Goal: Information Seeking & Learning: Understand process/instructions

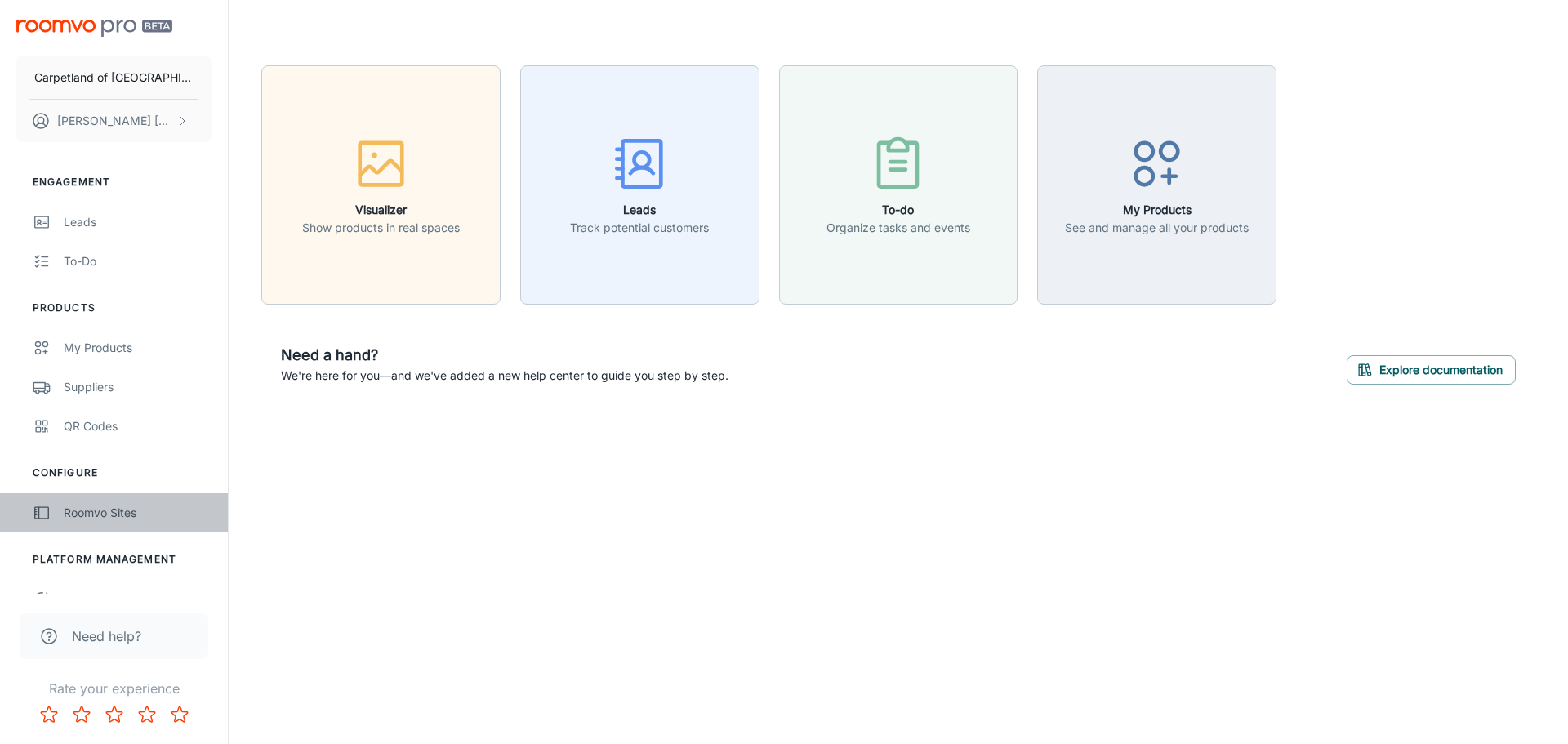
click at [77, 510] on div "Roomvo Sites" at bounding box center [137, 513] width 148 height 18
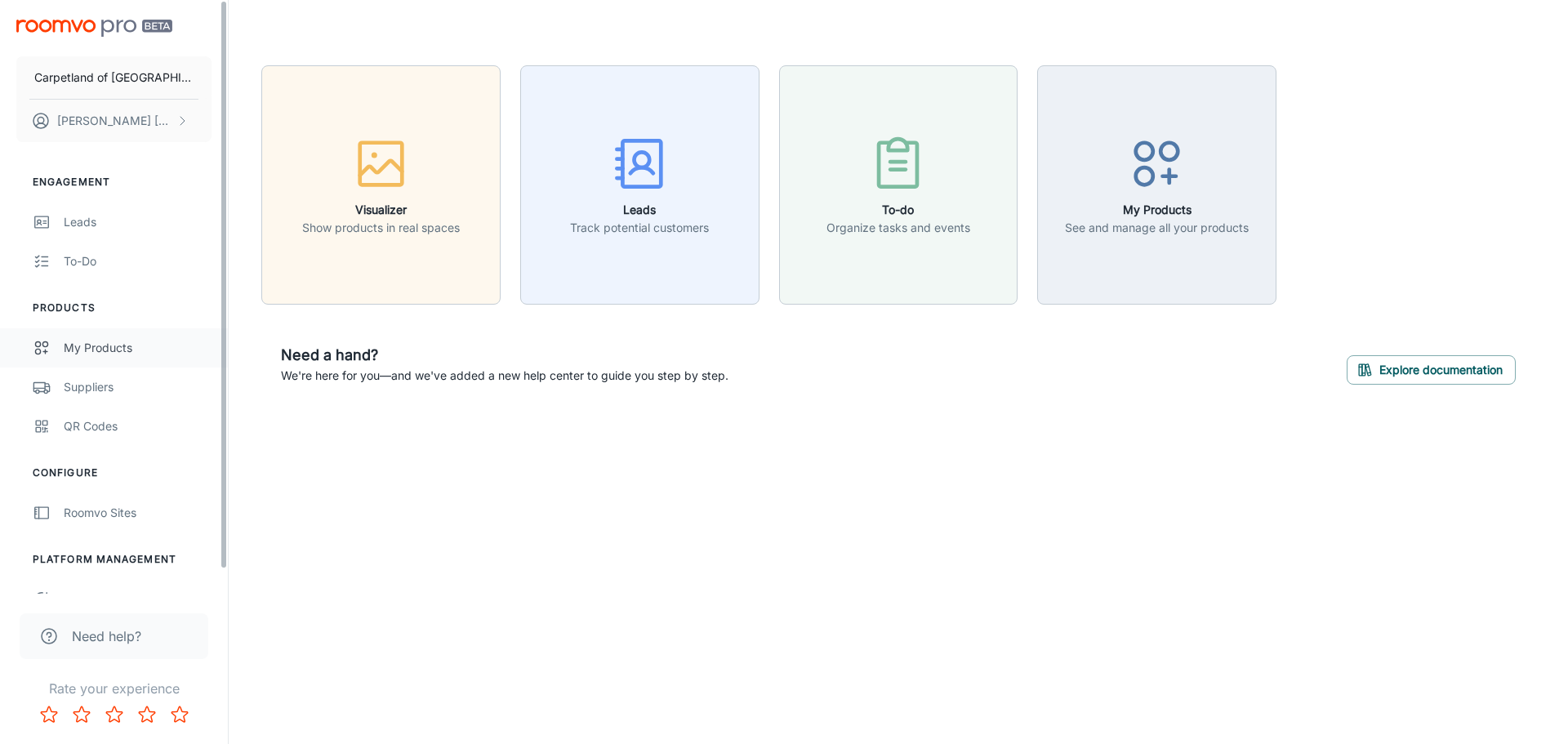
scroll to position [25, 0]
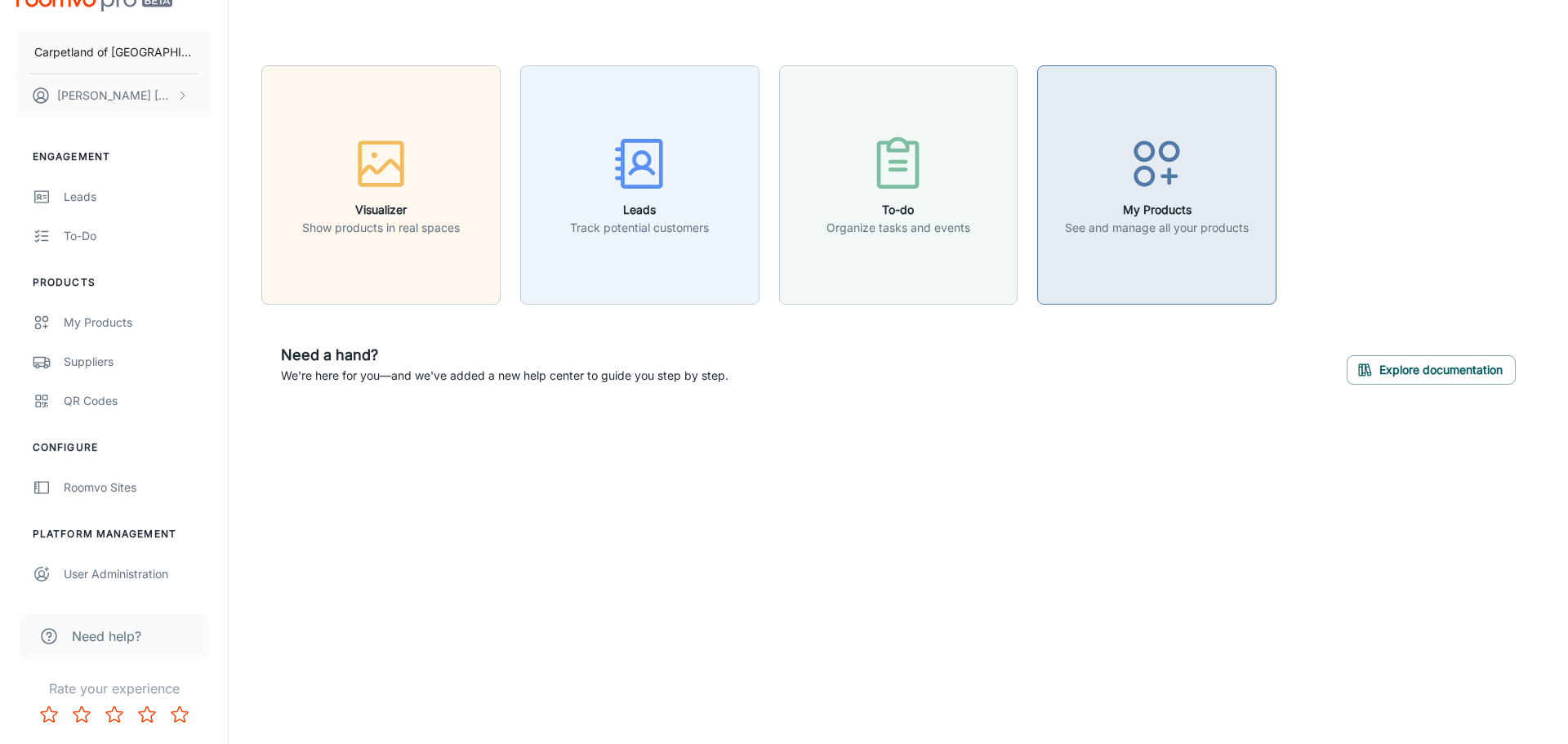
click at [1189, 184] on div "button" at bounding box center [1157, 167] width 184 height 68
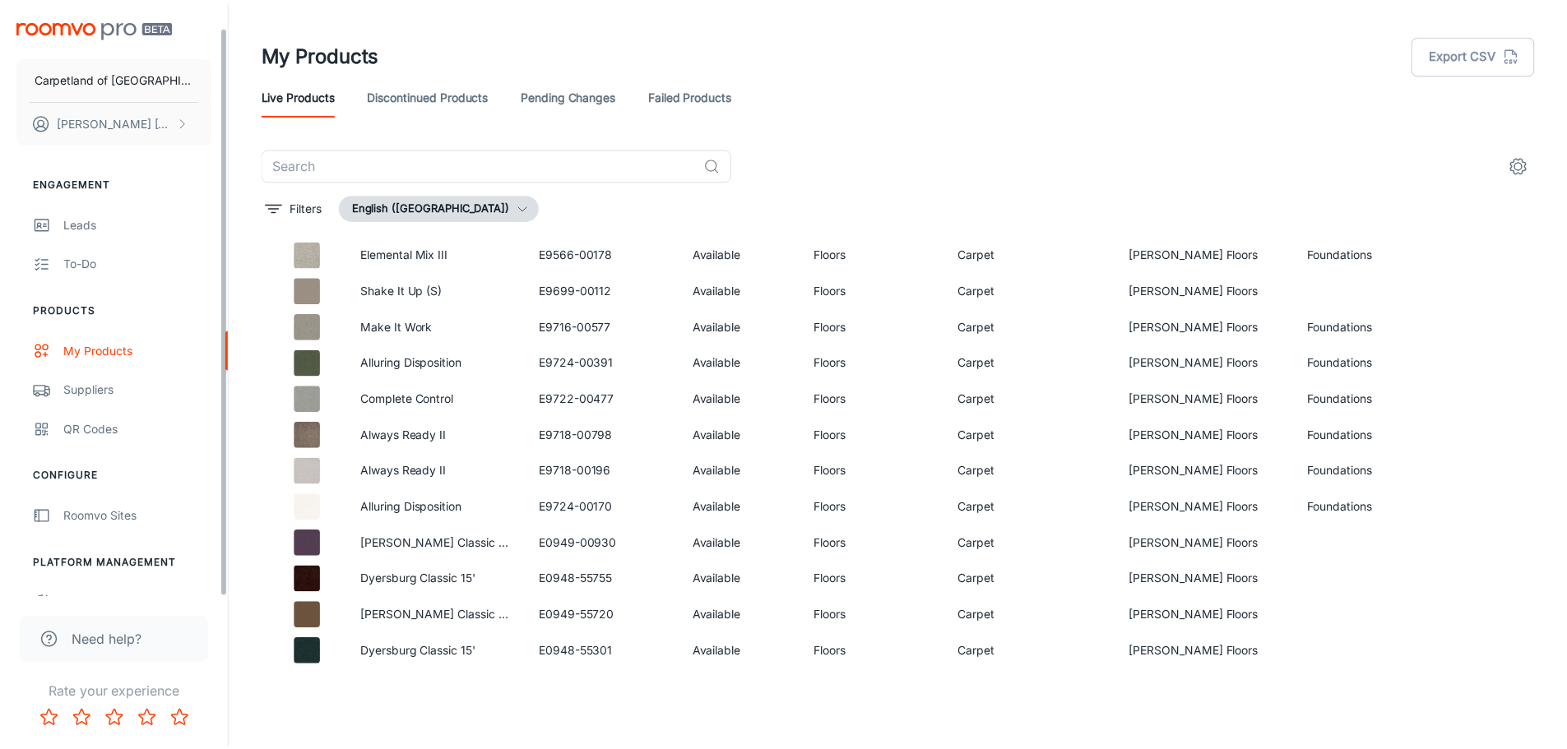
scroll to position [25, 0]
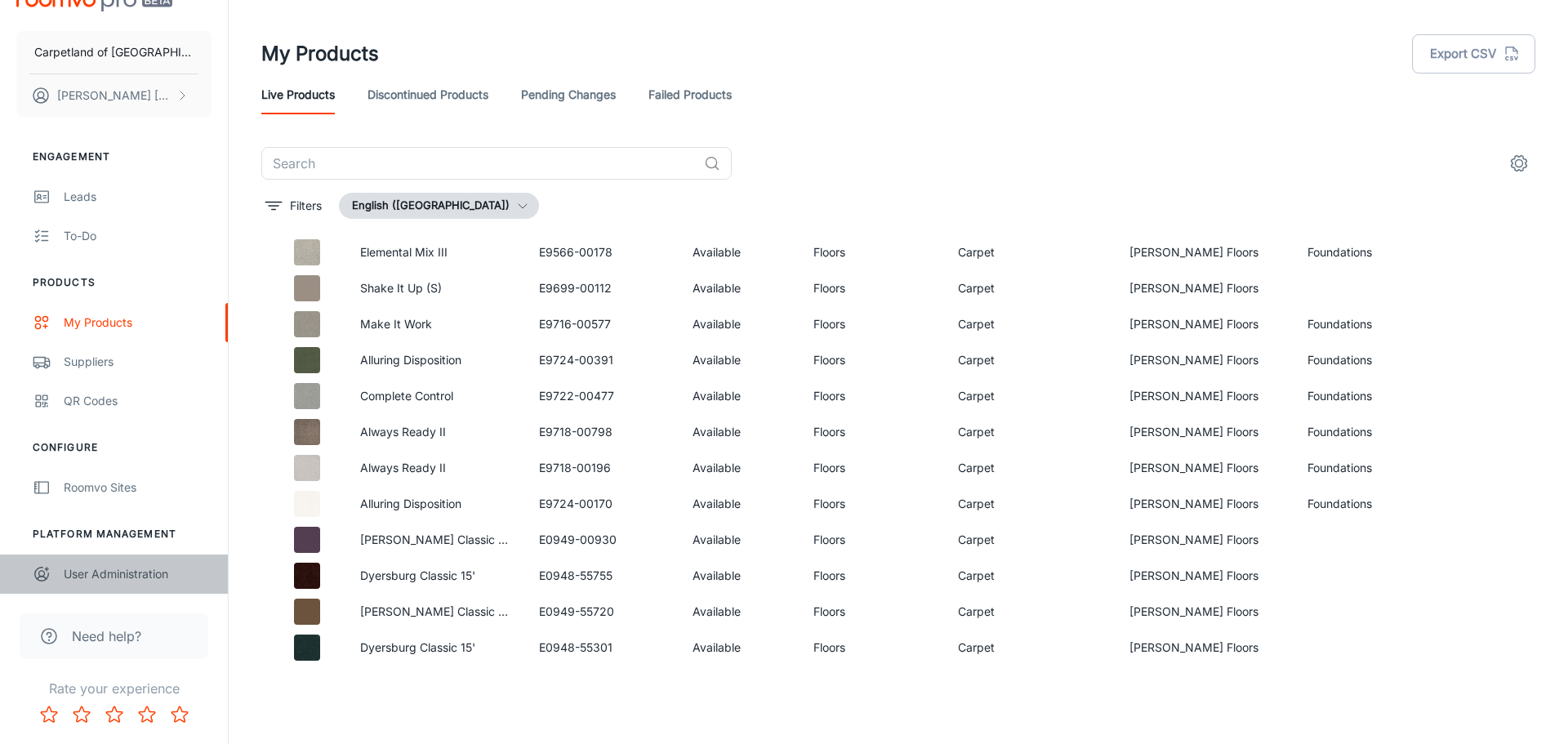
click at [78, 572] on div "User Administration" at bounding box center [137, 574] width 148 height 18
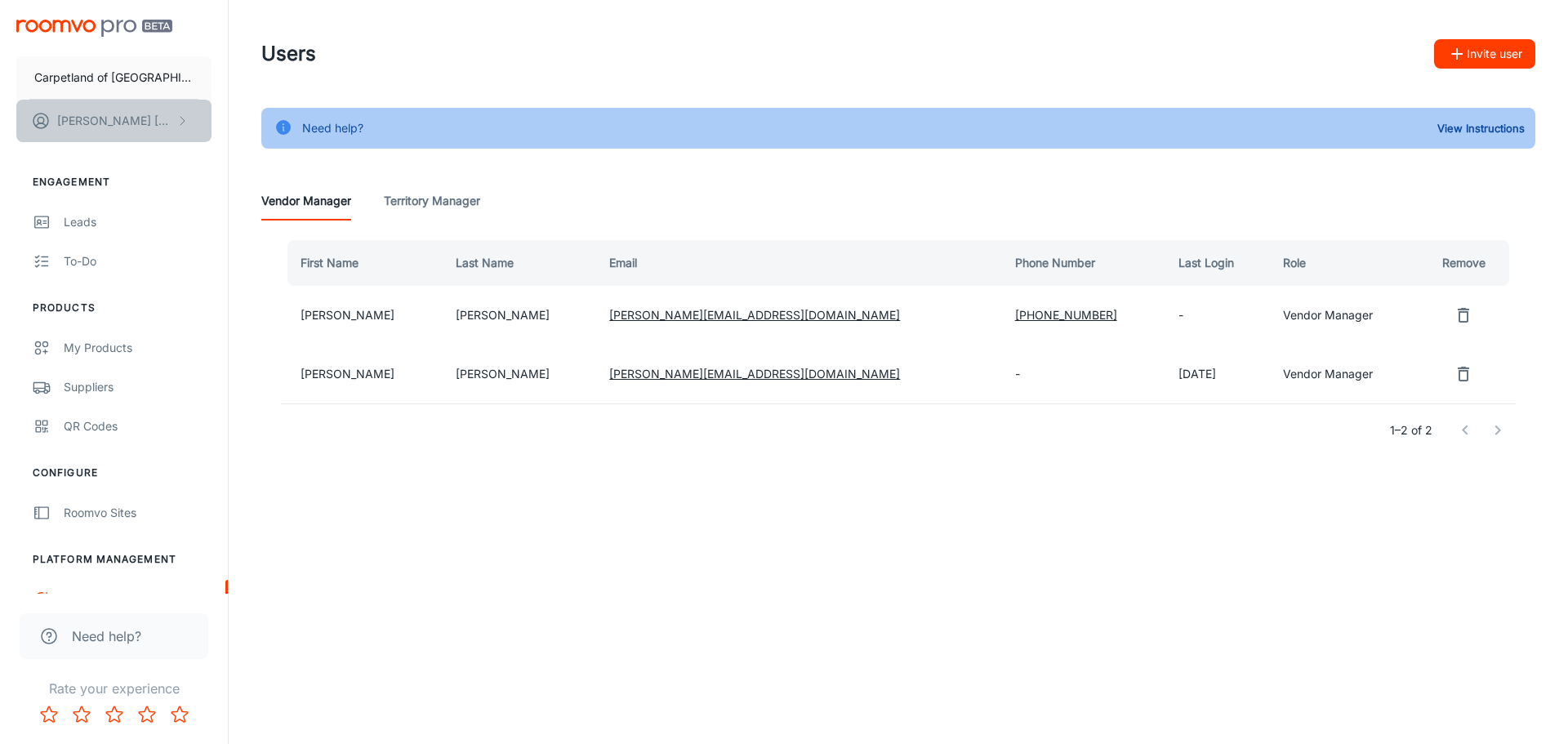
click at [97, 124] on p "Emily Perkins" at bounding box center [115, 121] width 115 height 18
click at [93, 266] on div at bounding box center [784, 372] width 1568 height 744
click at [67, 348] on div "My Products" at bounding box center [137, 348] width 148 height 18
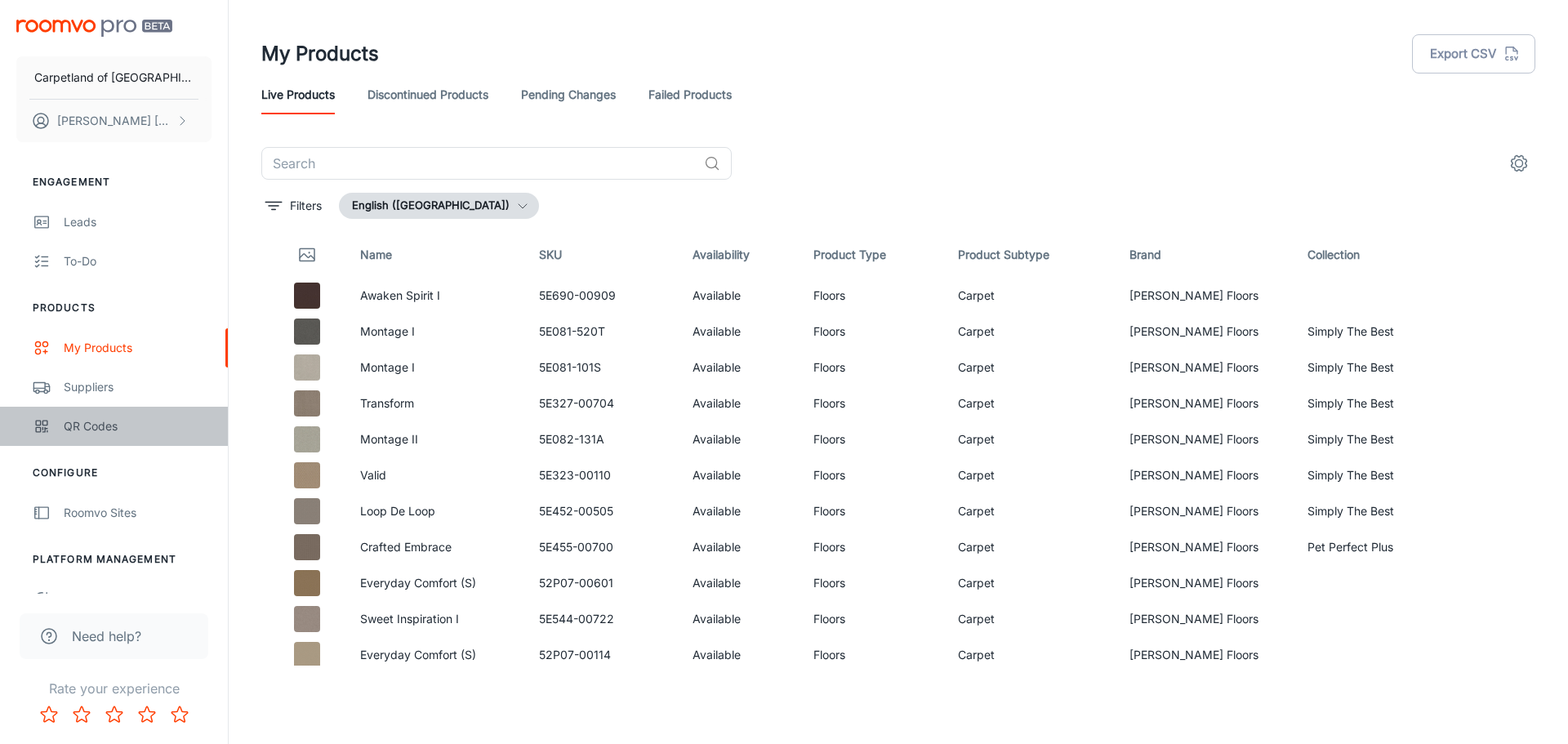
click at [50, 430] on icon "scrollable content" at bounding box center [42, 426] width 18 height 20
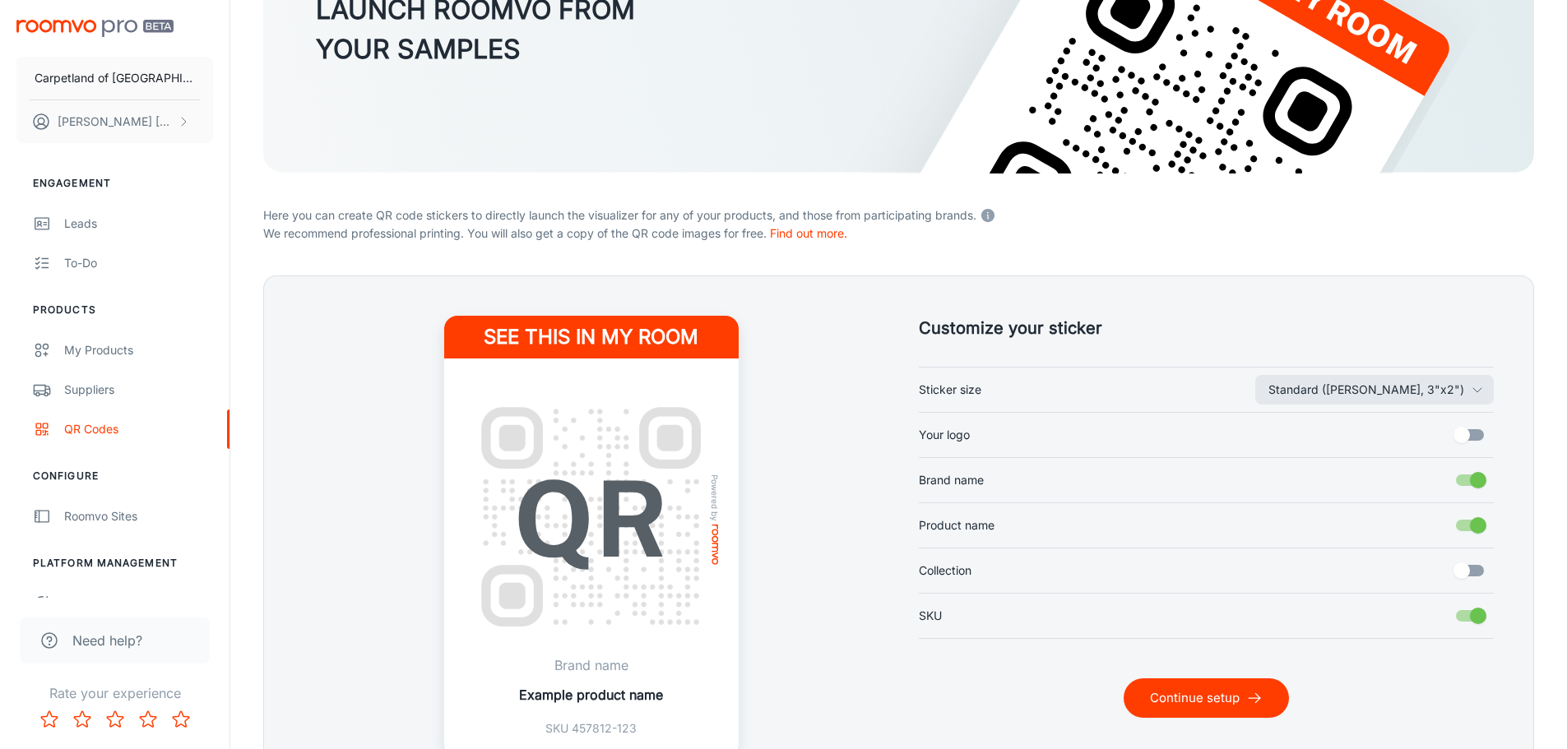
scroll to position [335, 0]
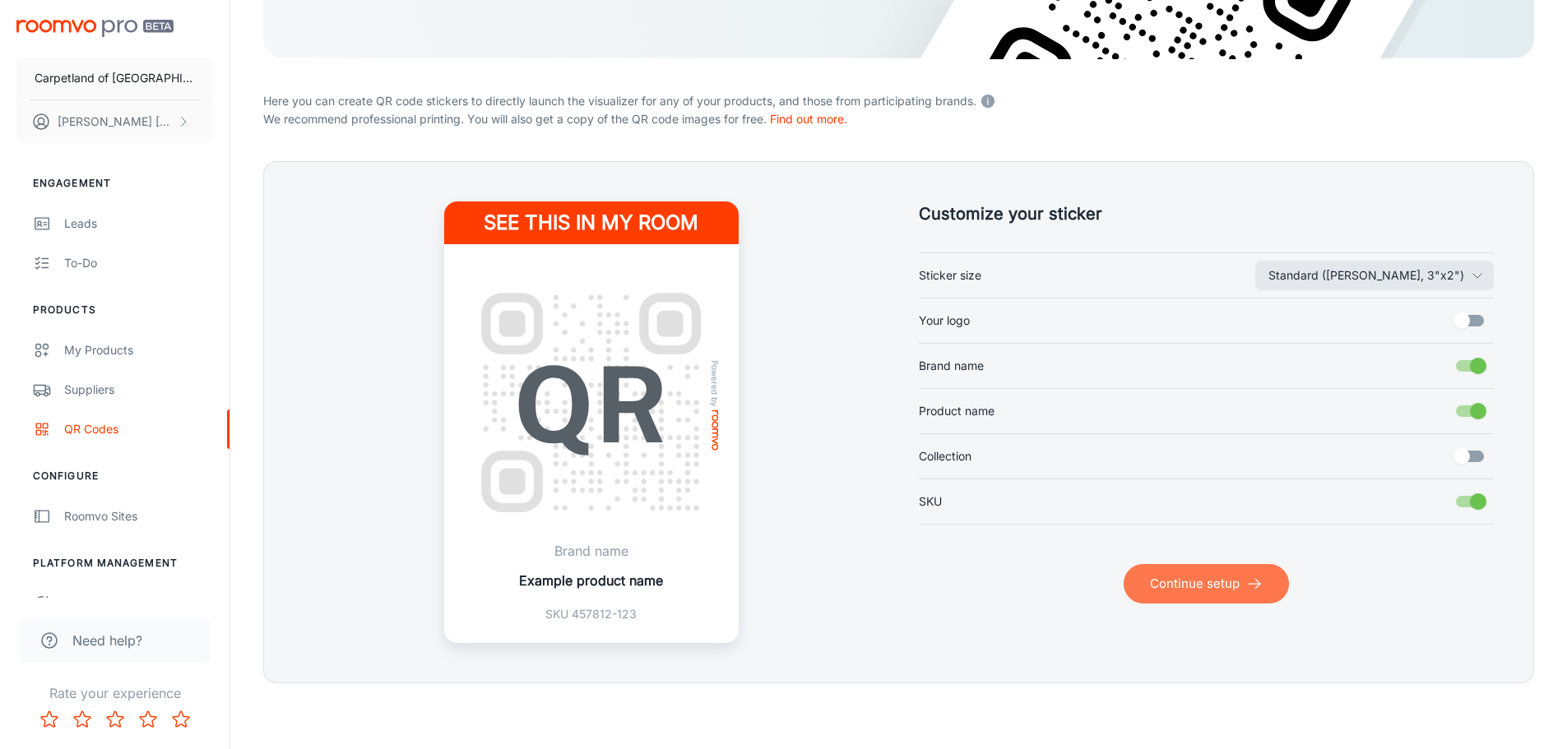
click at [1210, 577] on button "Continue setup" at bounding box center [1206, 583] width 165 height 39
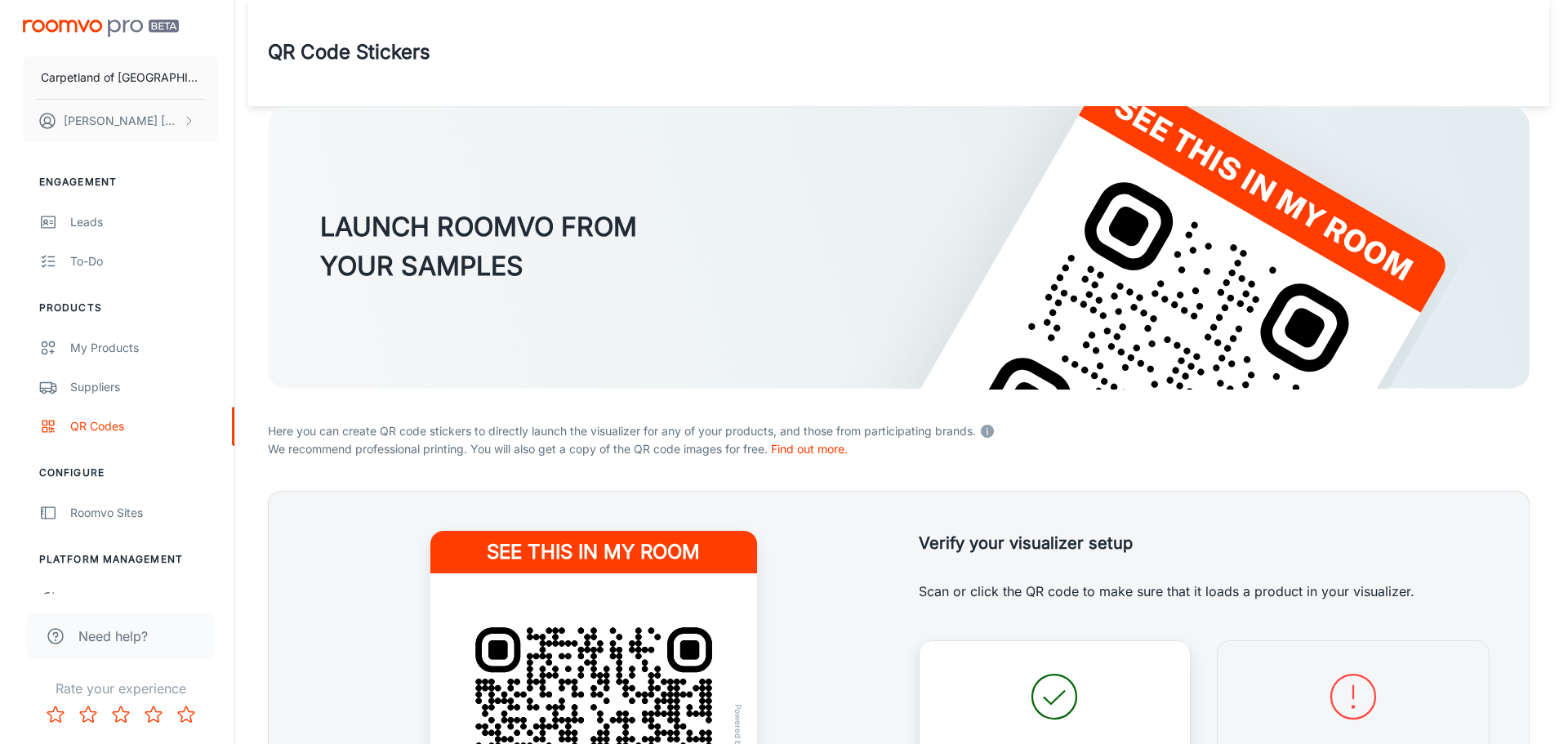
scroll to position [0, 0]
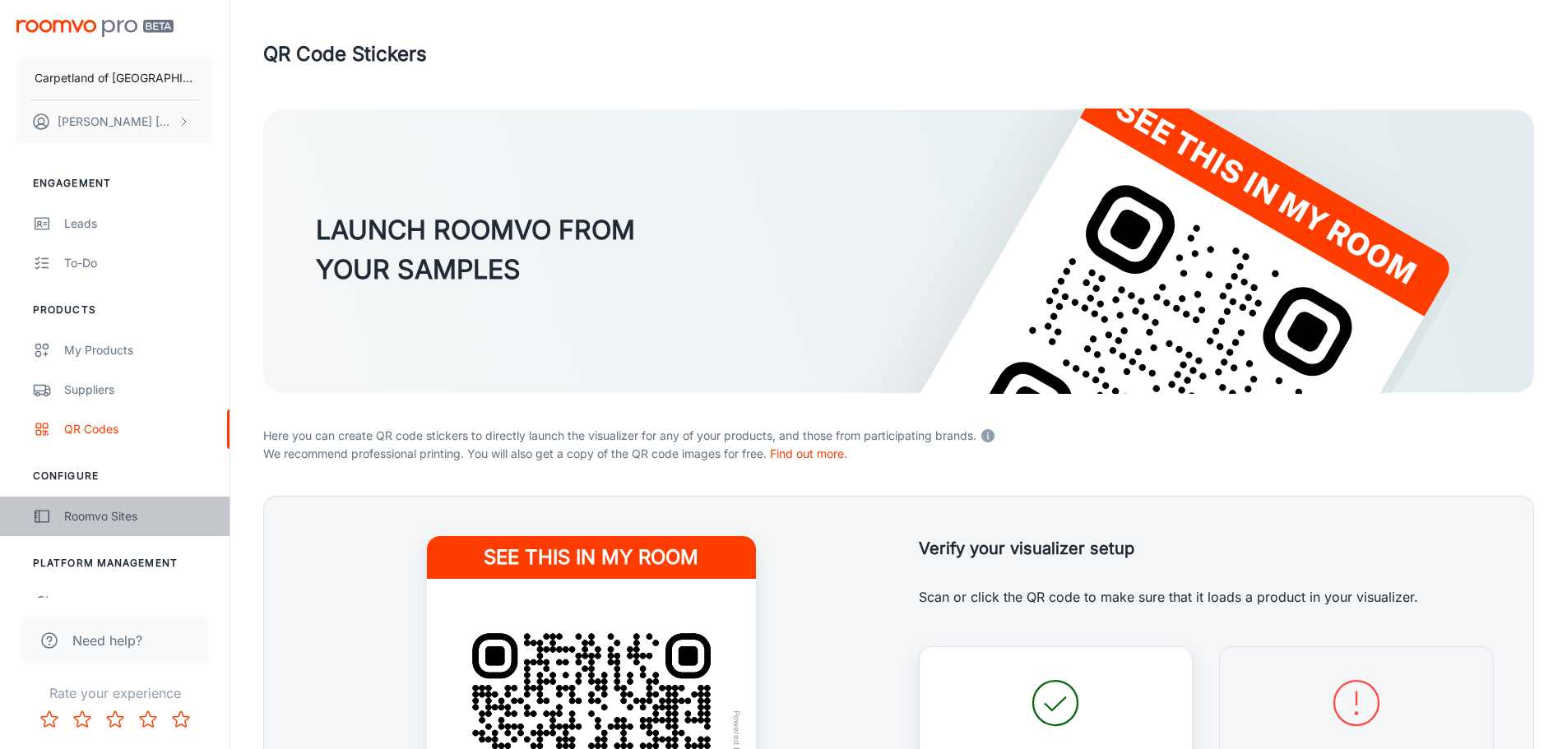
click at [98, 517] on div "Roomvo Sites" at bounding box center [138, 516] width 149 height 18
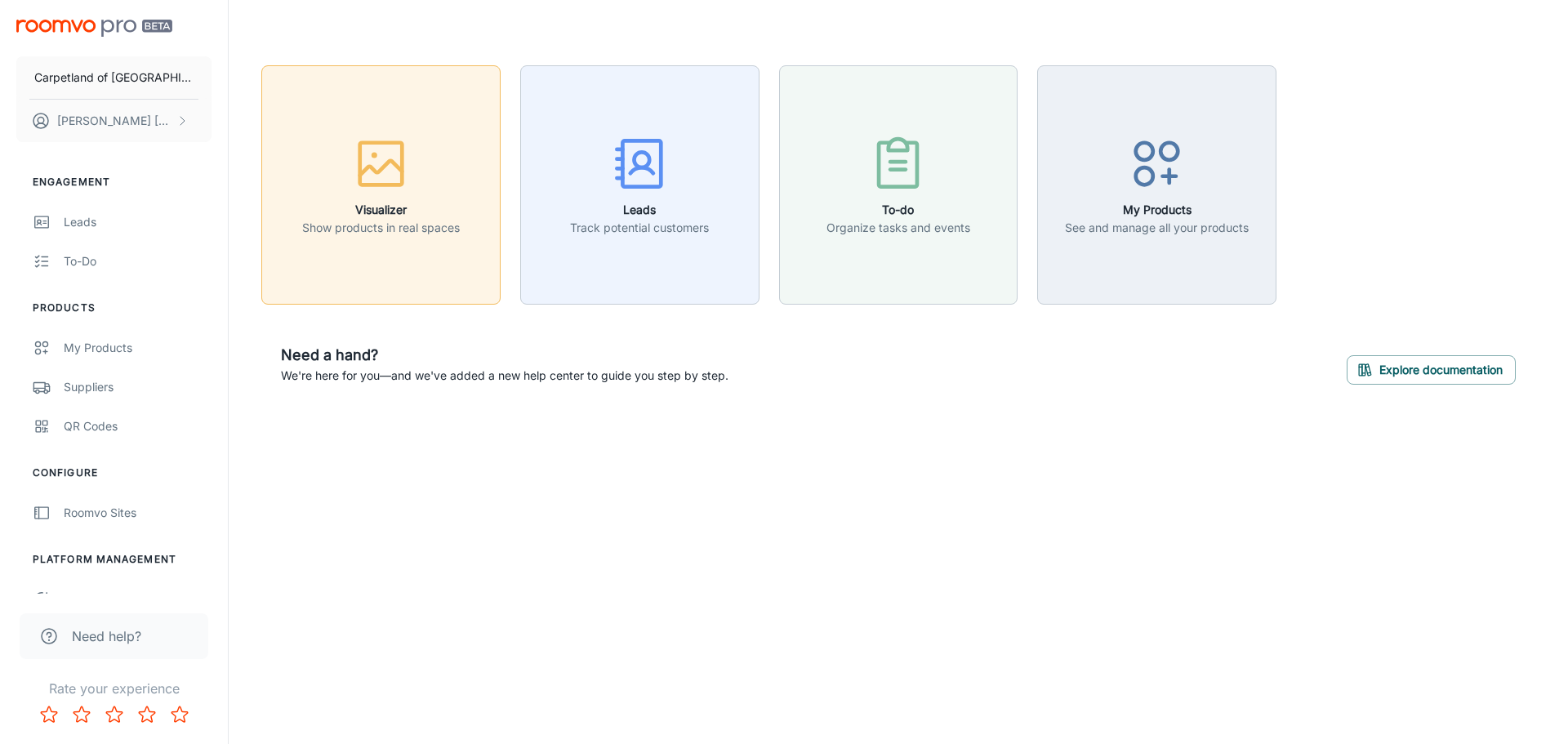
click at [376, 208] on h6 "Visualizer" at bounding box center [380, 210] width 158 height 18
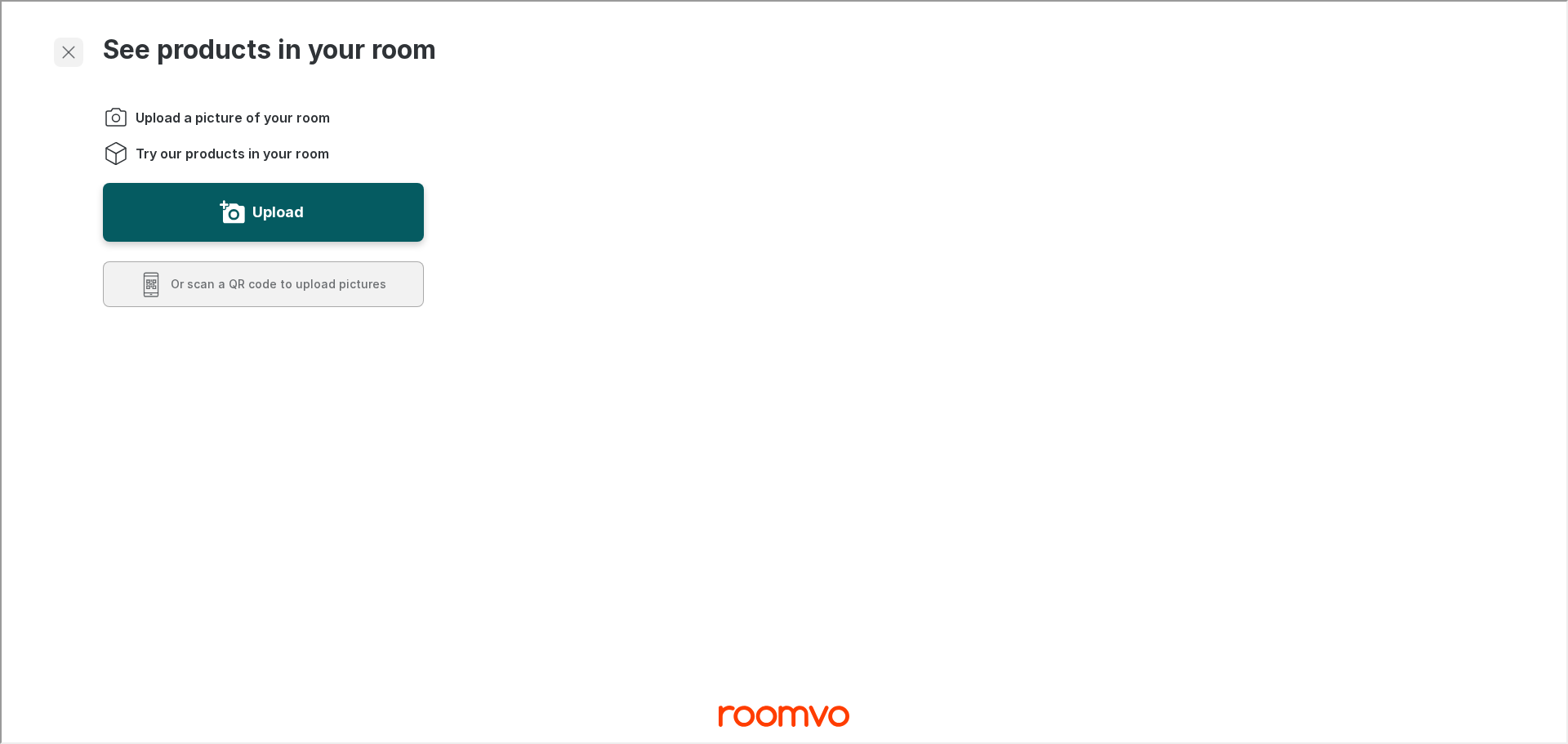
click at [71, 53] on icon "Exit visualizer" at bounding box center [68, 51] width 20 height 20
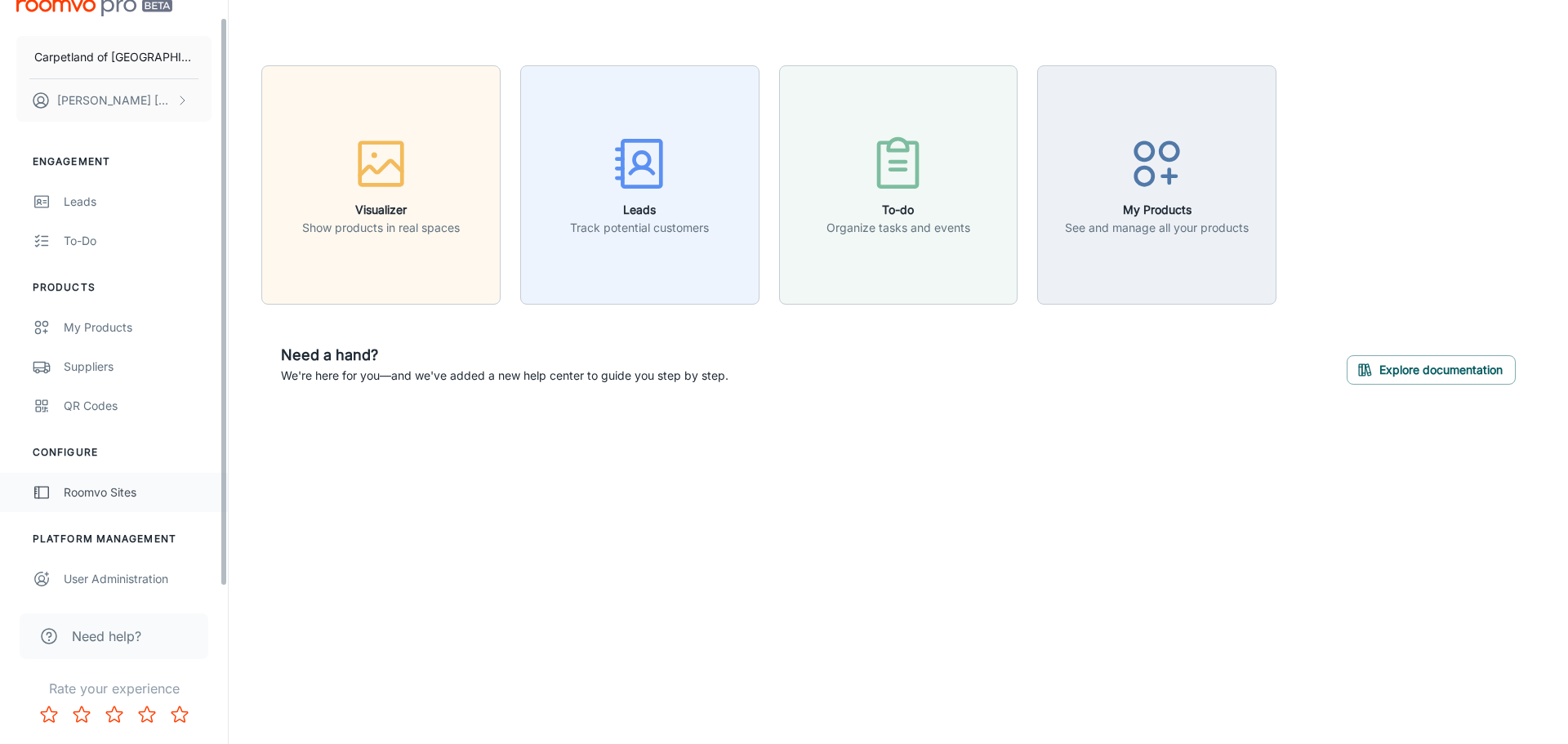
scroll to position [25, 0]
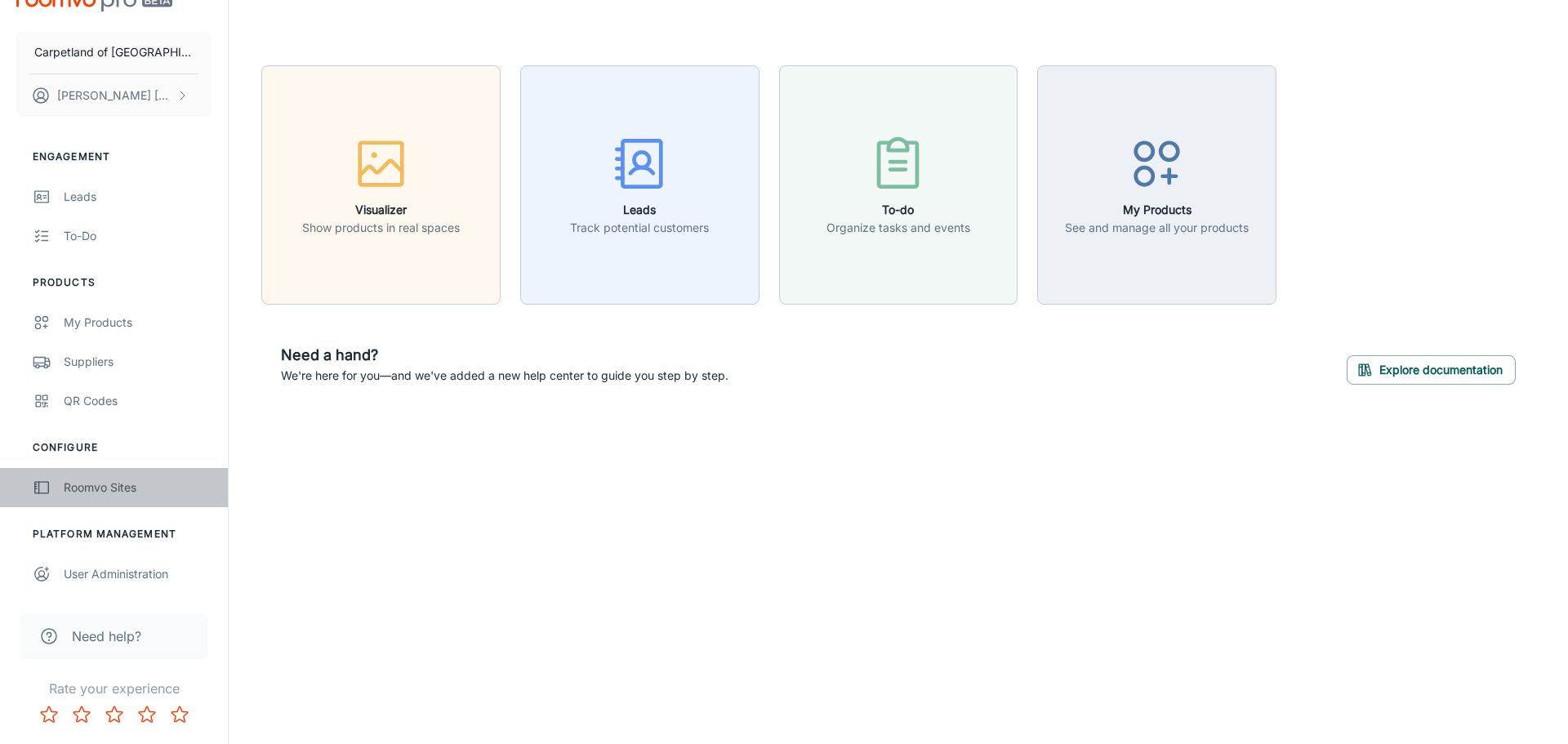
click at [59, 481] on link "Roomvo Sites" at bounding box center [113, 487] width 227 height 39
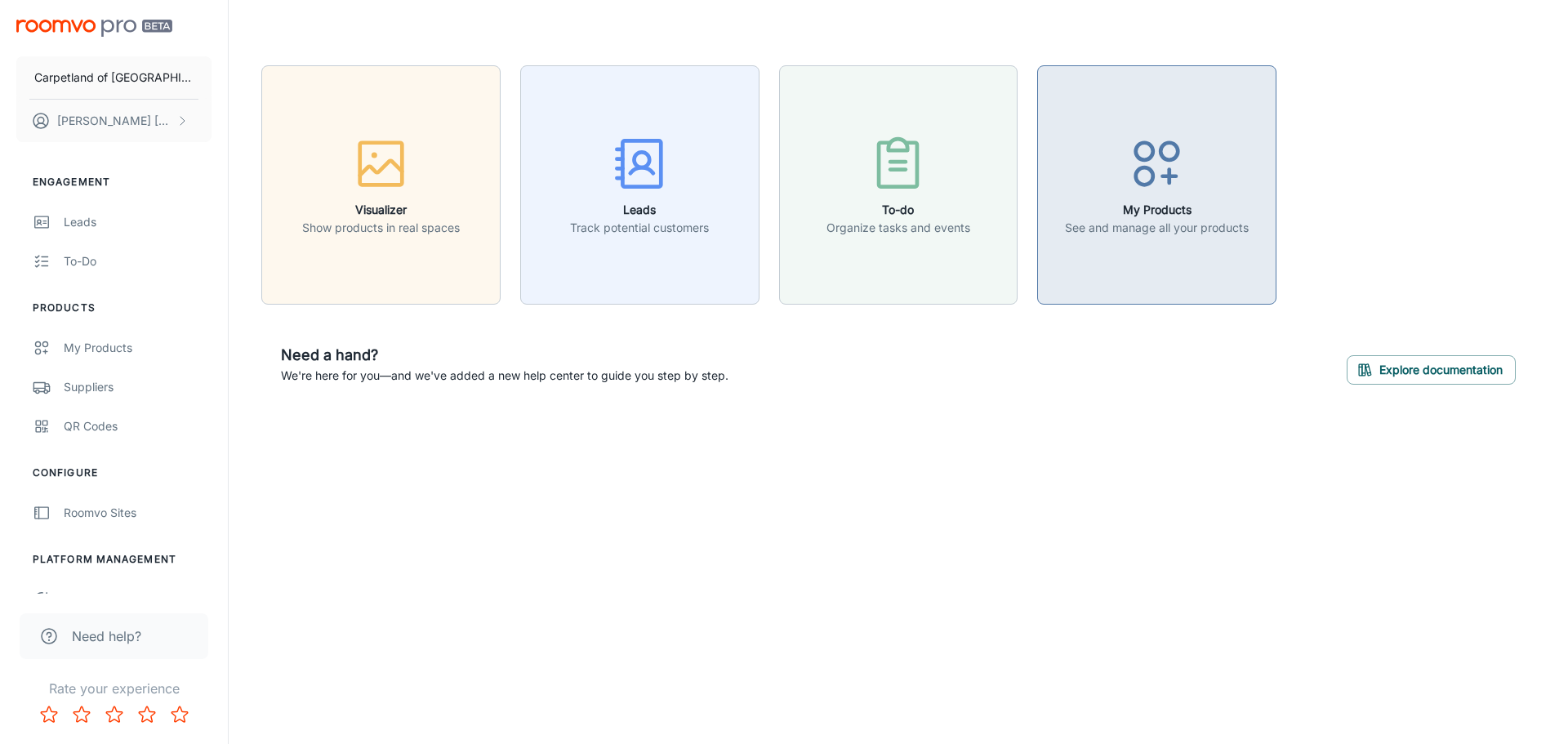
click at [1107, 183] on div "button" at bounding box center [1157, 167] width 184 height 68
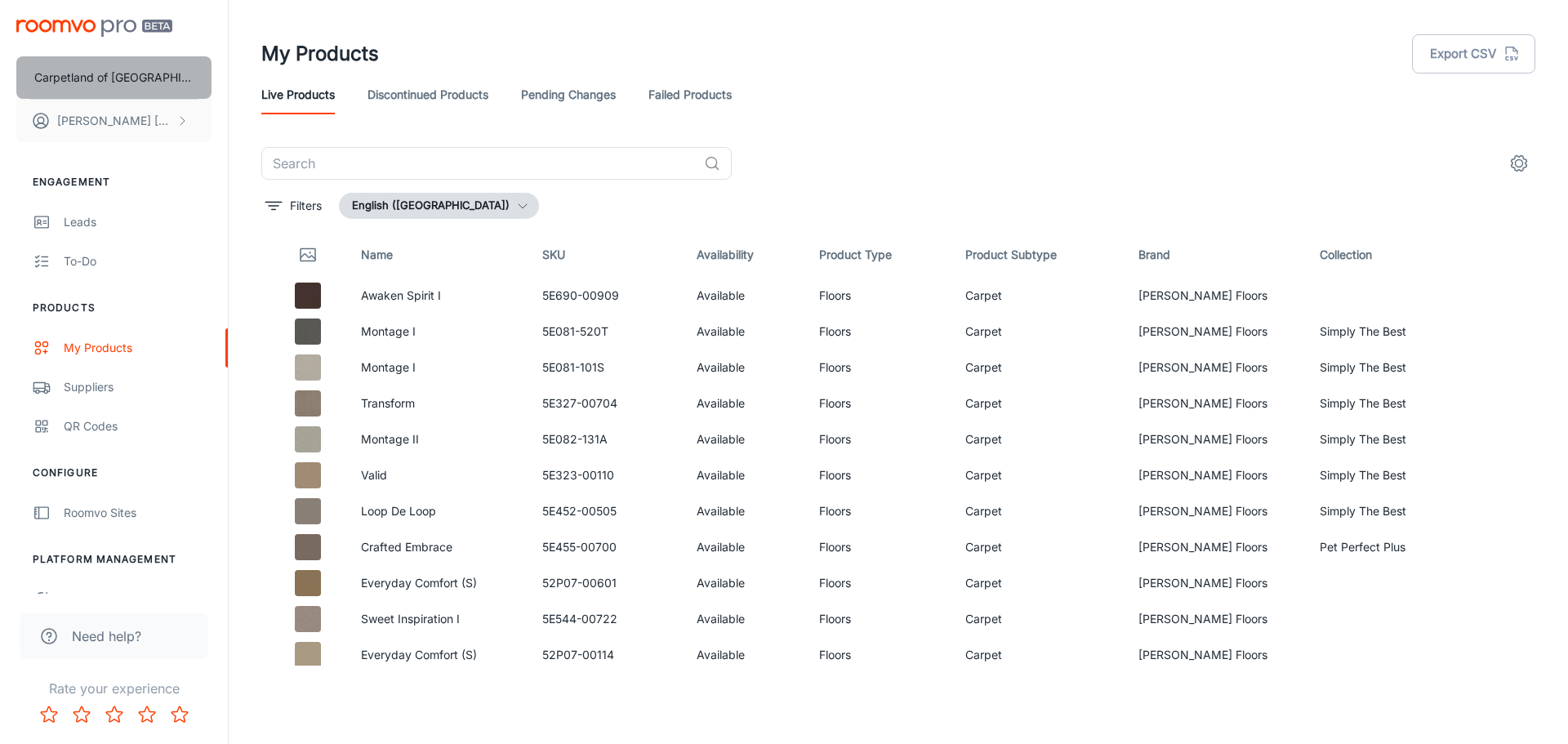
click at [123, 88] on button "Carpetland of [GEOGRAPHIC_DATA]" at bounding box center [113, 77] width 196 height 43
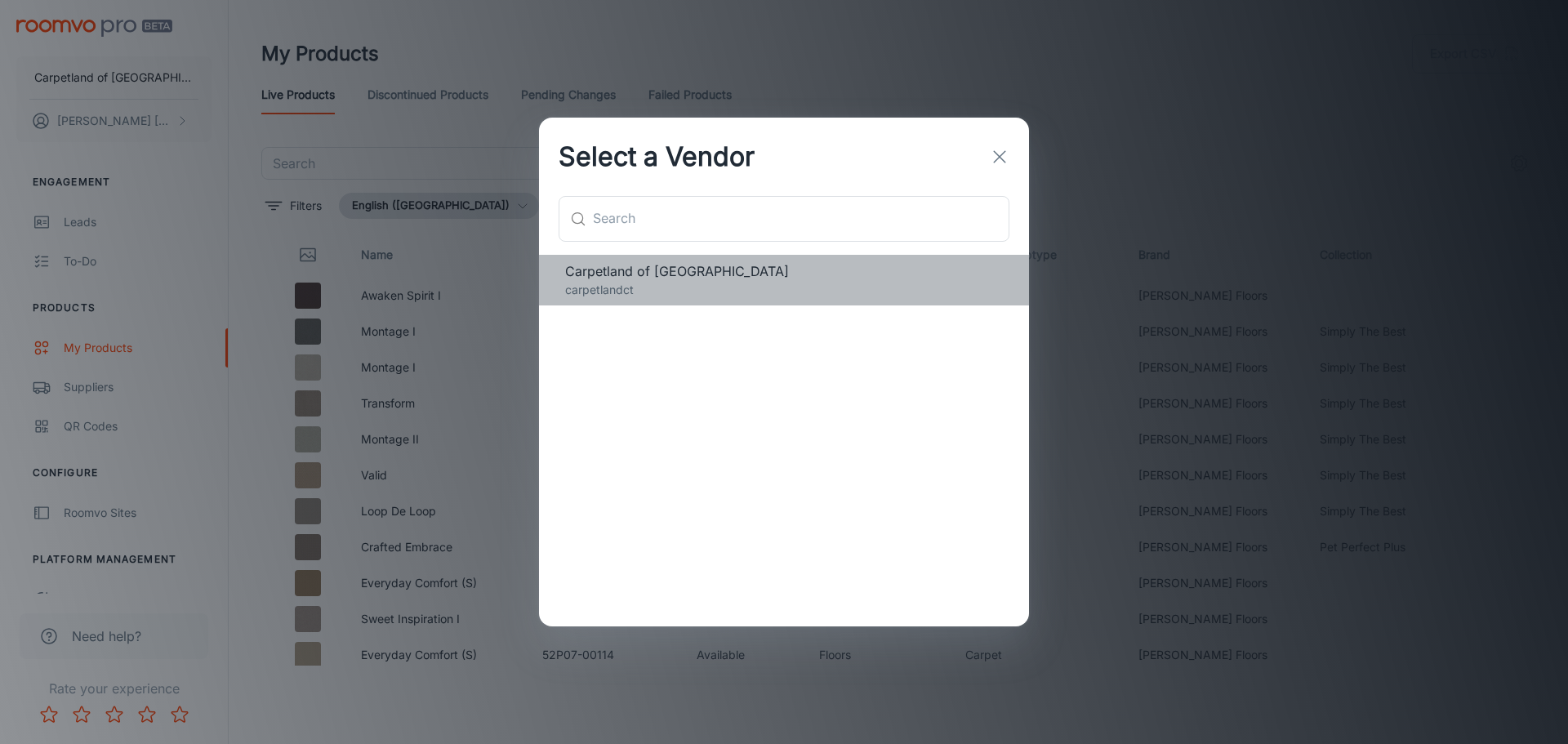
click at [660, 277] on span "Carpetland of [GEOGRAPHIC_DATA]" at bounding box center [784, 271] width 438 height 20
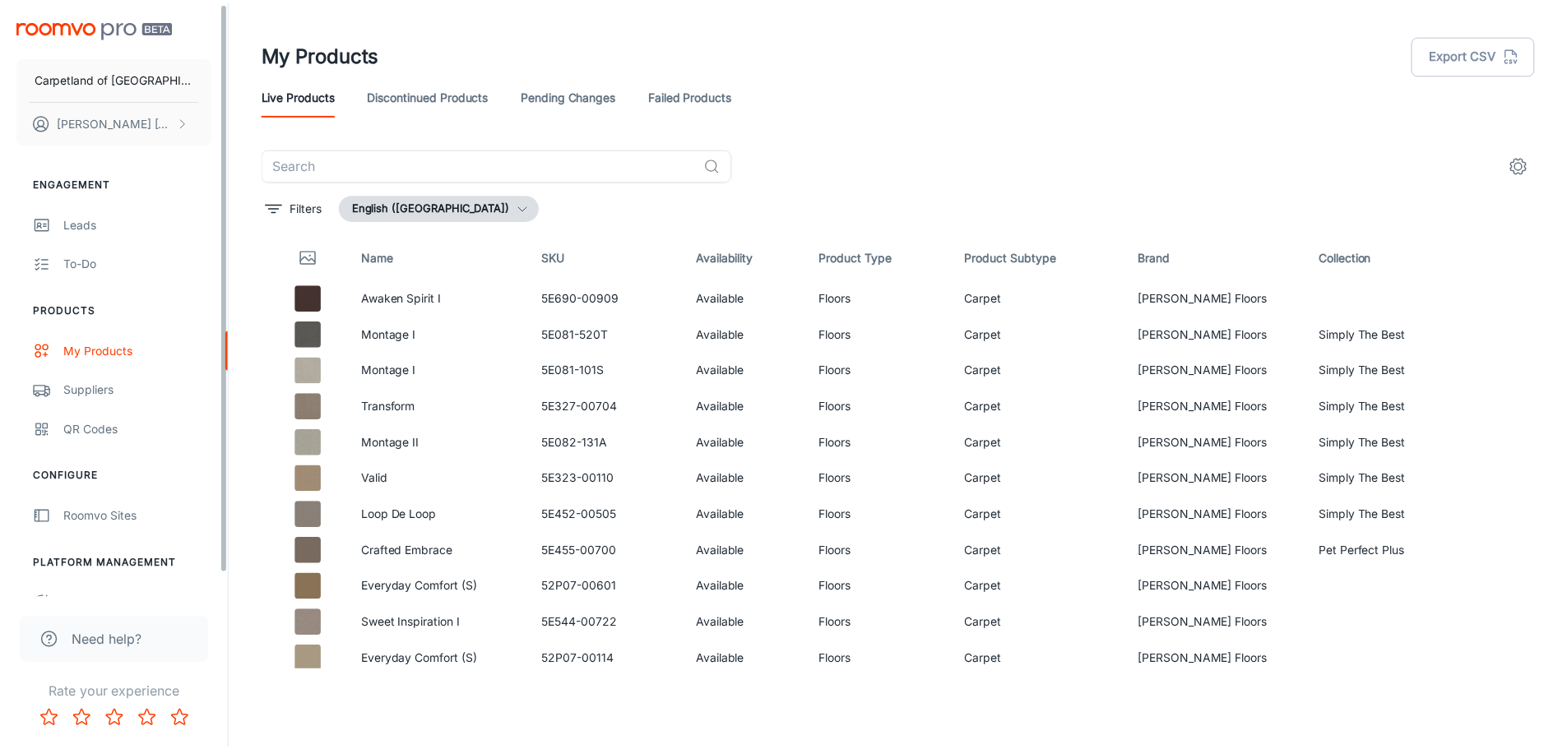
scroll to position [25, 0]
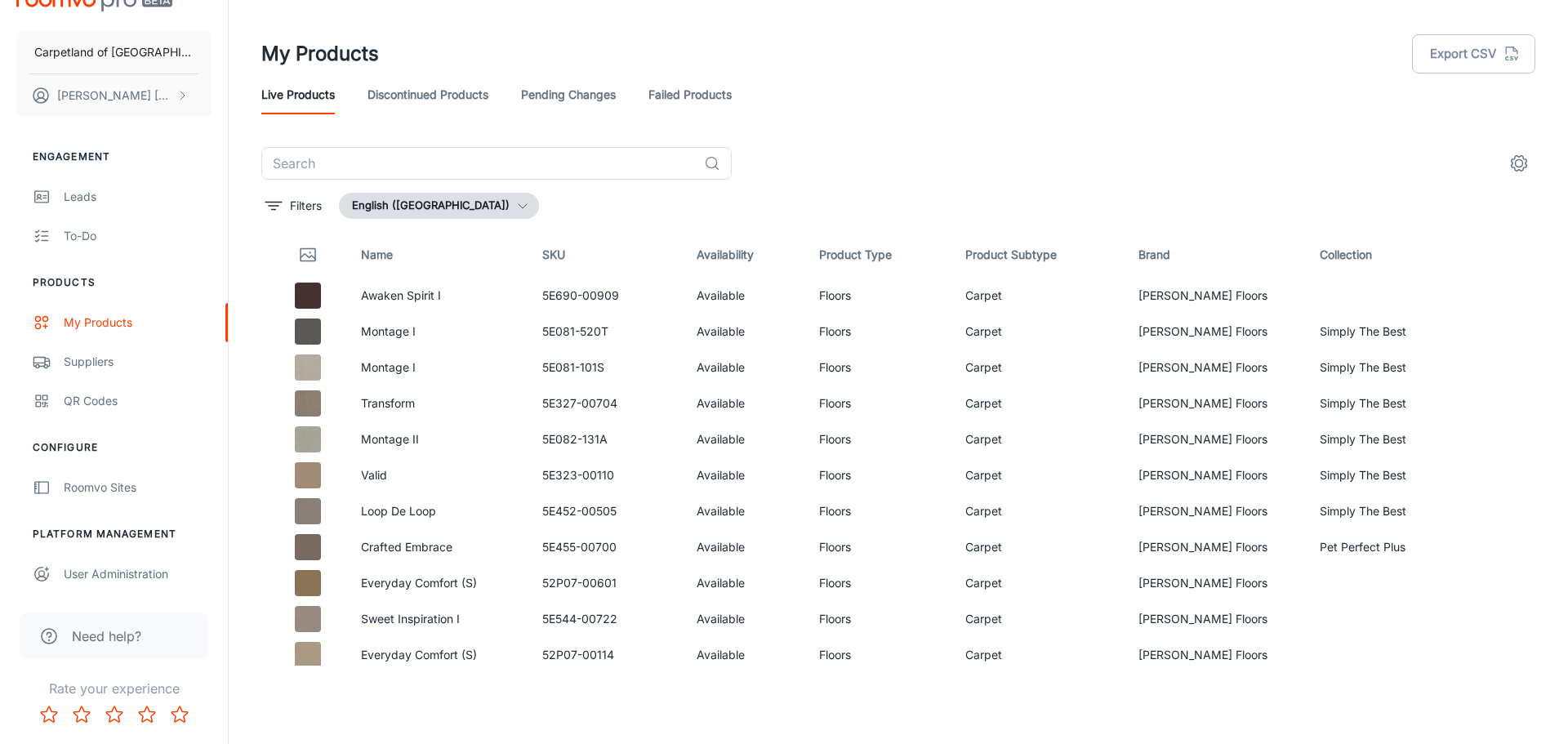
click at [77, 642] on span "Need help?" at bounding box center [106, 637] width 70 height 20
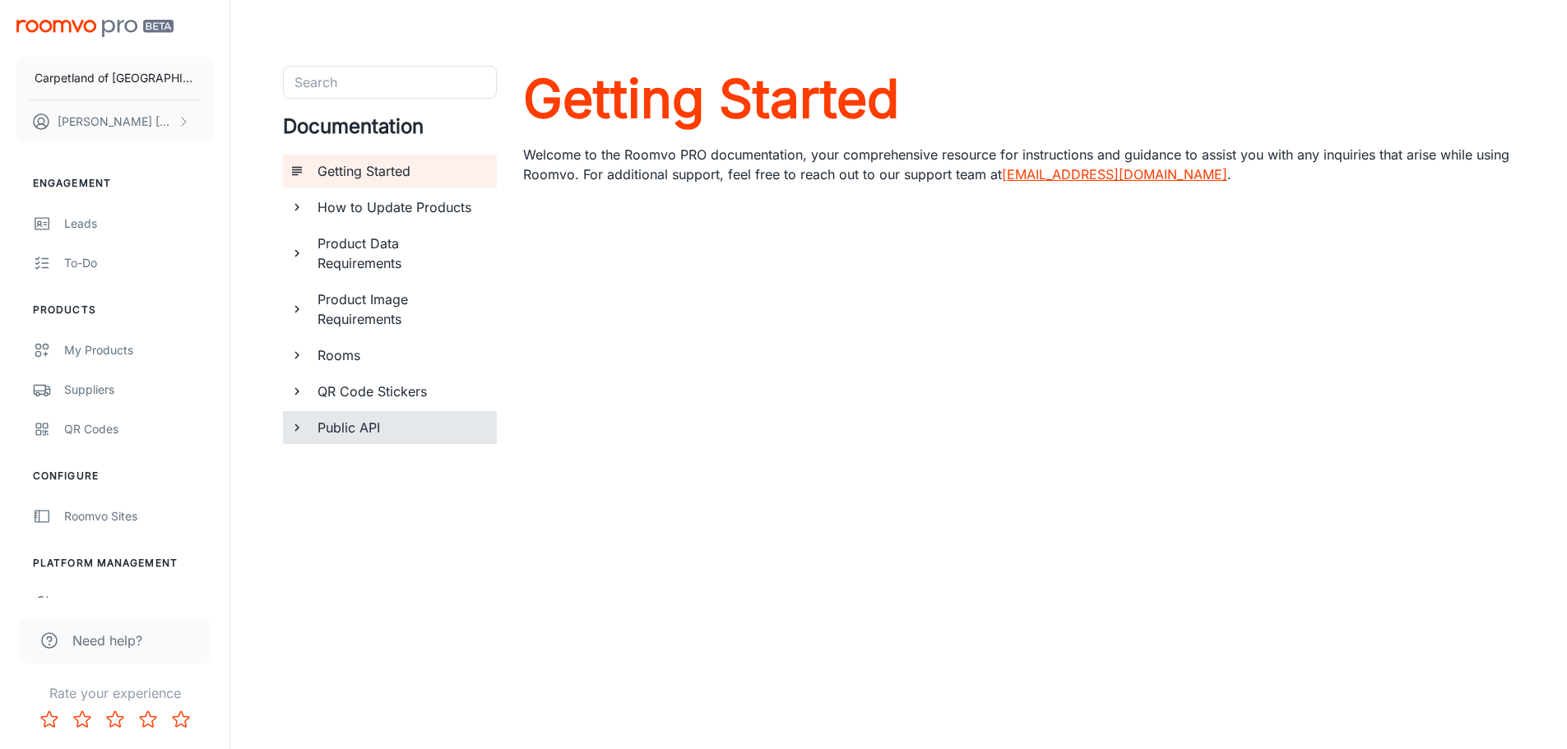
click at [336, 431] on h6 "Public API" at bounding box center [400, 428] width 166 height 20
click at [348, 504] on h6 "Using Roomvo API" at bounding box center [407, 500] width 152 height 20
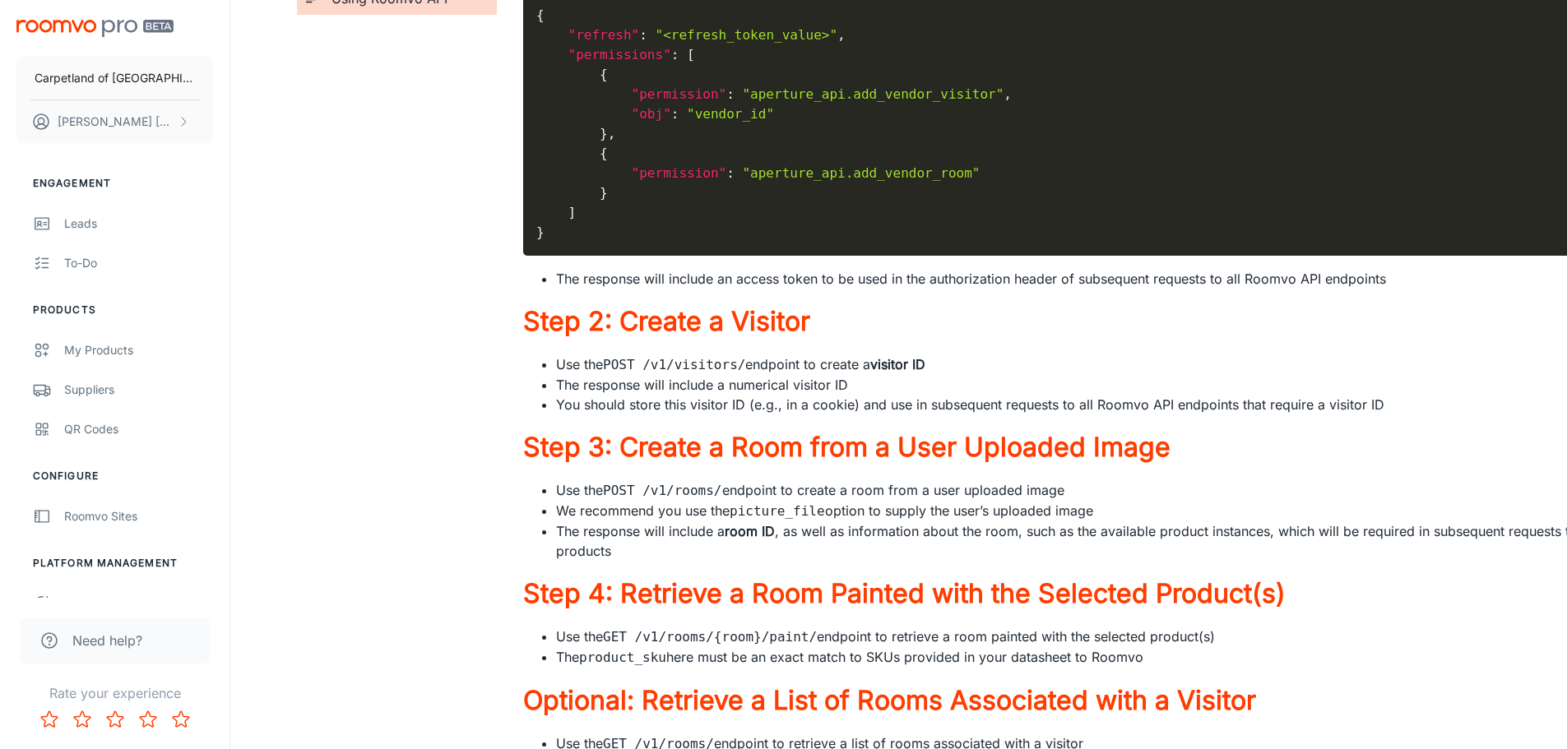
scroll to position [218, 0]
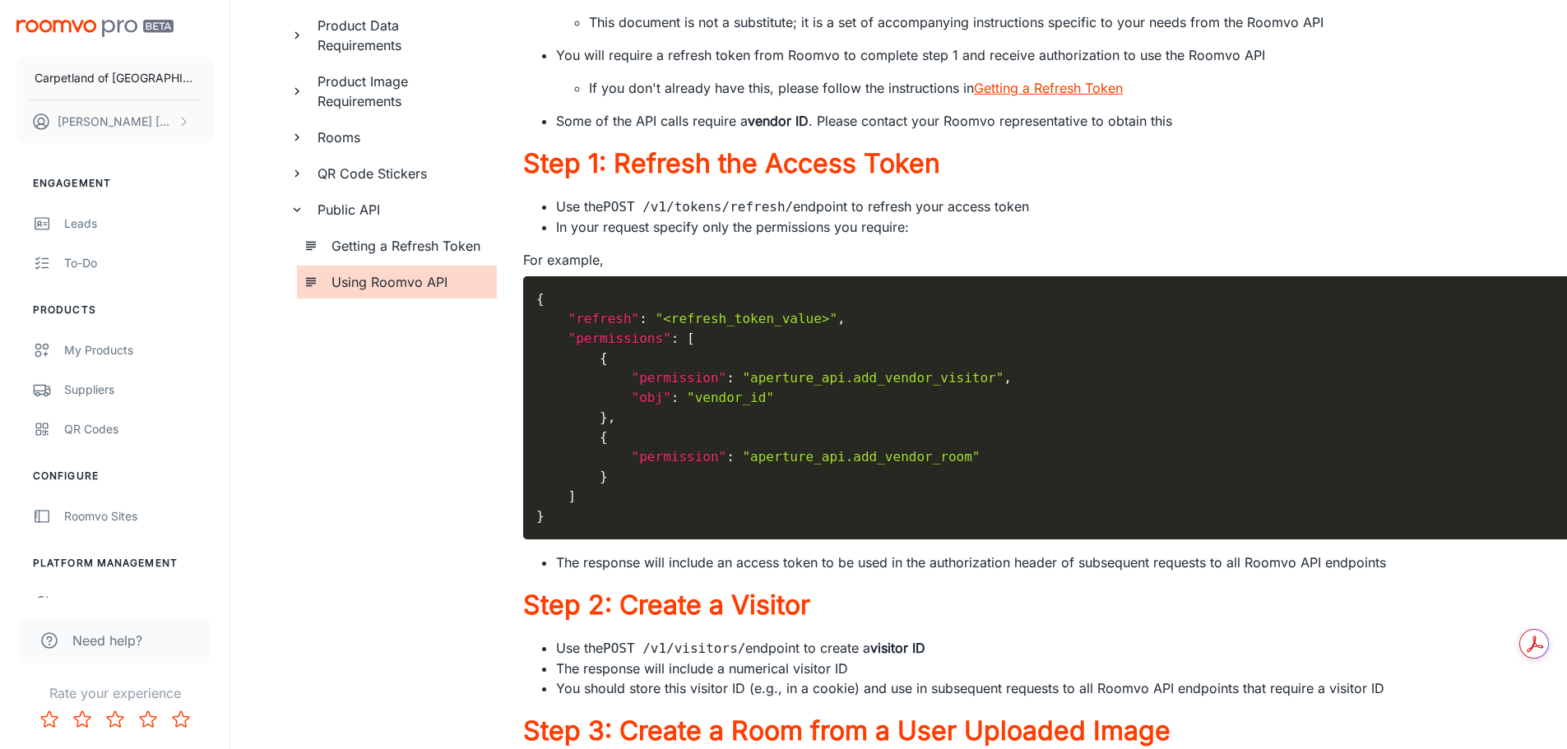
click at [63, 646] on div "Need help?" at bounding box center [115, 641] width 190 height 46
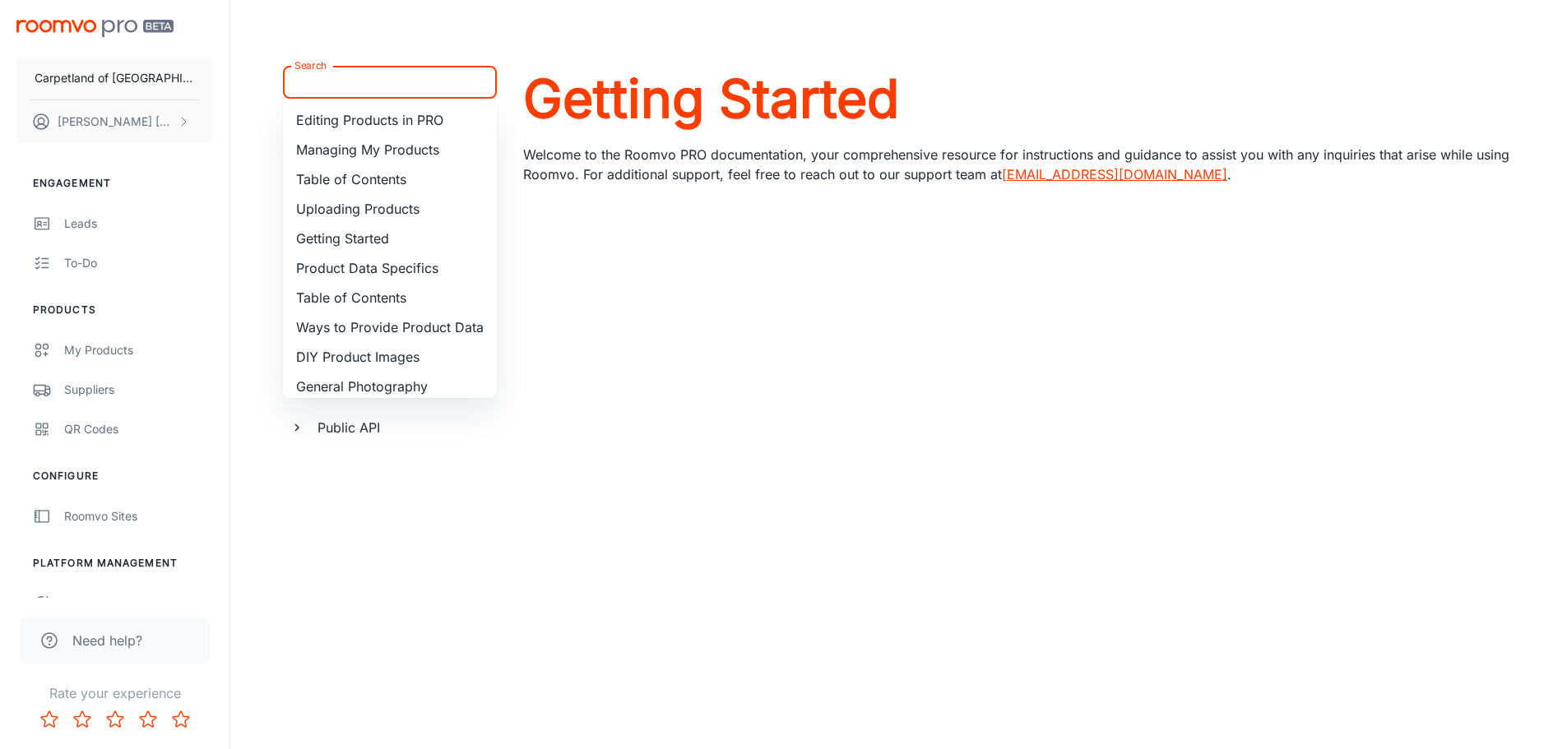
click at [349, 81] on input "Search" at bounding box center [376, 82] width 177 height 23
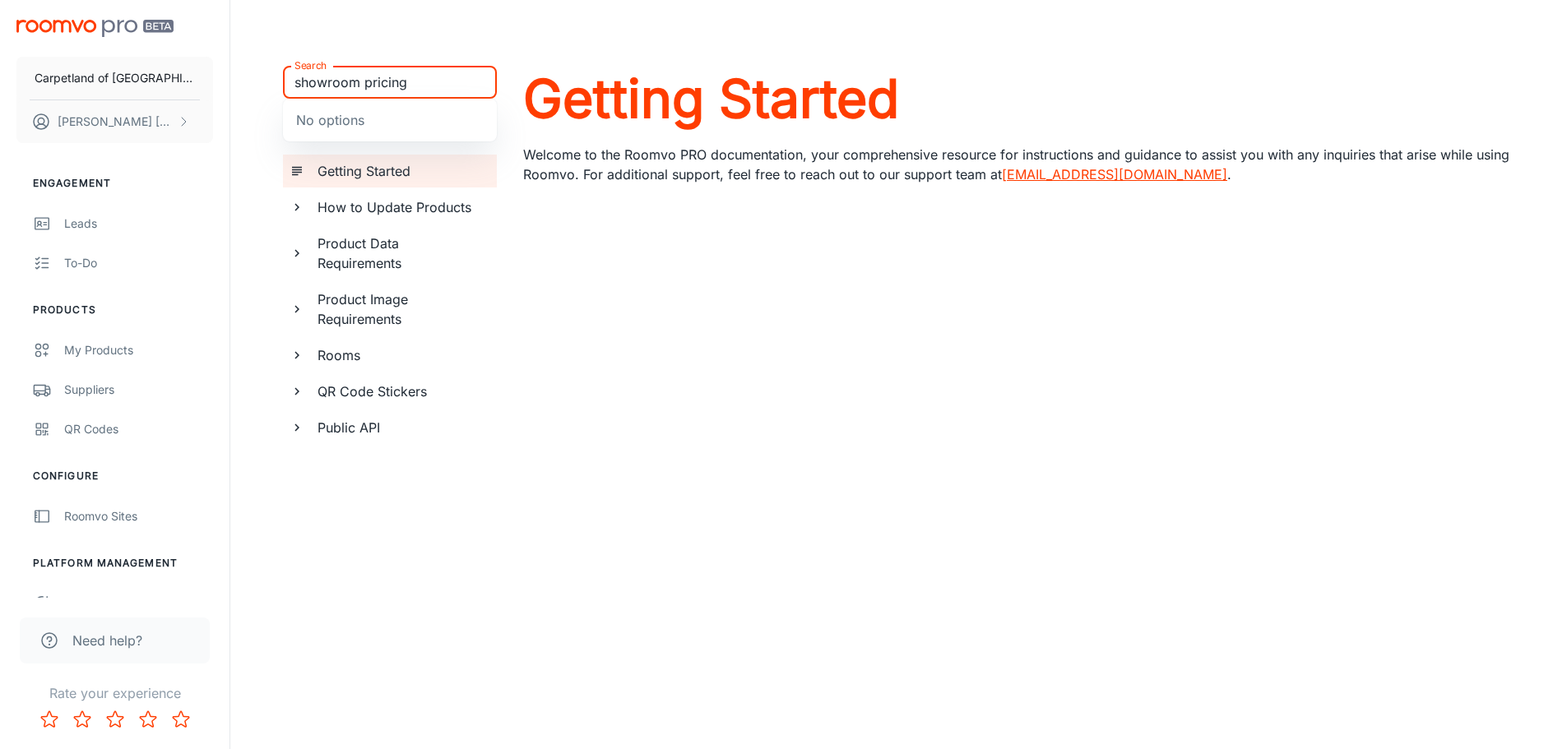
type input "showroom pricing"
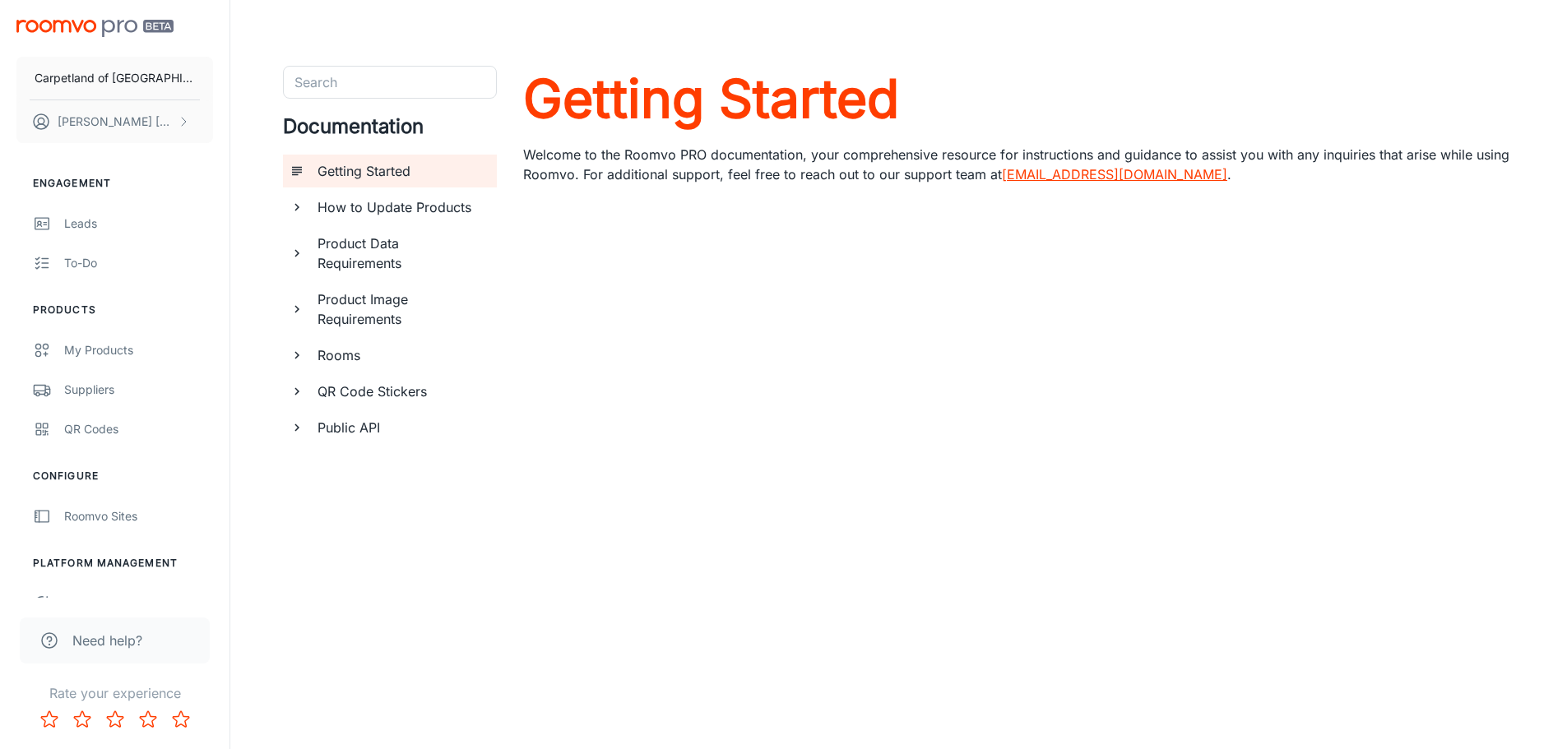
click at [101, 646] on span "Need help?" at bounding box center [107, 641] width 70 height 20
click at [1071, 179] on link "support@roomvo.com" at bounding box center [1114, 174] width 225 height 16
click at [121, 84] on p "Carpetland of [GEOGRAPHIC_DATA]" at bounding box center [115, 78] width 160 height 18
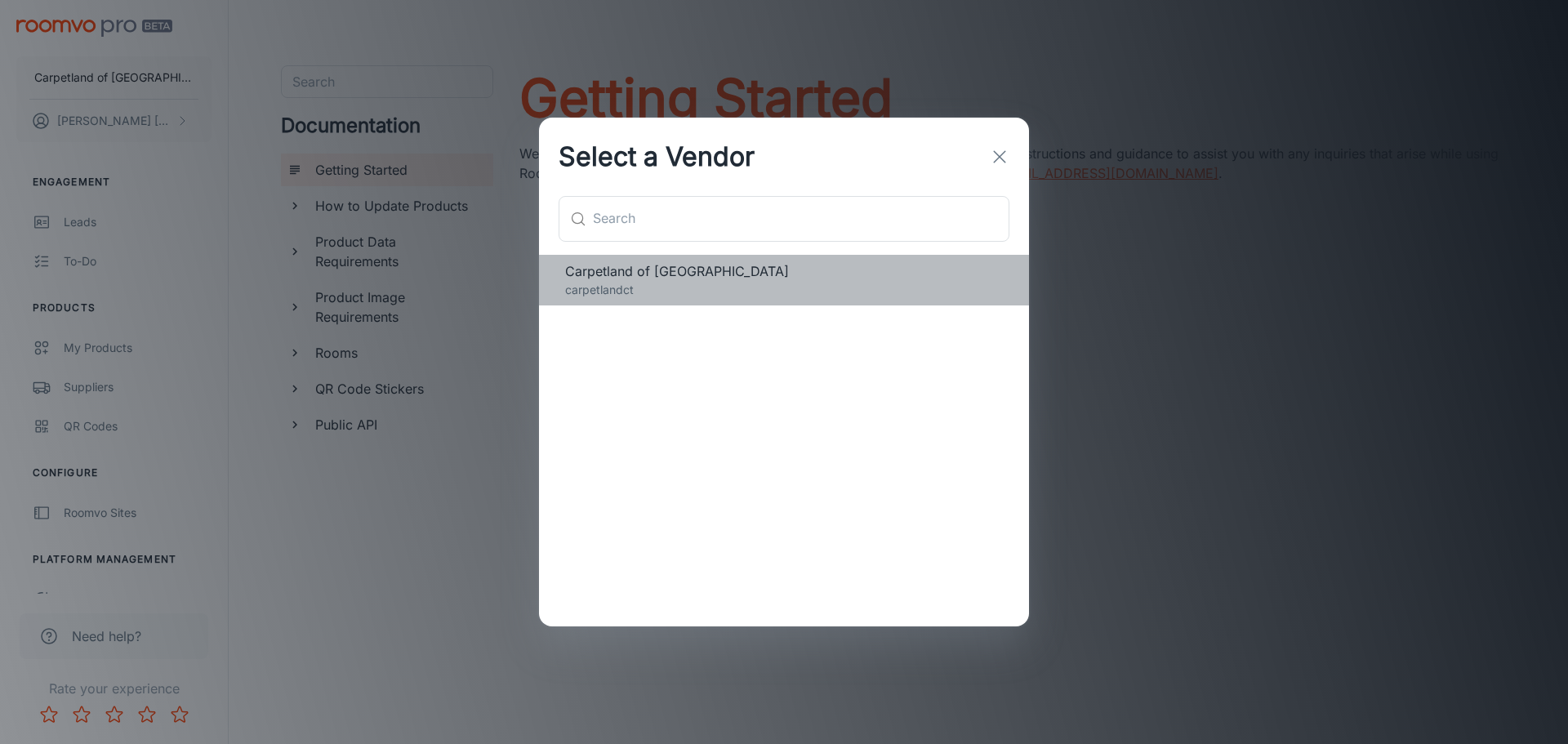
click at [639, 282] on p "carpetlandct" at bounding box center [784, 290] width 438 height 18
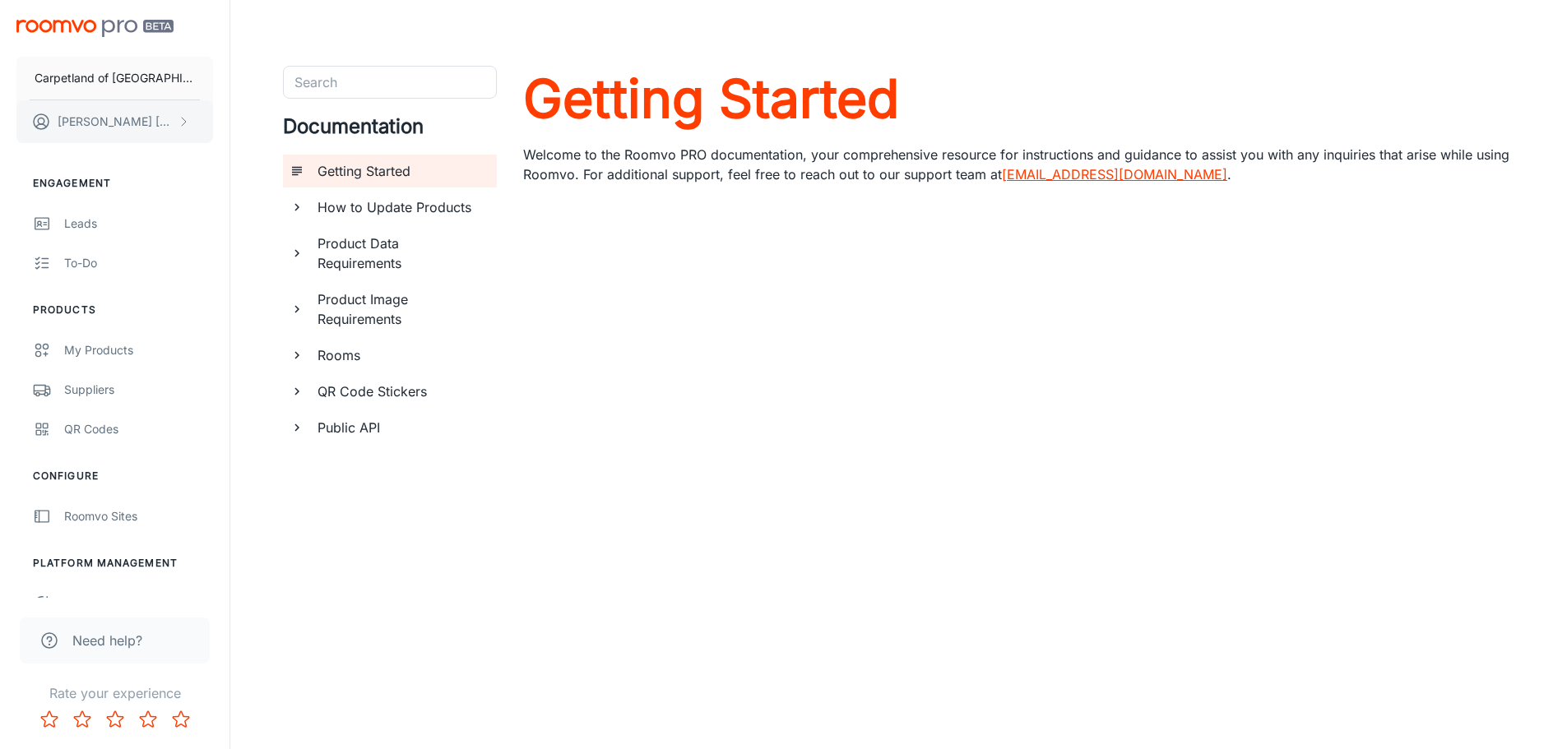
click at [75, 127] on p "Emily Perkins" at bounding box center [116, 122] width 116 height 18
click at [63, 26] on div at bounding box center [789, 374] width 1579 height 749
click at [63, 26] on img "scrollable content" at bounding box center [94, 28] width 157 height 17
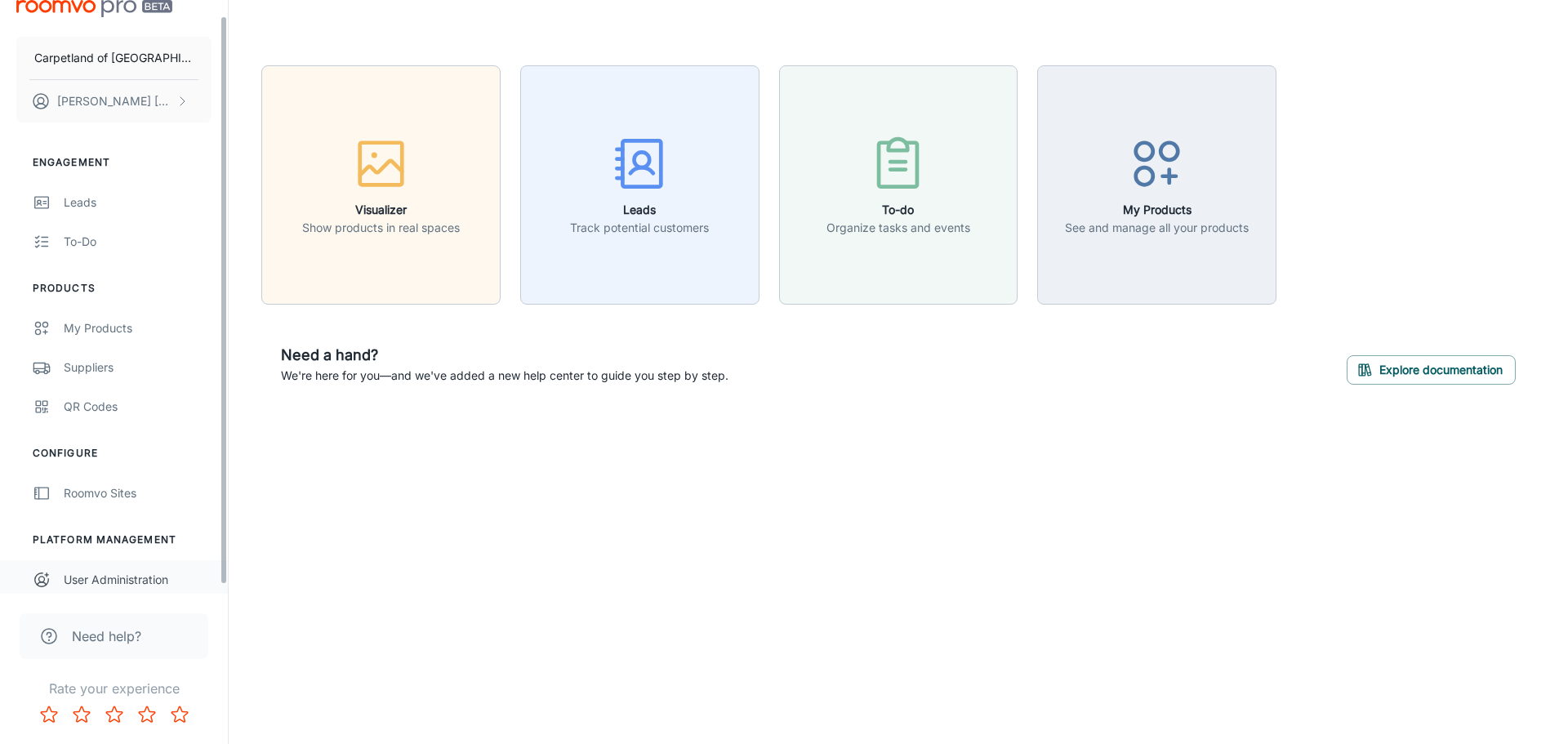
scroll to position [25, 0]
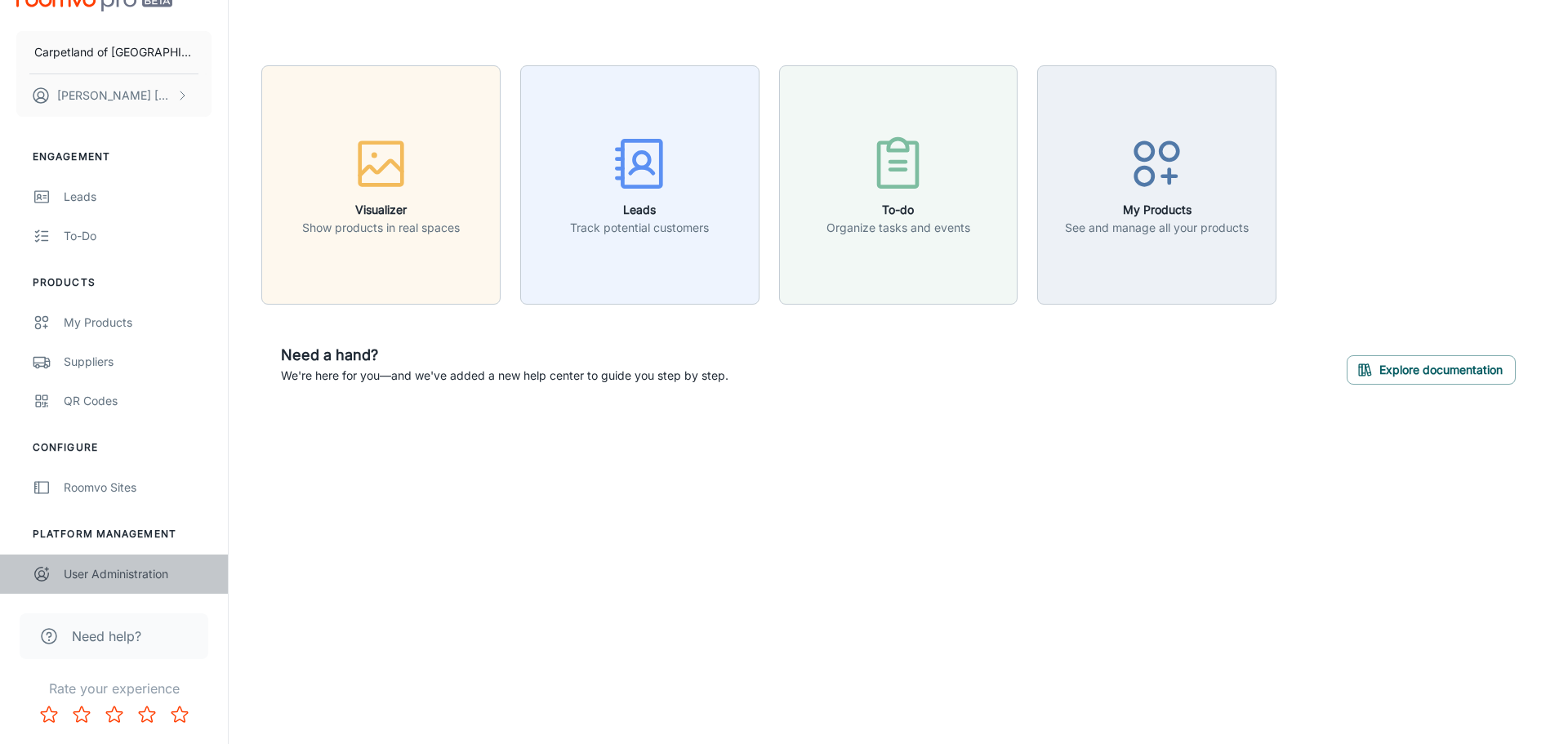
click at [141, 563] on link "User Administration" at bounding box center [113, 573] width 227 height 39
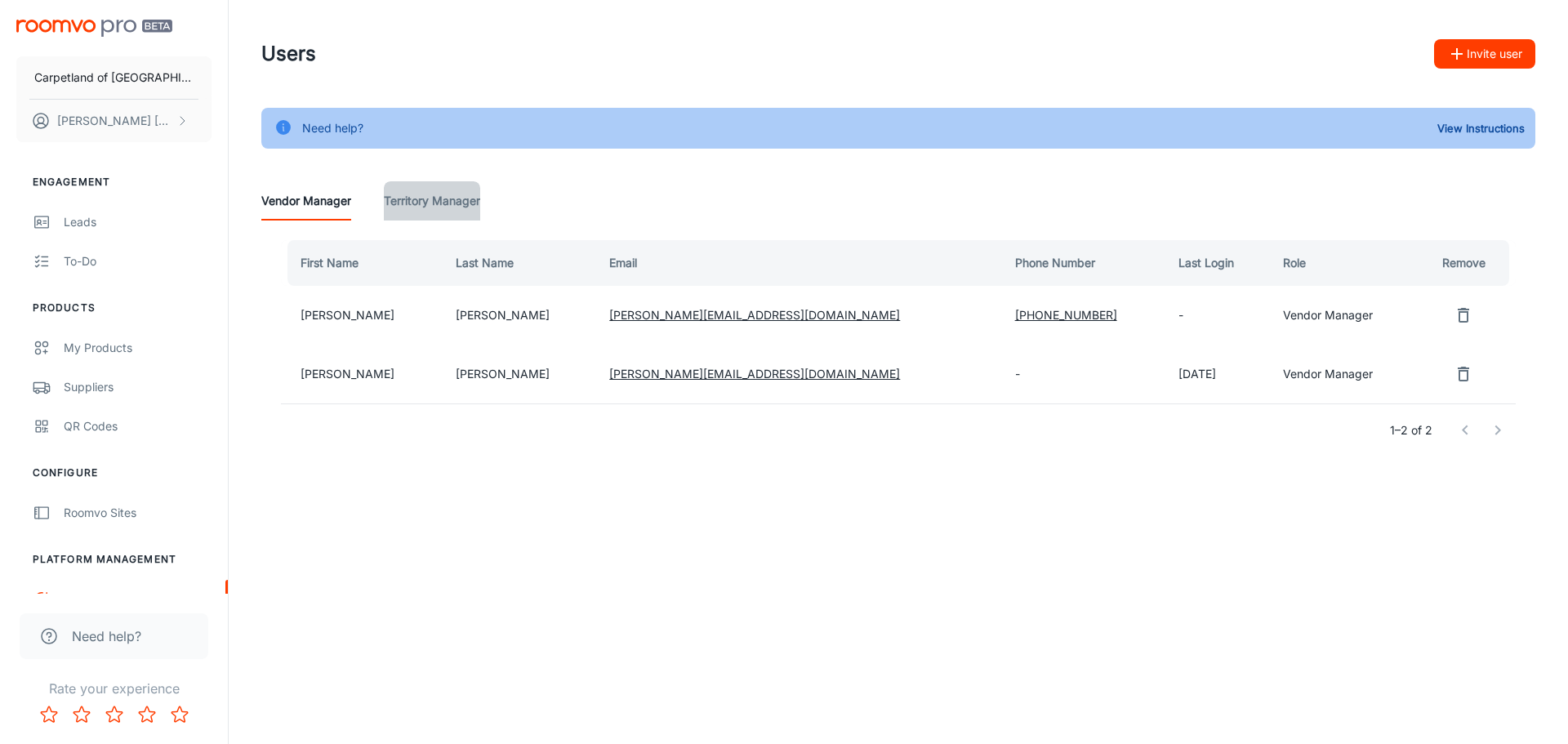
click at [440, 203] on Manager "Territory Manager" at bounding box center [432, 201] width 96 height 39
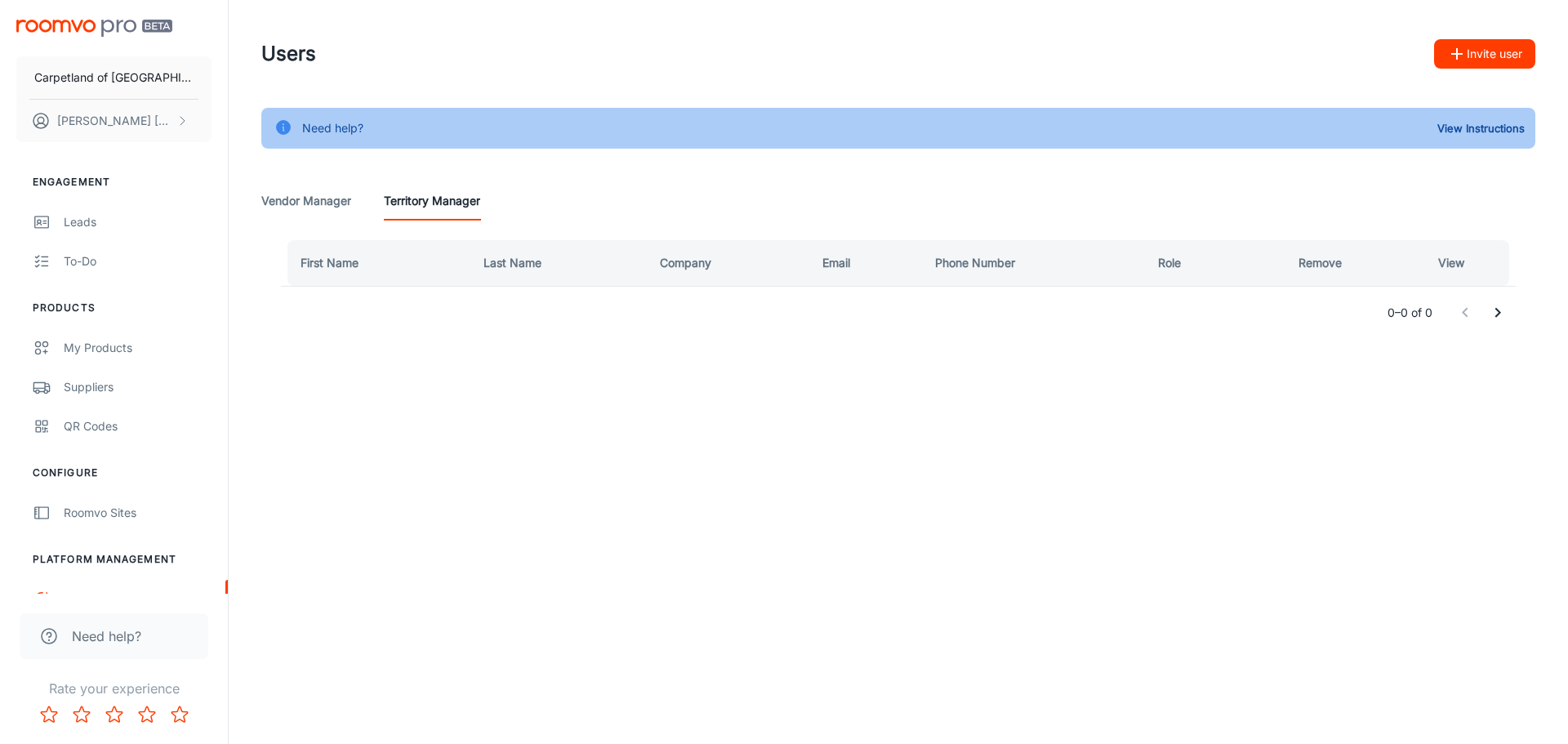
click at [303, 202] on Manager "Vendor Manager" at bounding box center [306, 201] width 89 height 39
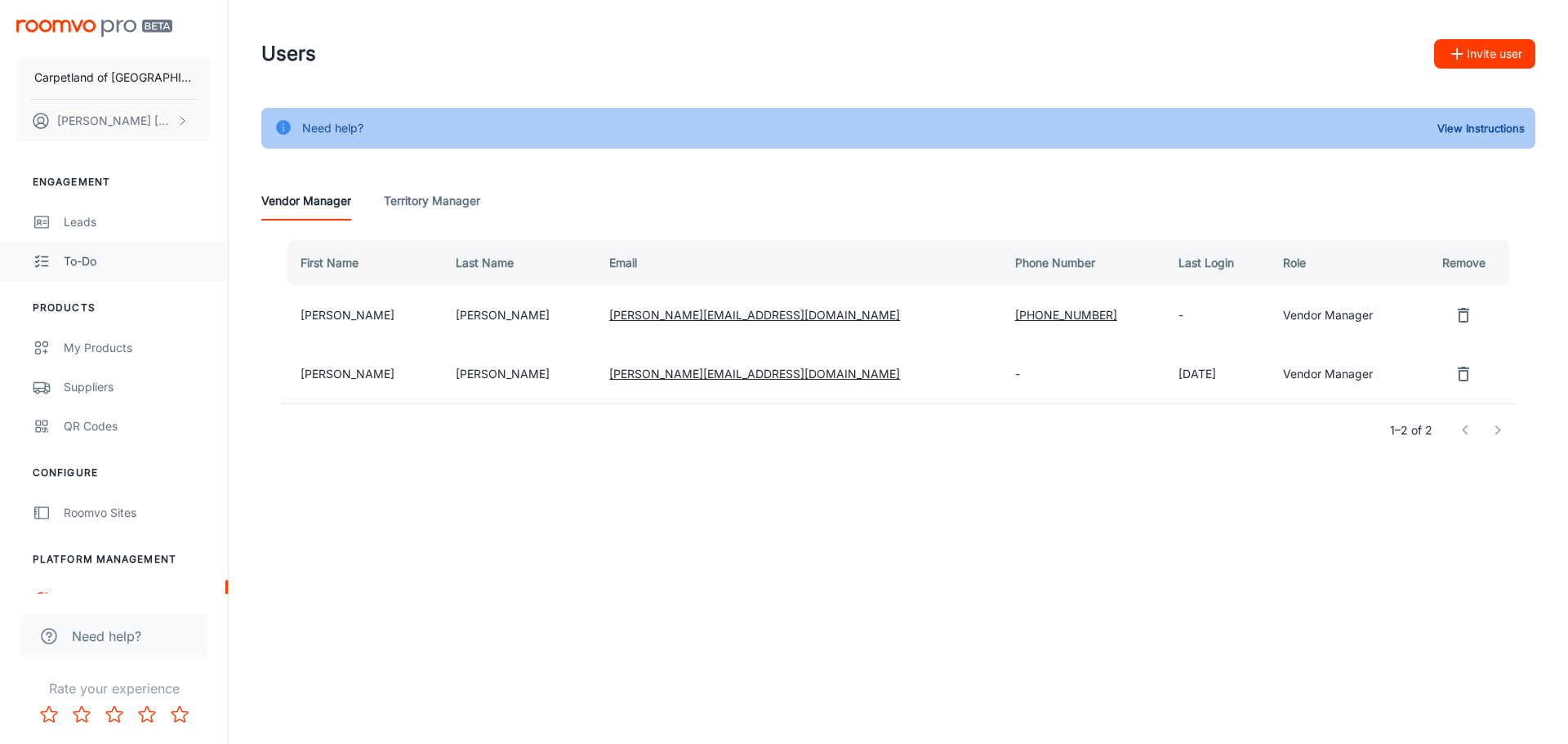
click at [91, 253] on div "To-do" at bounding box center [137, 261] width 148 height 18
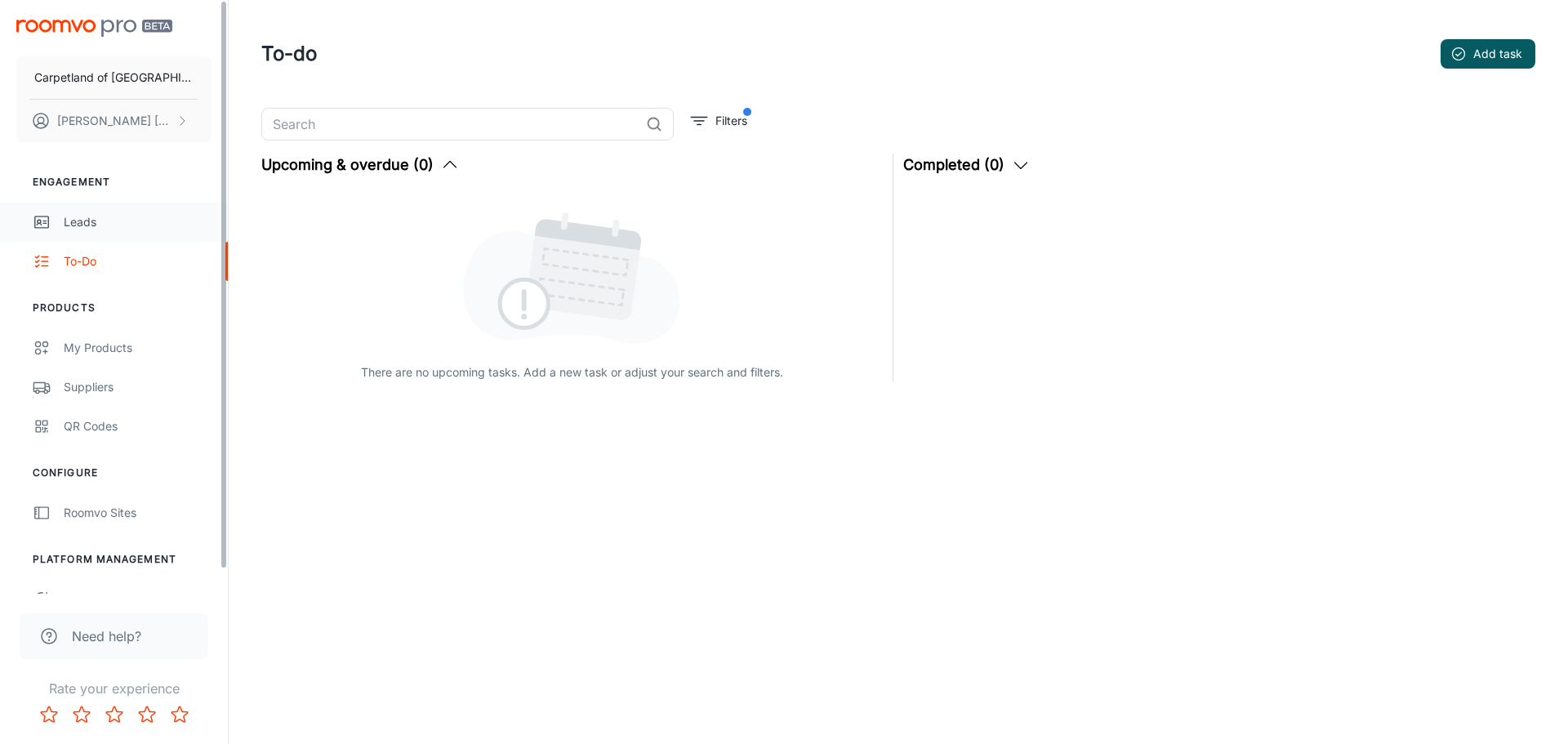
click at [91, 219] on div "Leads" at bounding box center [137, 223] width 148 height 18
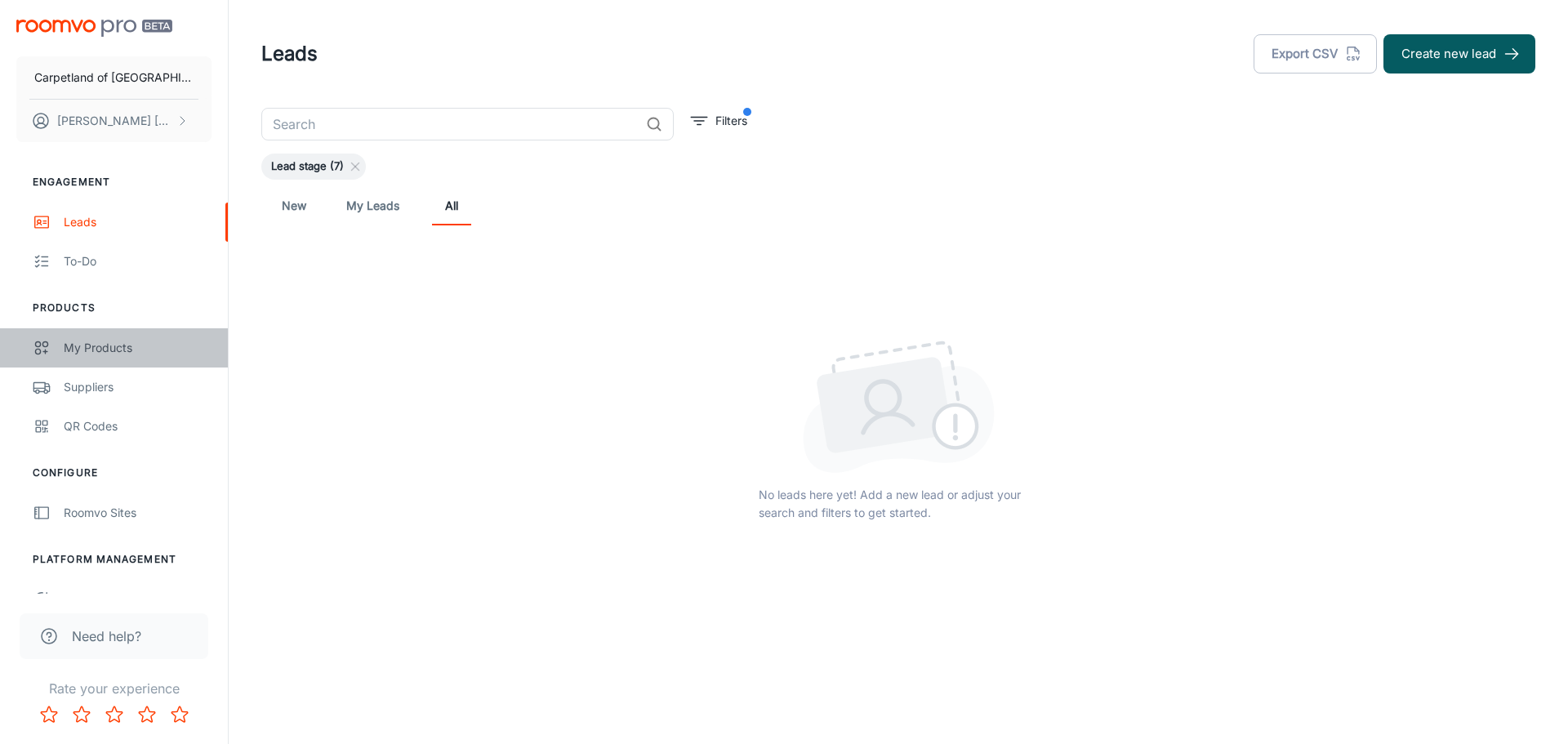
click at [117, 348] on div "My Products" at bounding box center [137, 348] width 148 height 18
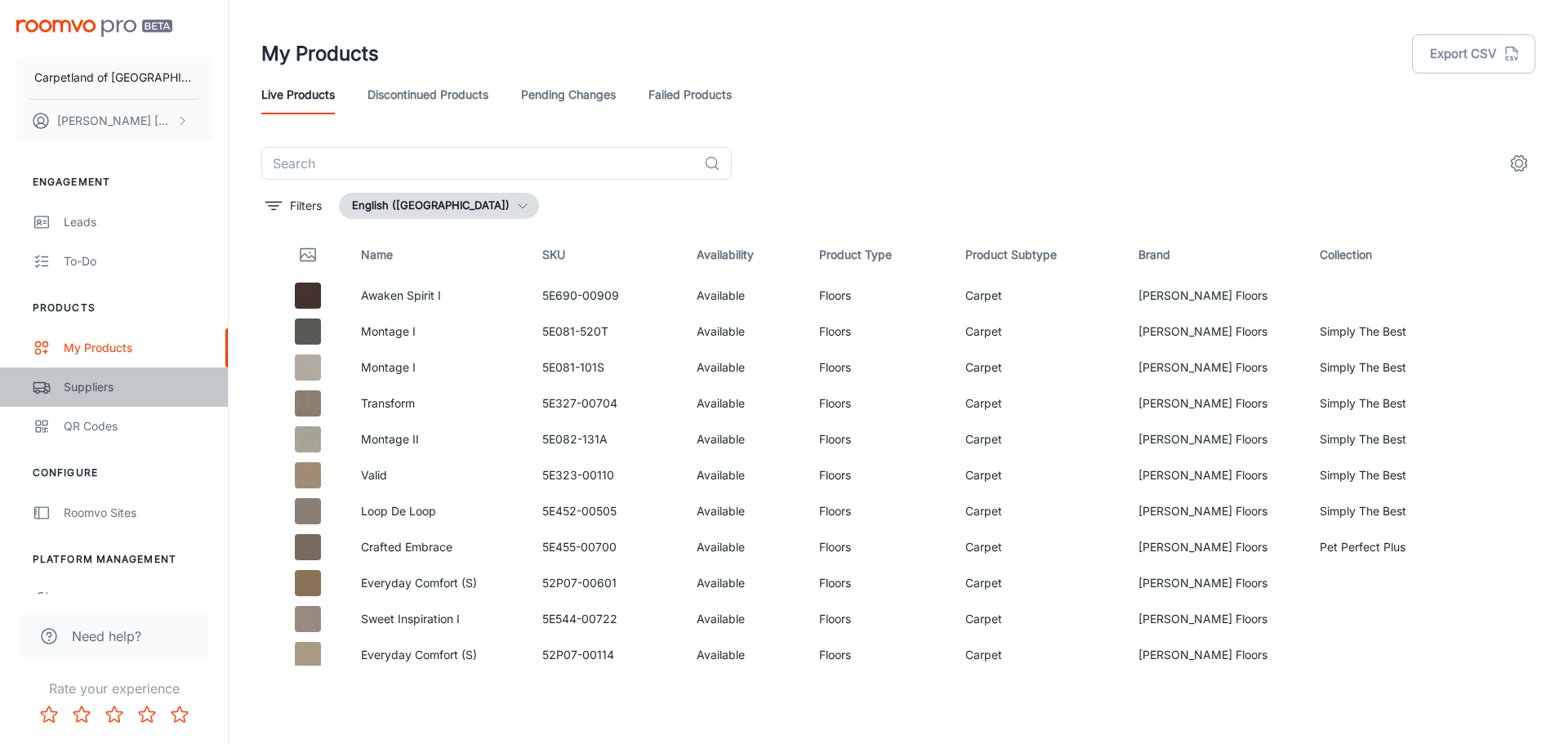
click at [103, 379] on div "Suppliers" at bounding box center [137, 387] width 148 height 18
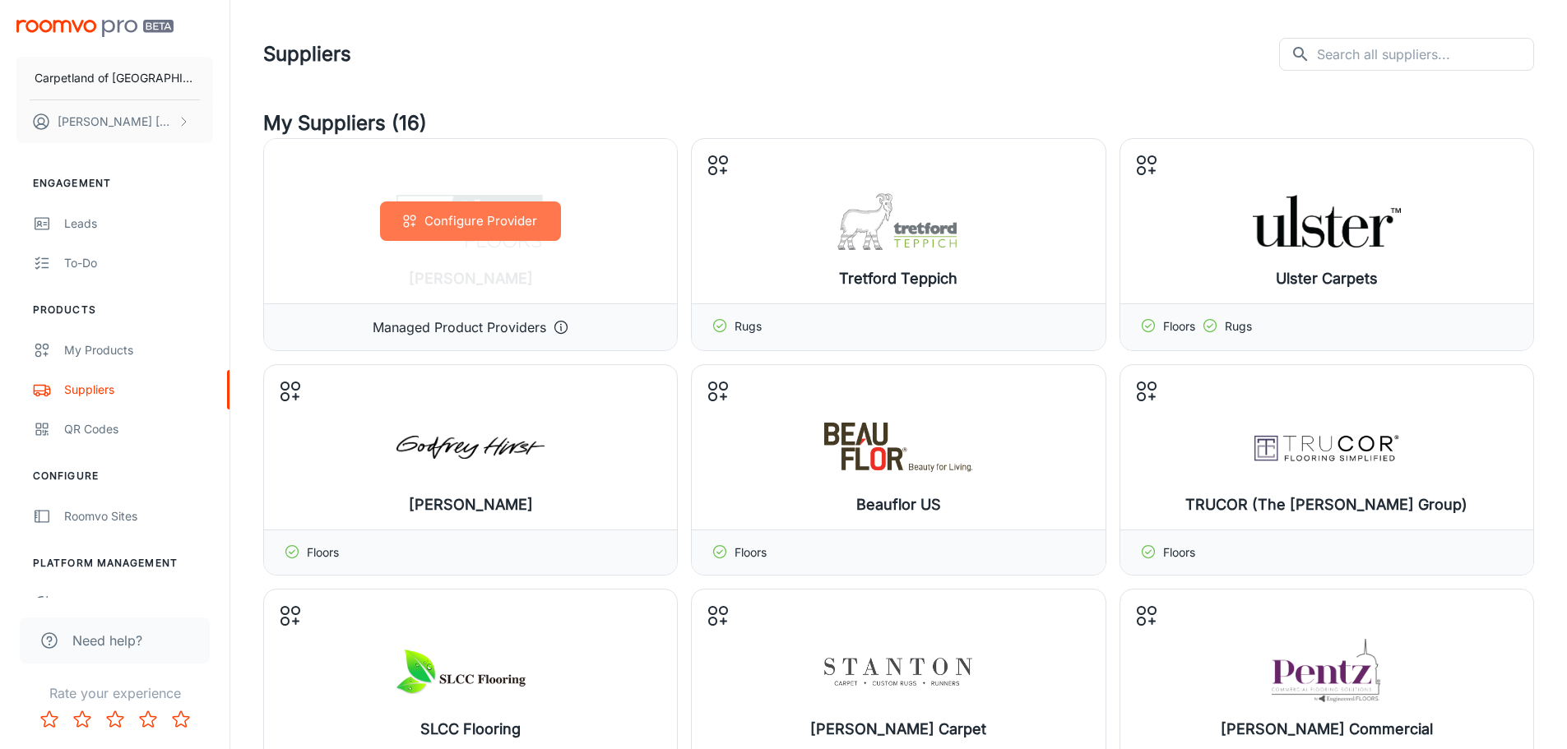
click at [473, 209] on button "Configure Provider" at bounding box center [470, 221] width 181 height 39
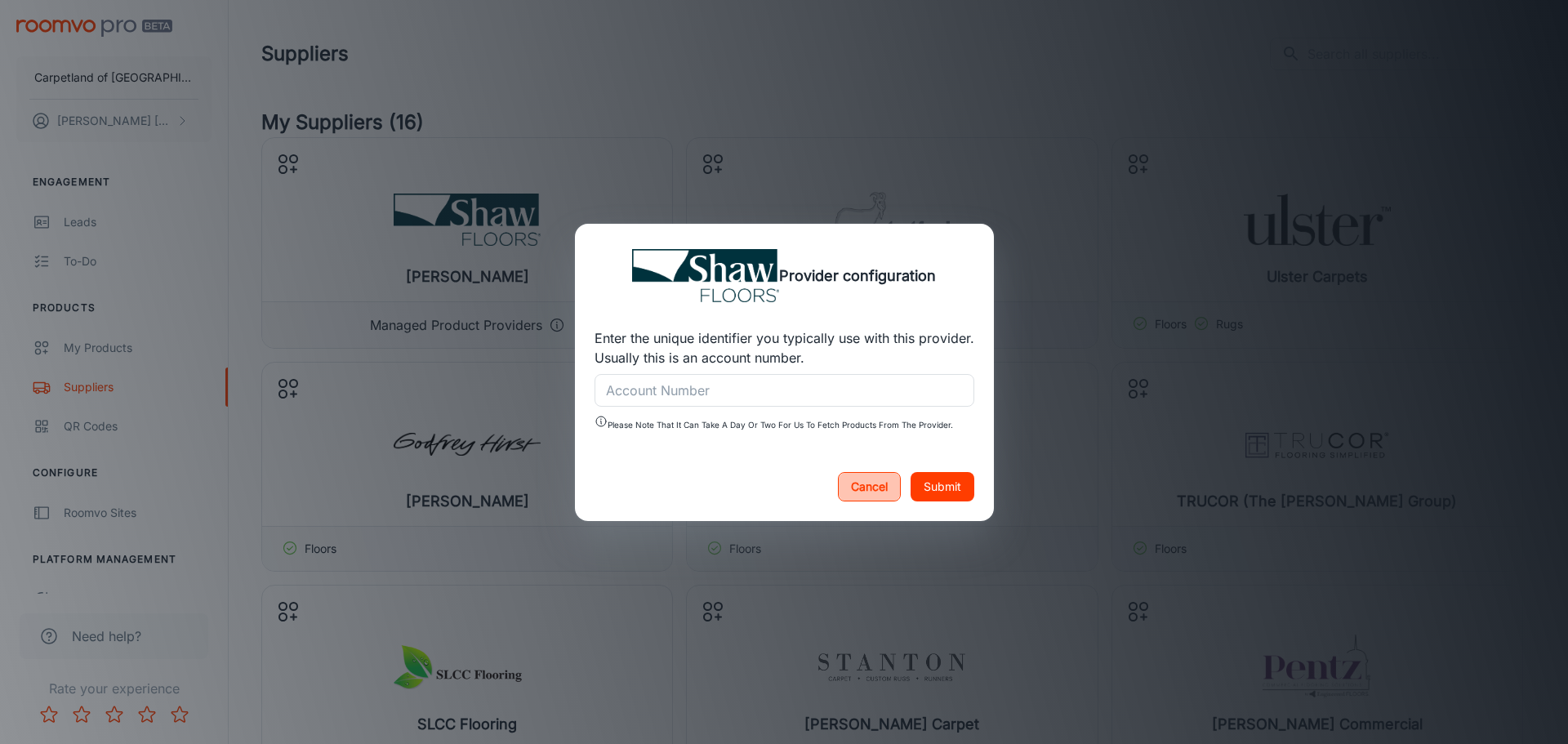
click at [859, 483] on button "Cancel" at bounding box center [869, 487] width 63 height 30
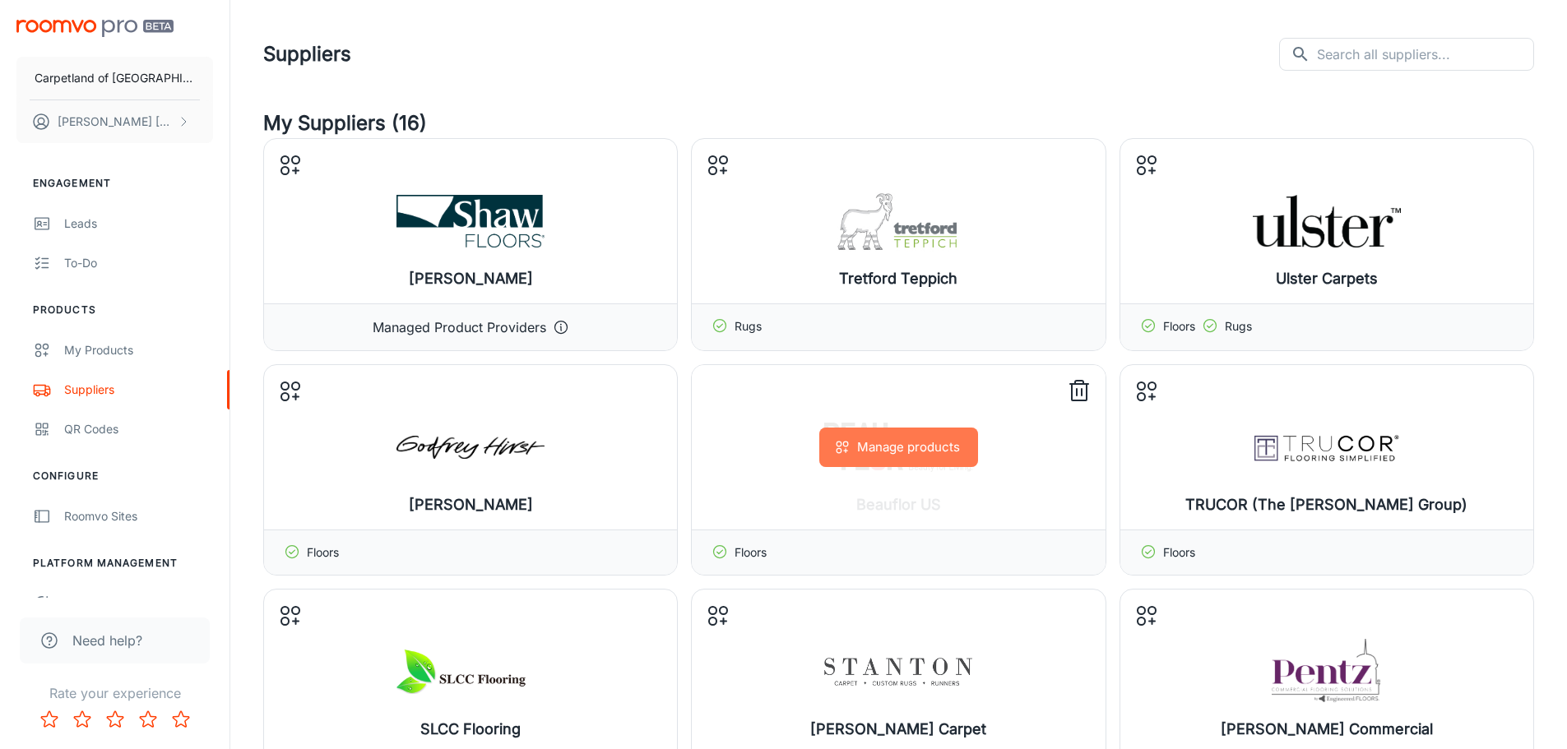
click at [878, 445] on button "Manage products" at bounding box center [898, 447] width 159 height 39
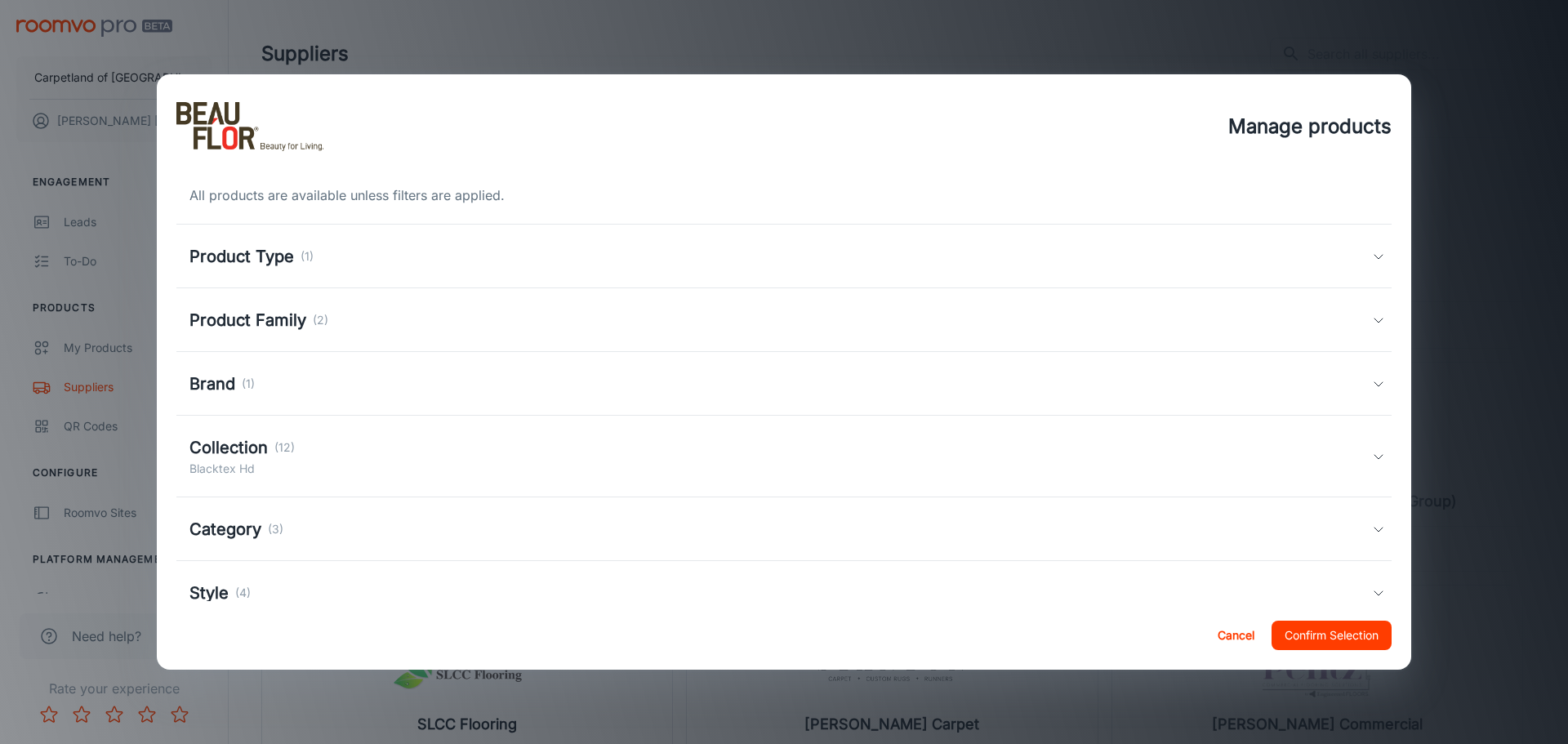
click at [1223, 627] on button "Cancel" at bounding box center [1235, 636] width 53 height 30
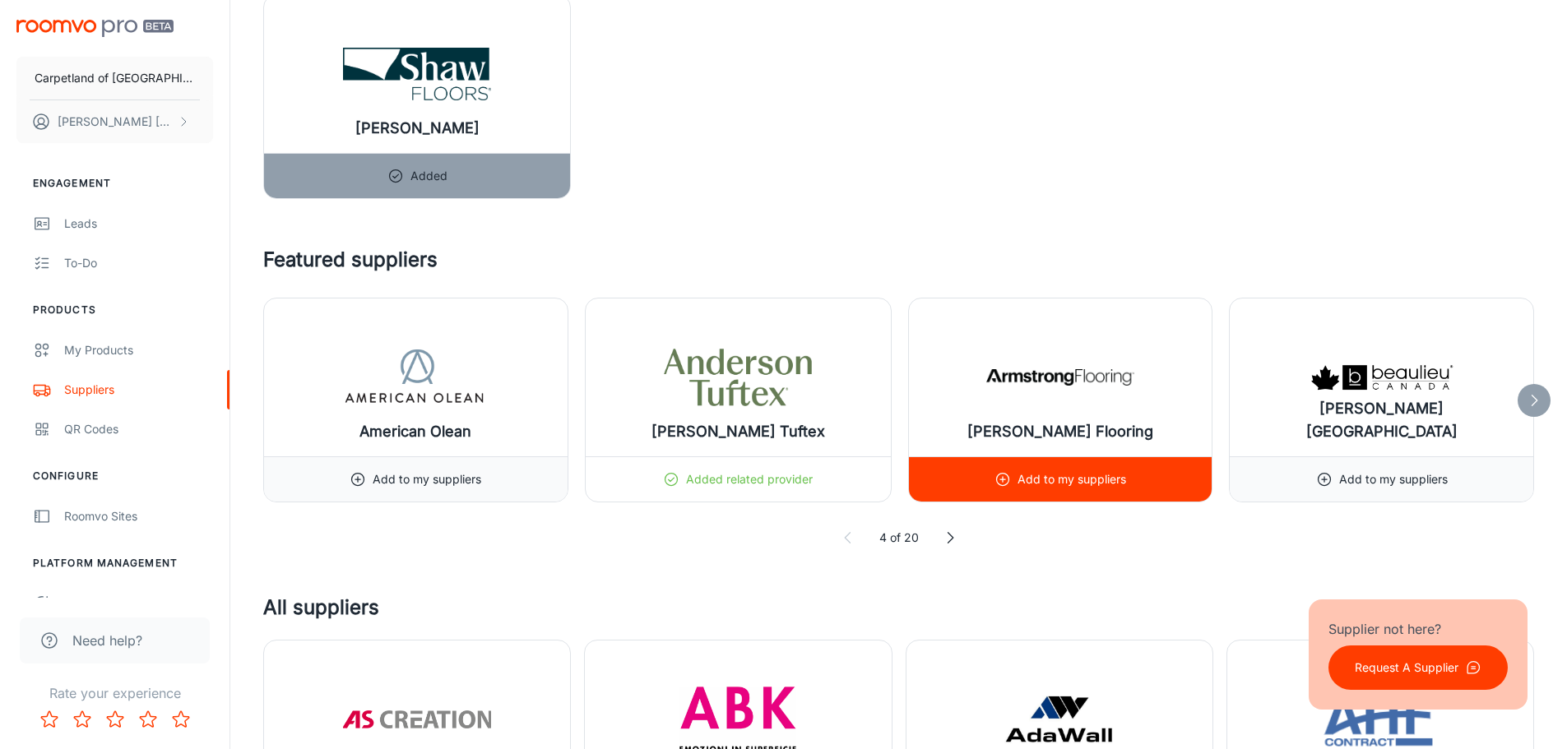
scroll to position [1151, 0]
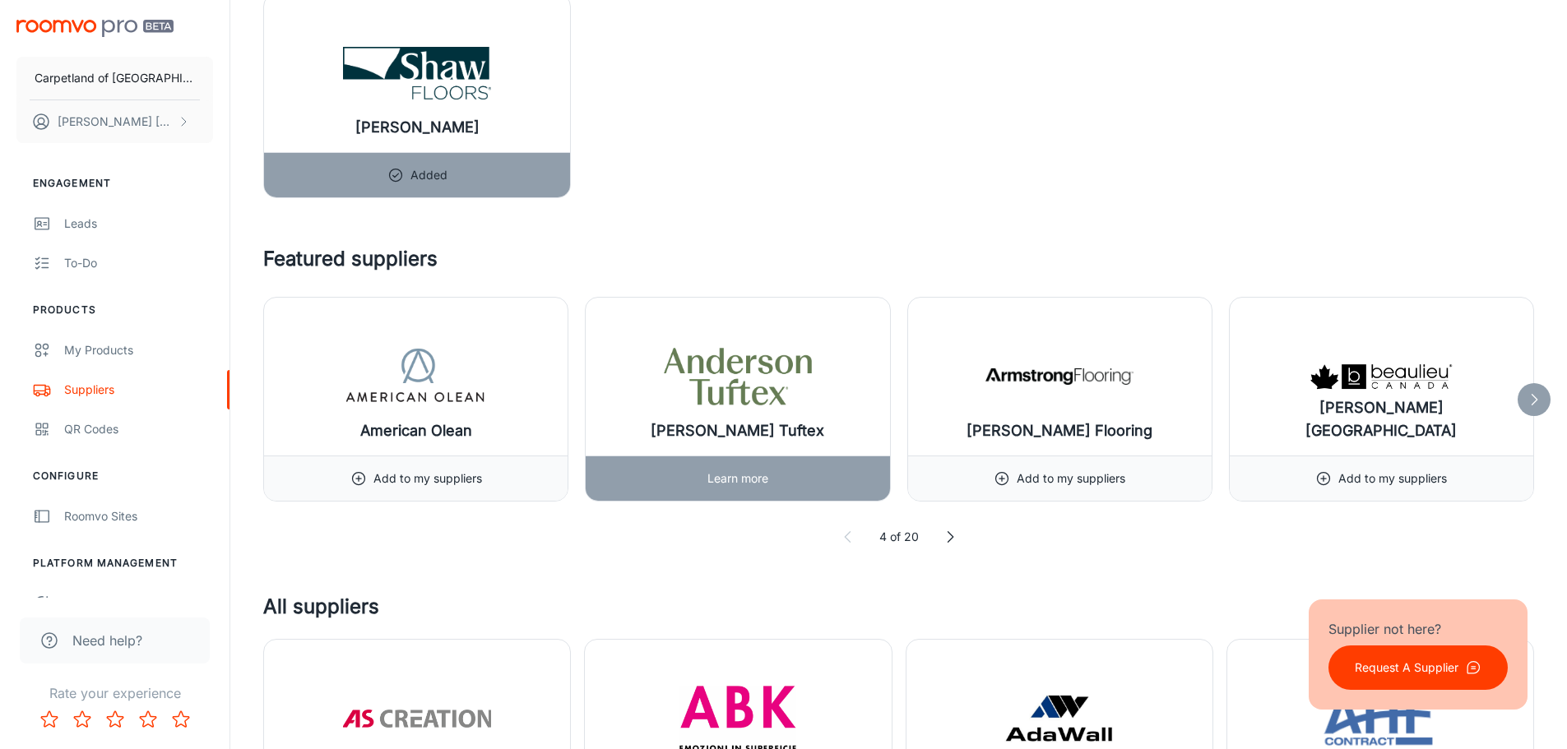
click at [725, 391] on img at bounding box center [738, 377] width 148 height 66
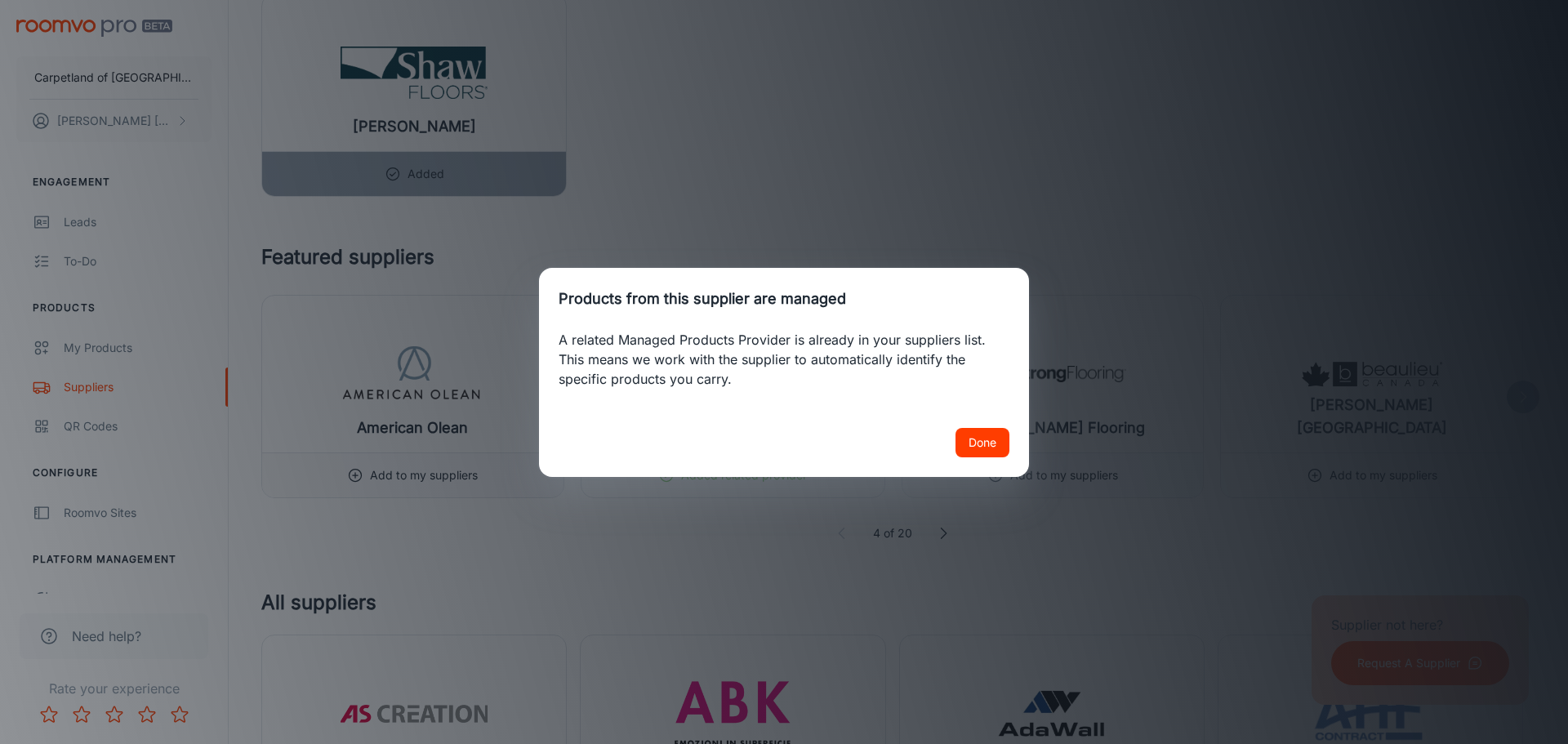
click at [988, 441] on button "Done" at bounding box center [982, 443] width 54 height 30
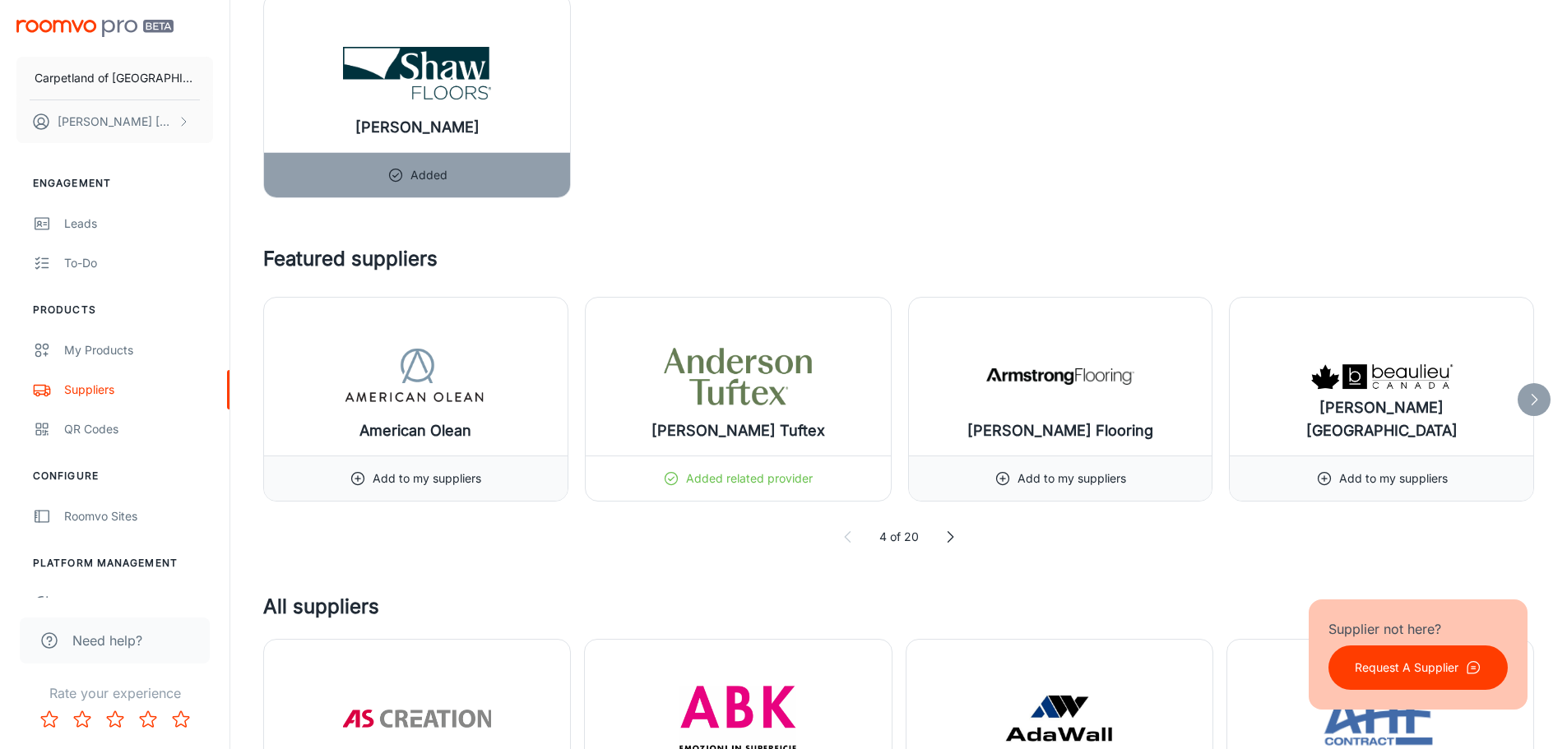
click at [947, 540] on icon at bounding box center [950, 537] width 16 height 16
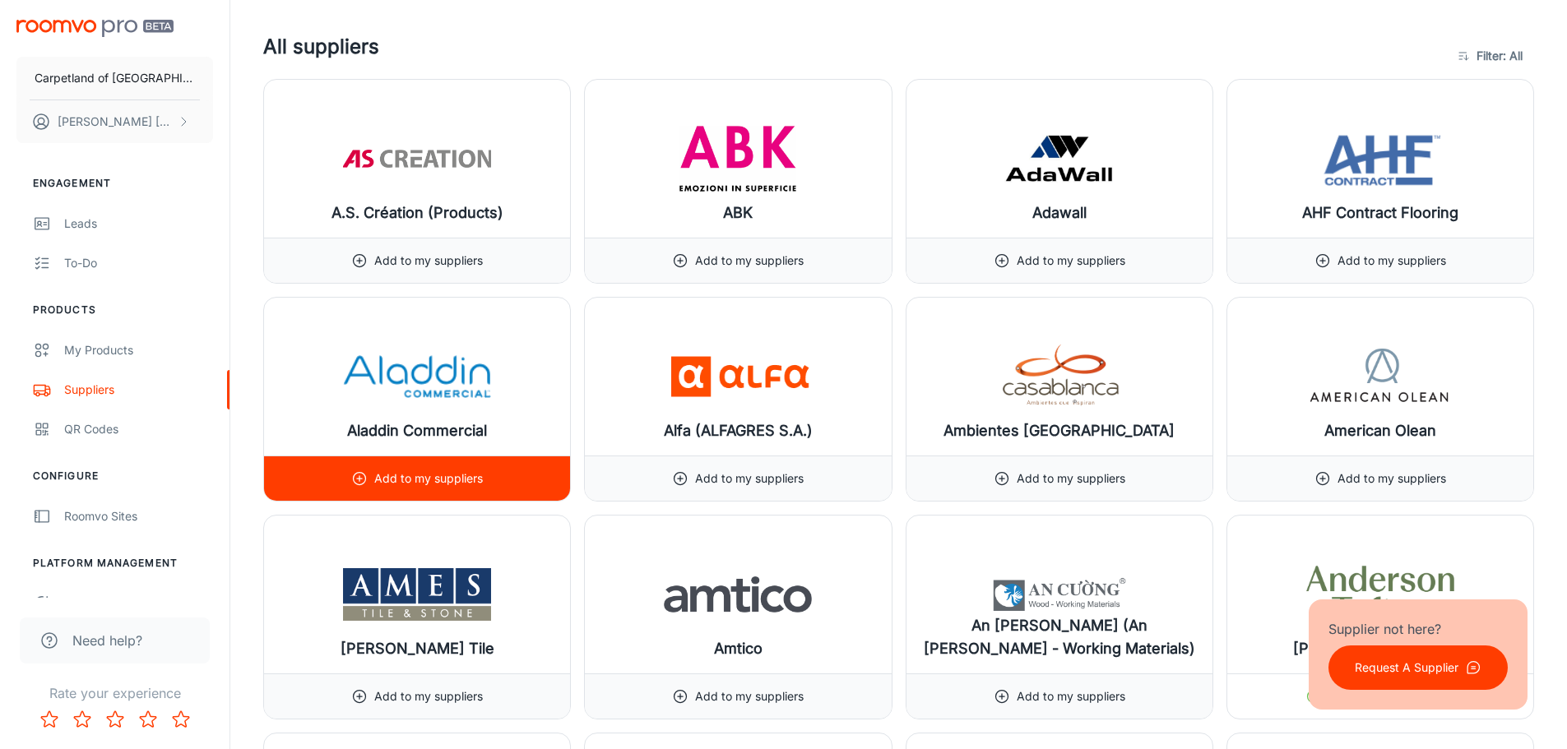
scroll to position [1727, 0]
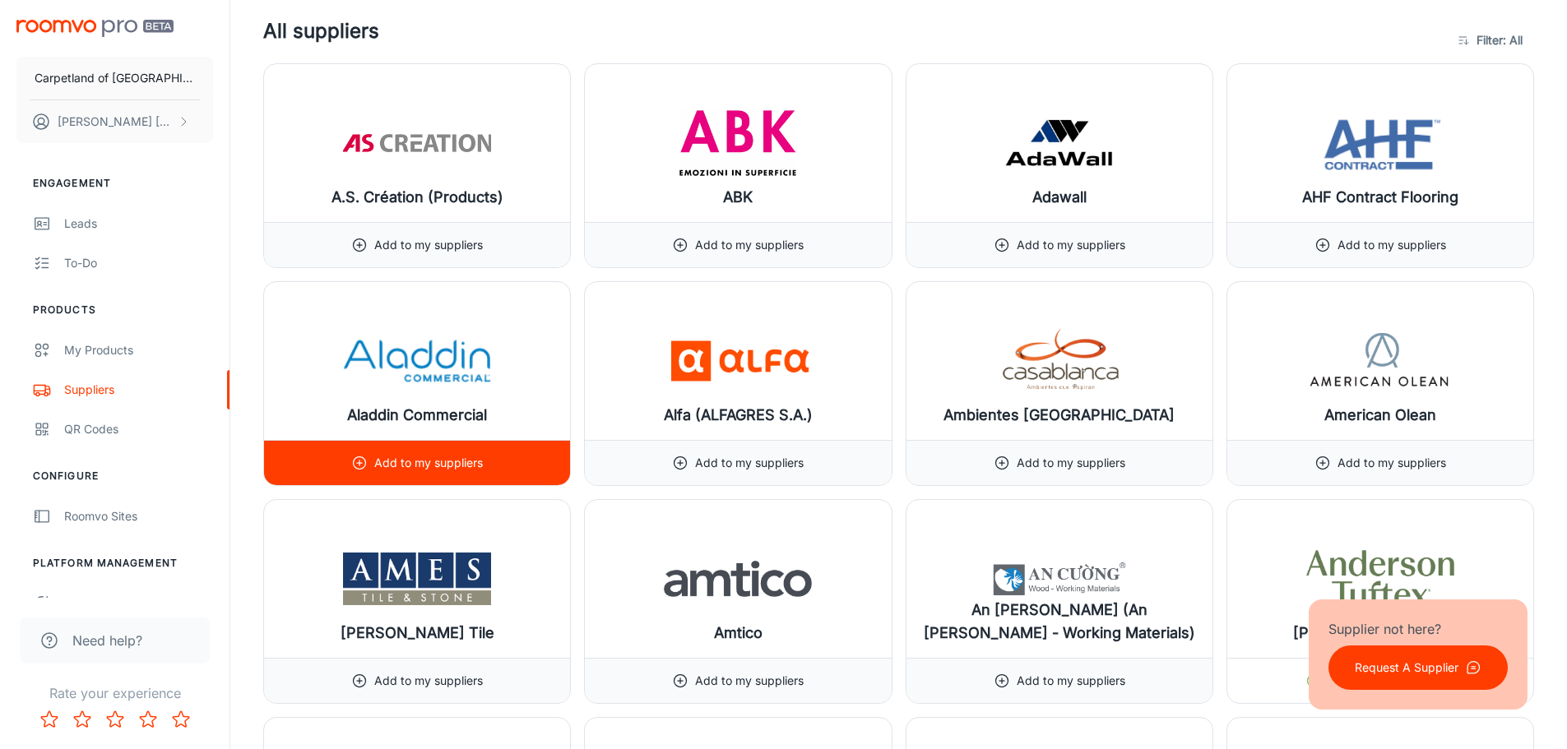
click at [402, 463] on p "Add to my suppliers" at bounding box center [428, 463] width 109 height 18
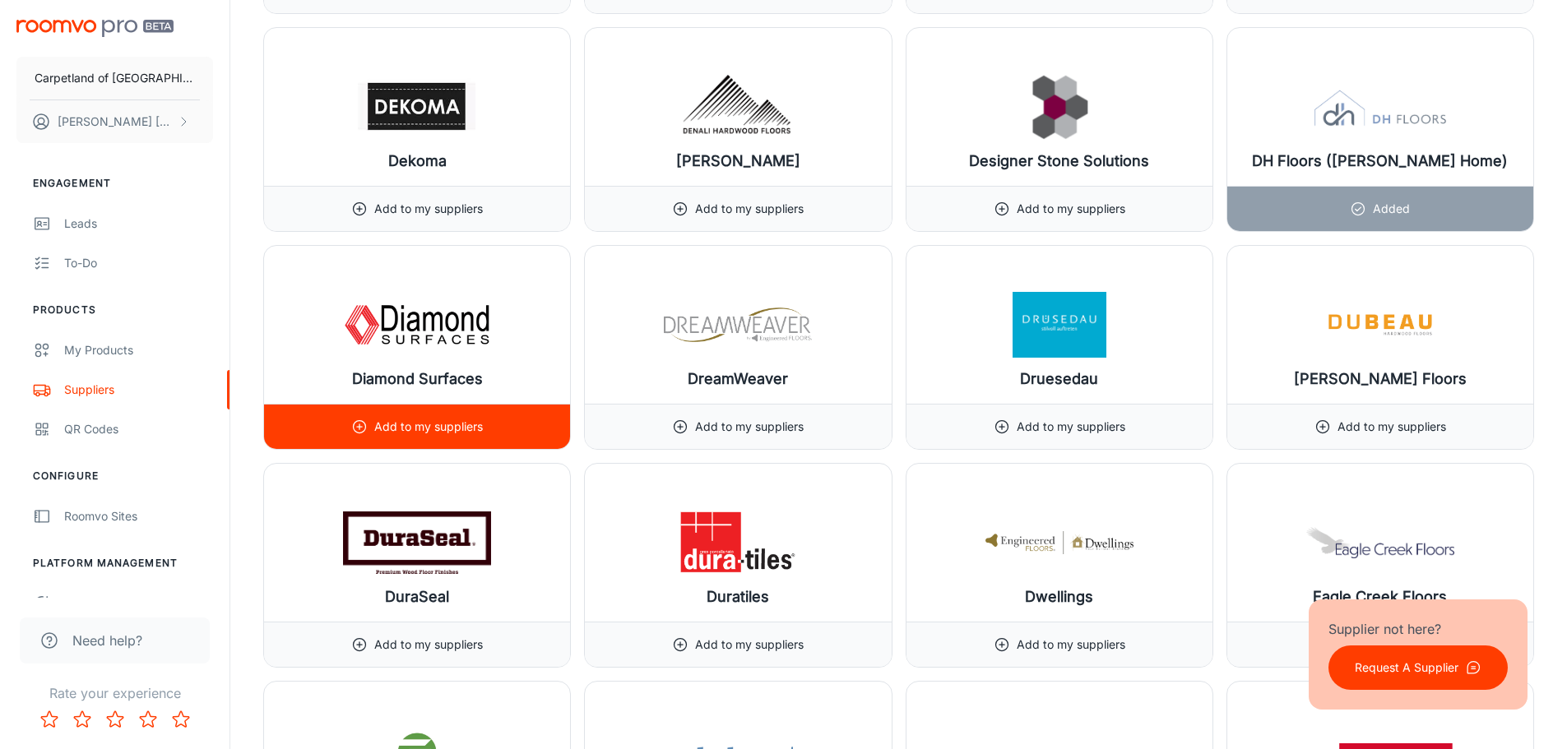
scroll to position [6827, 0]
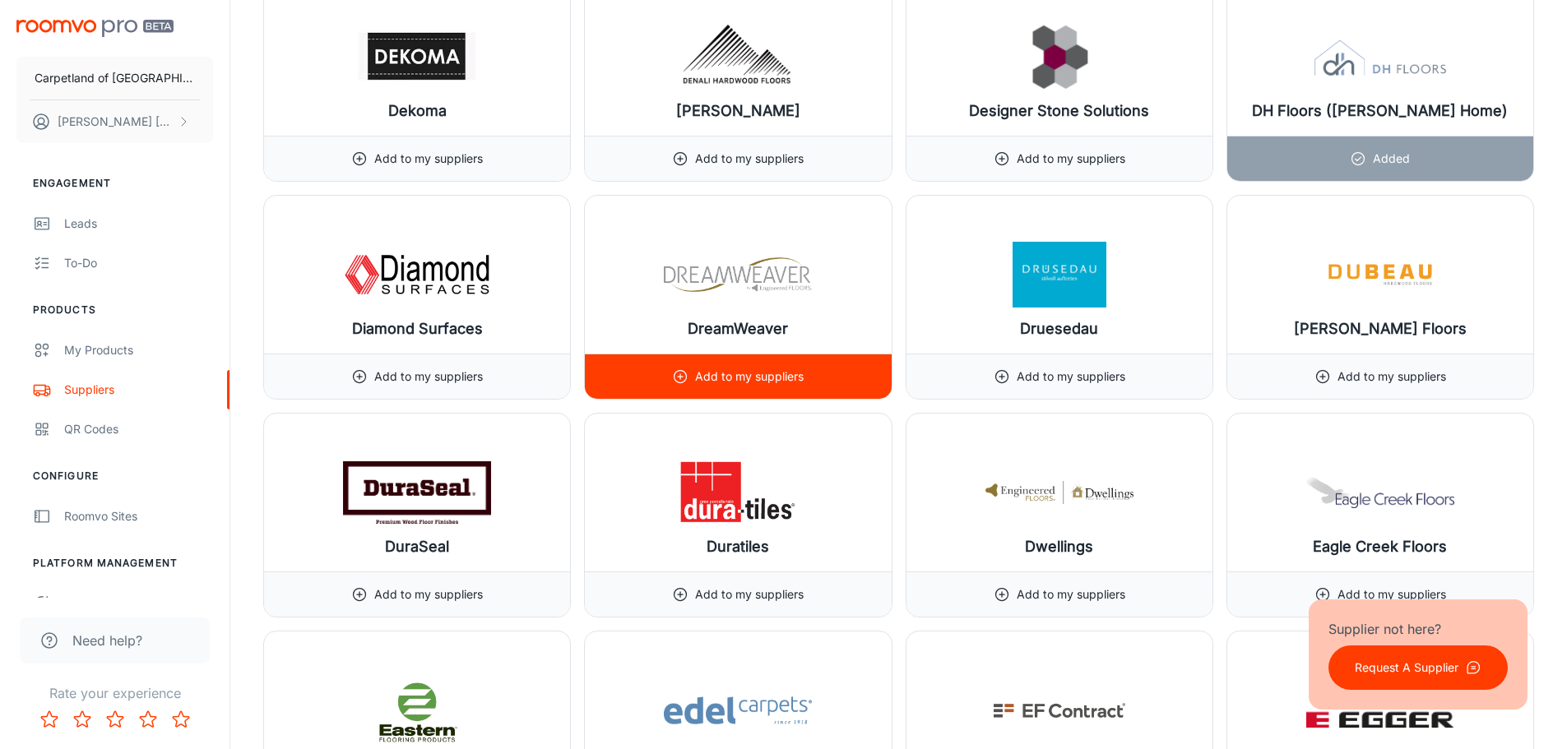
click at [737, 368] on p "Add to my suppliers" at bounding box center [749, 377] width 109 height 18
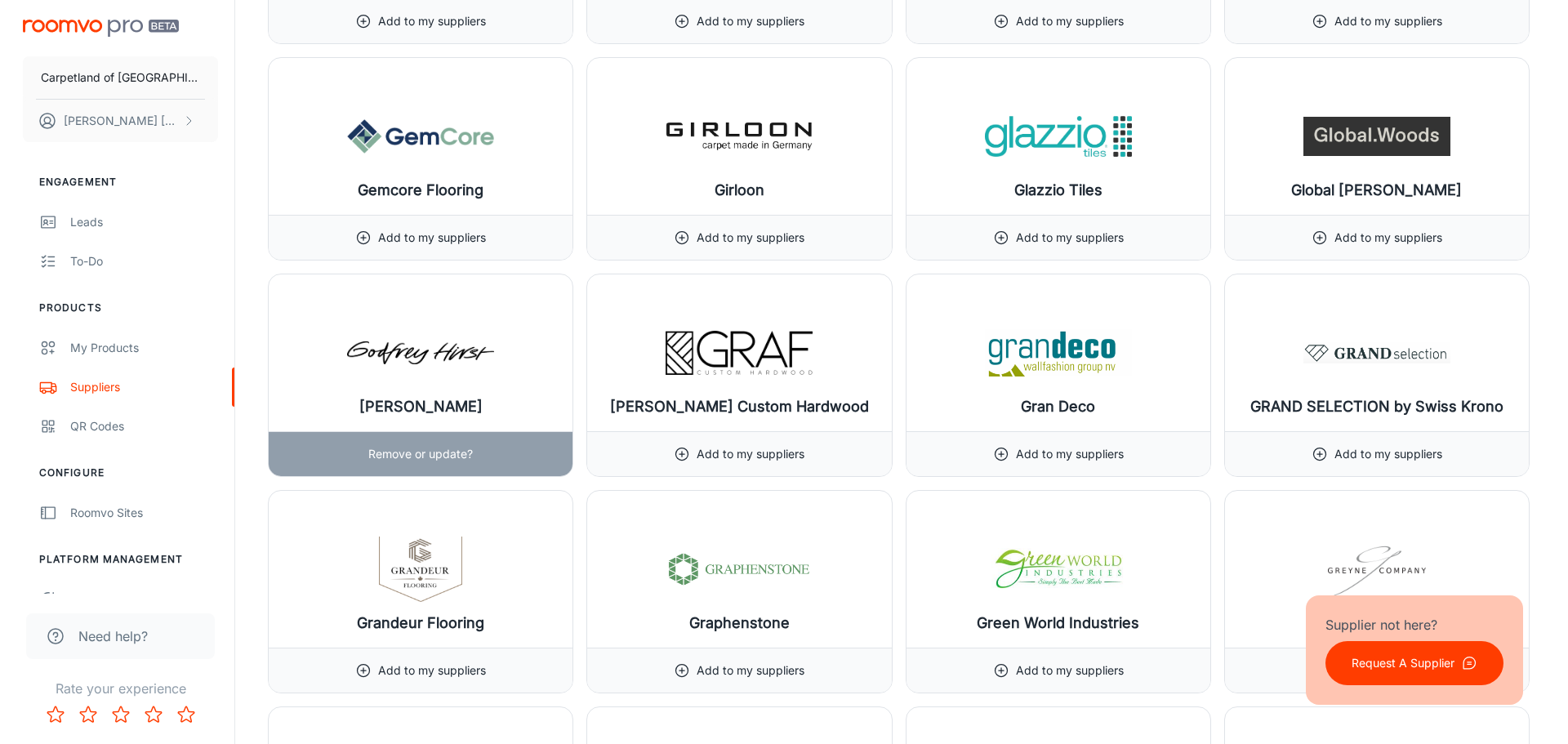
scroll to position [9313, 0]
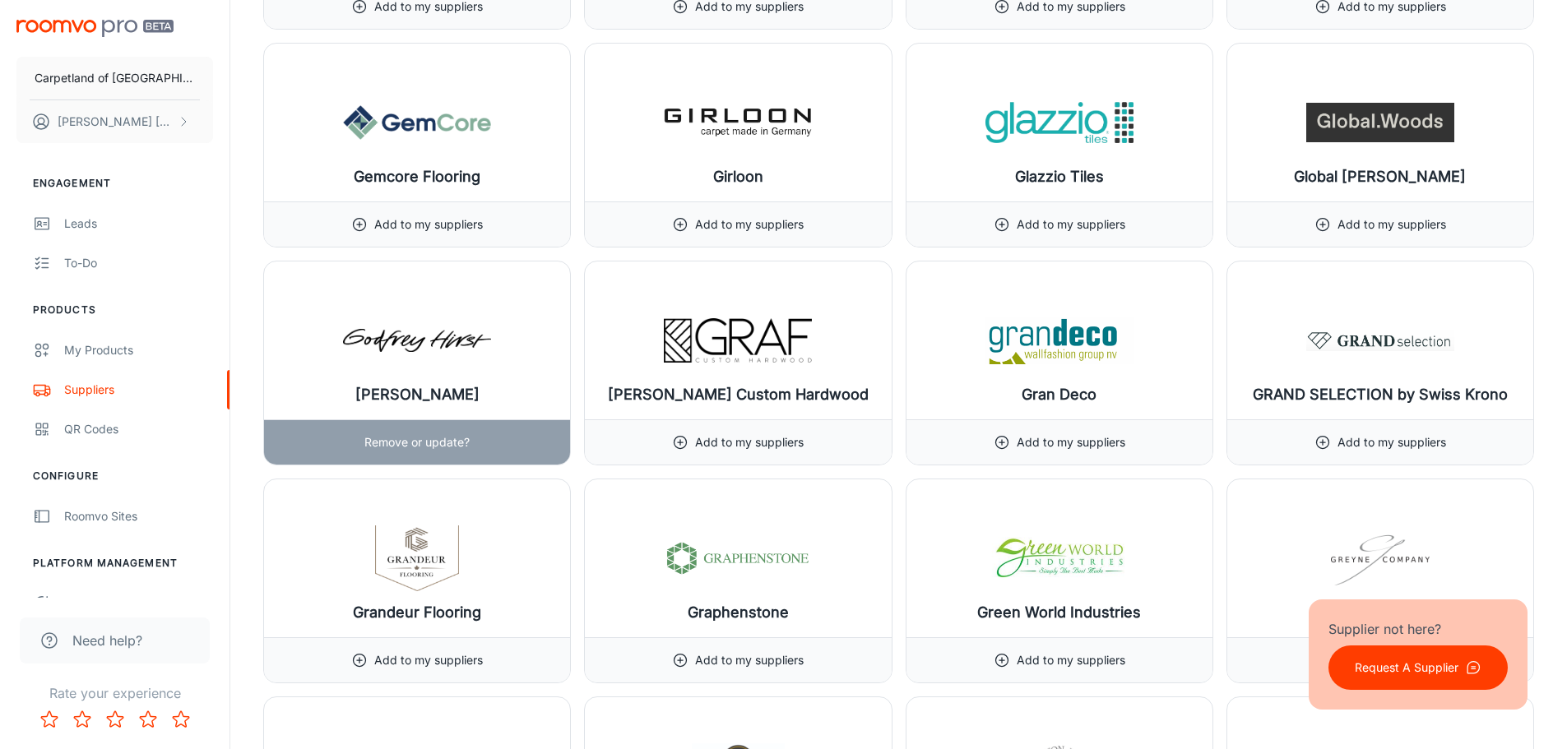
click at [414, 444] on p "Remove or update?" at bounding box center [416, 442] width 105 height 18
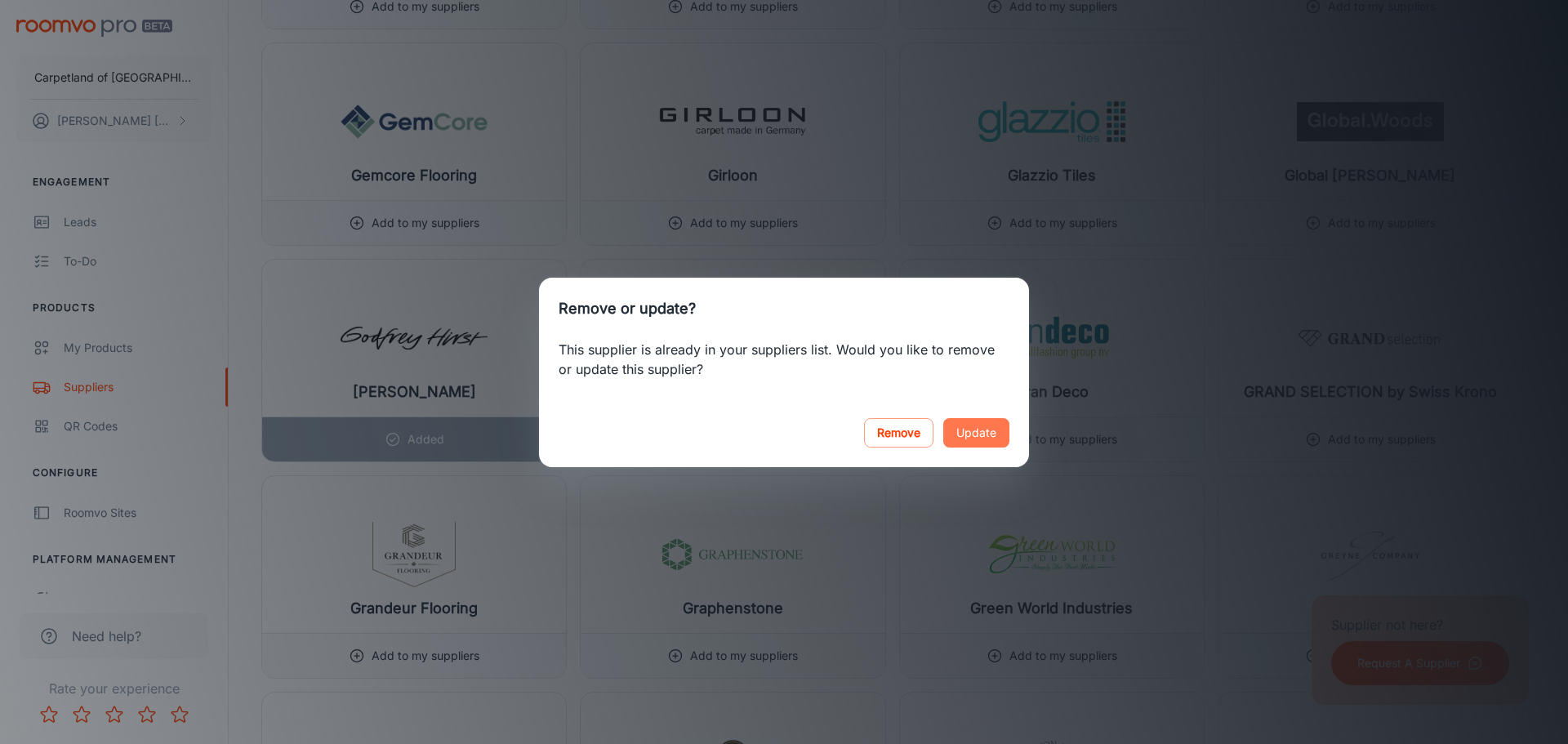
click at [982, 430] on button "Update" at bounding box center [976, 433] width 67 height 30
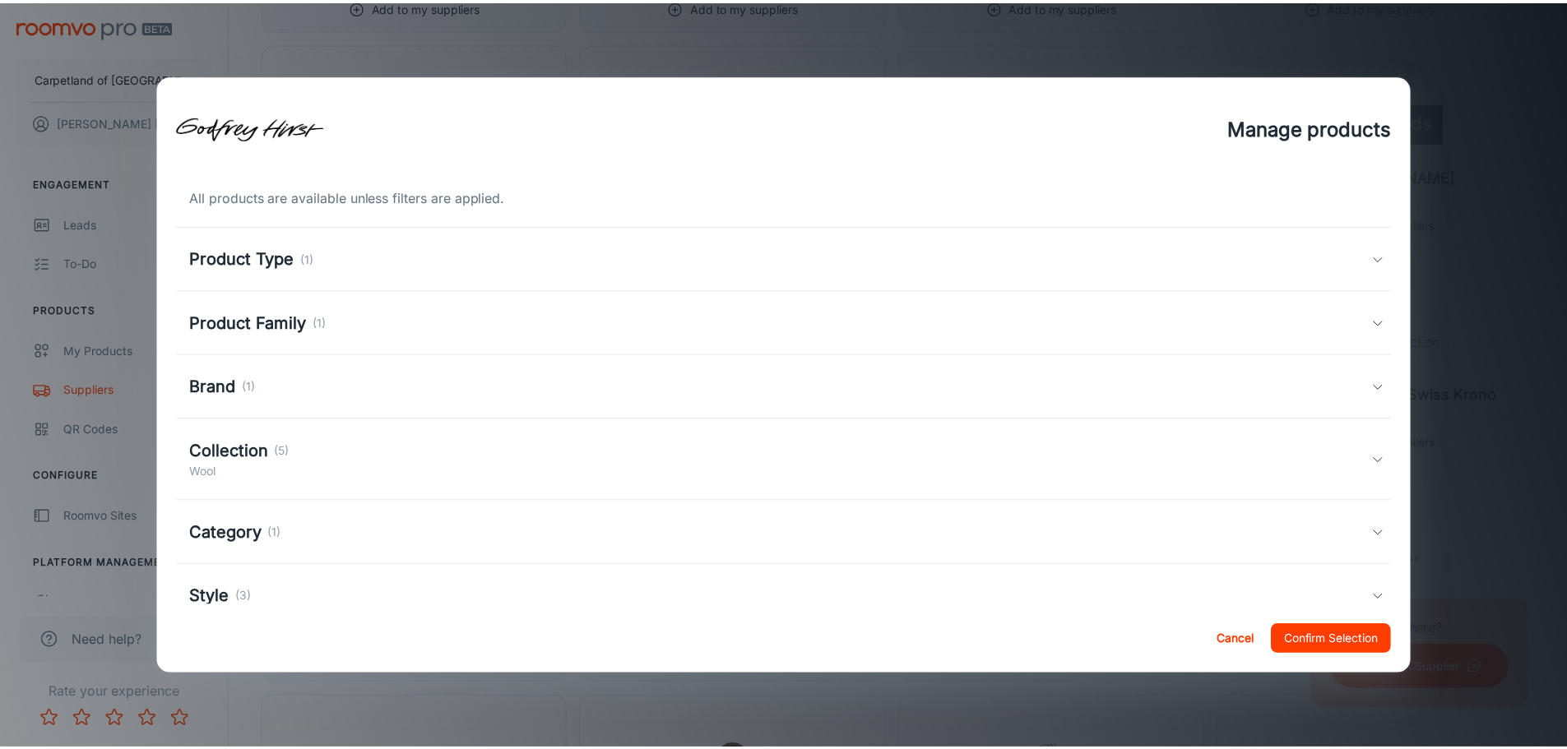
scroll to position [82, 0]
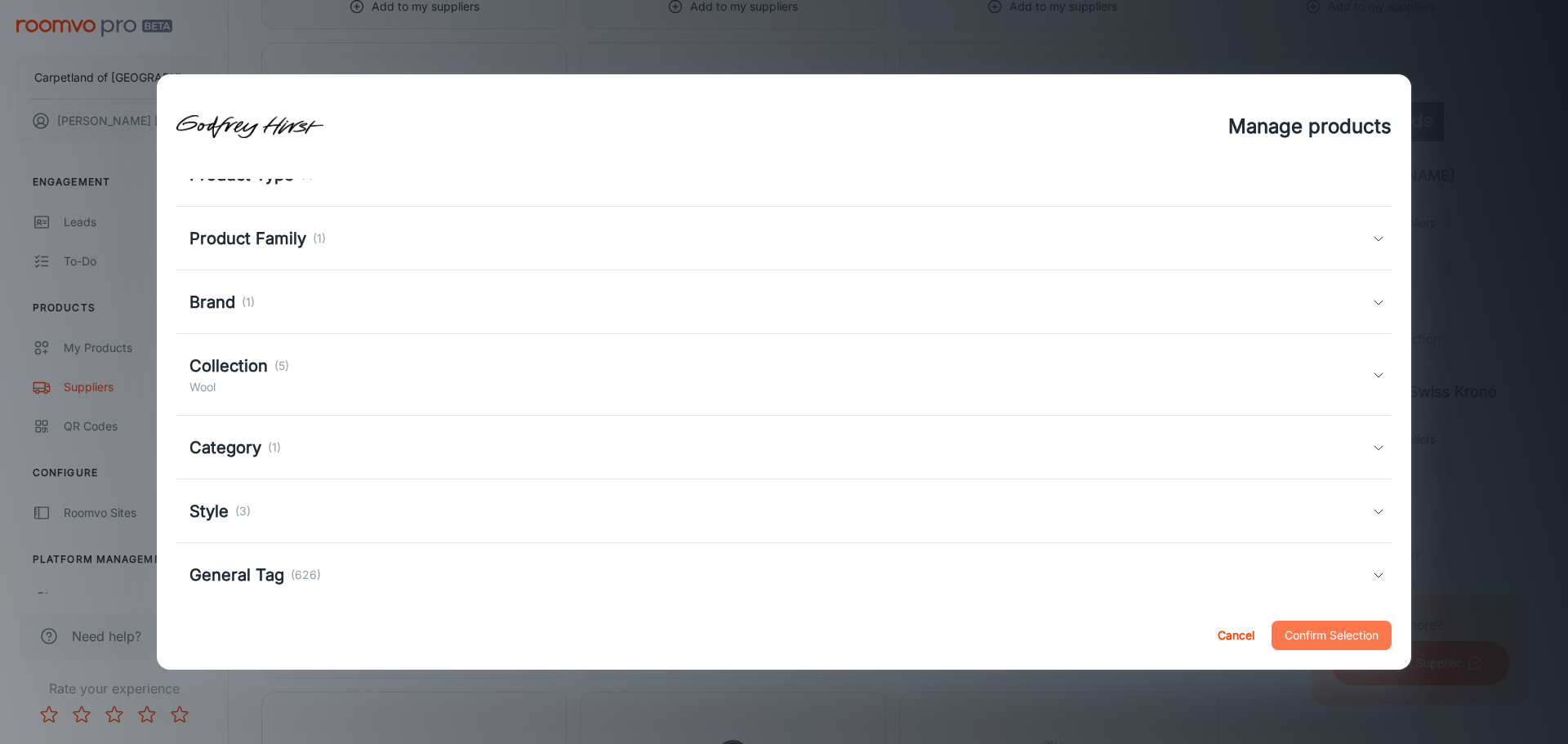
click at [1340, 637] on button "Confirm Selection" at bounding box center [1332, 636] width 120 height 30
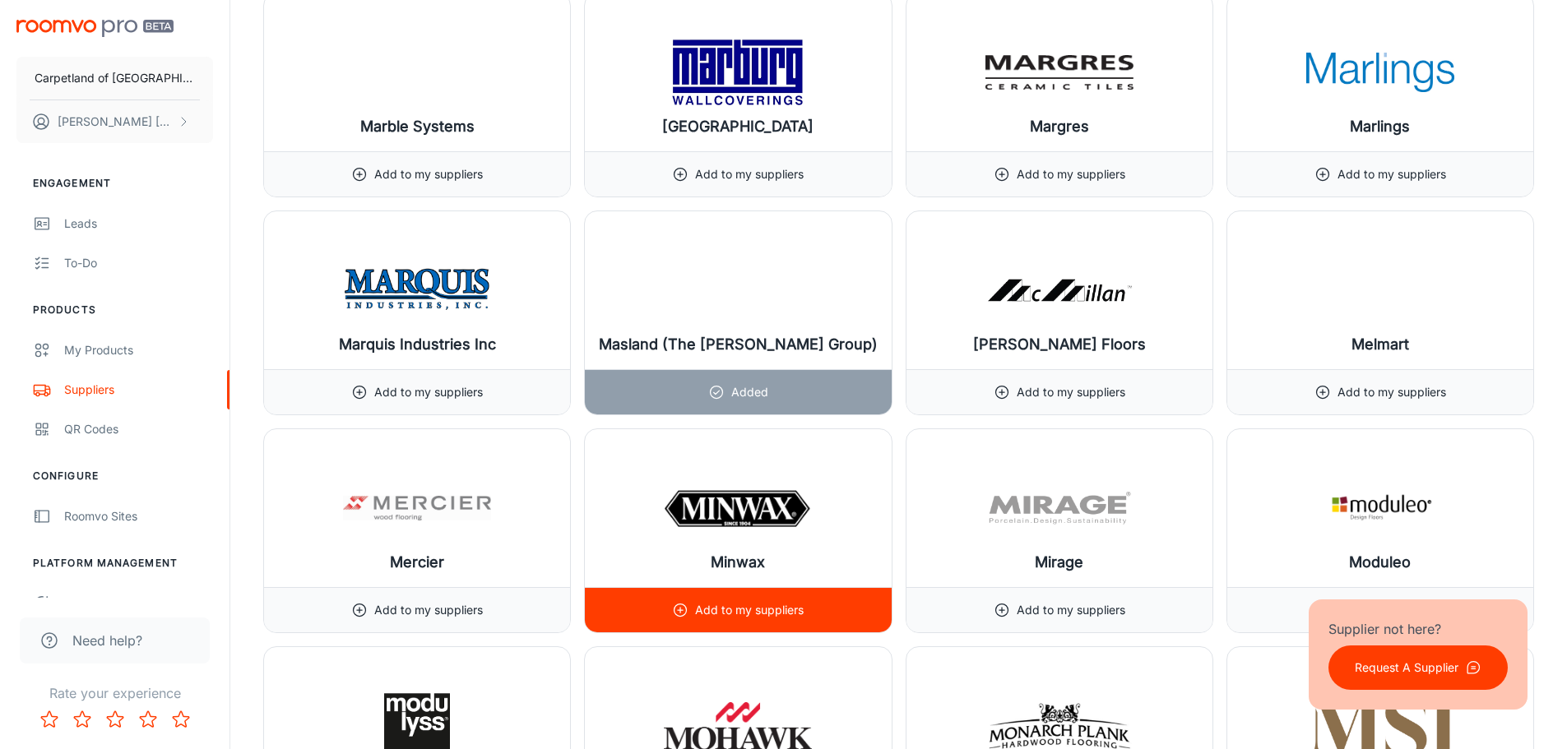
scroll to position [13571, 0]
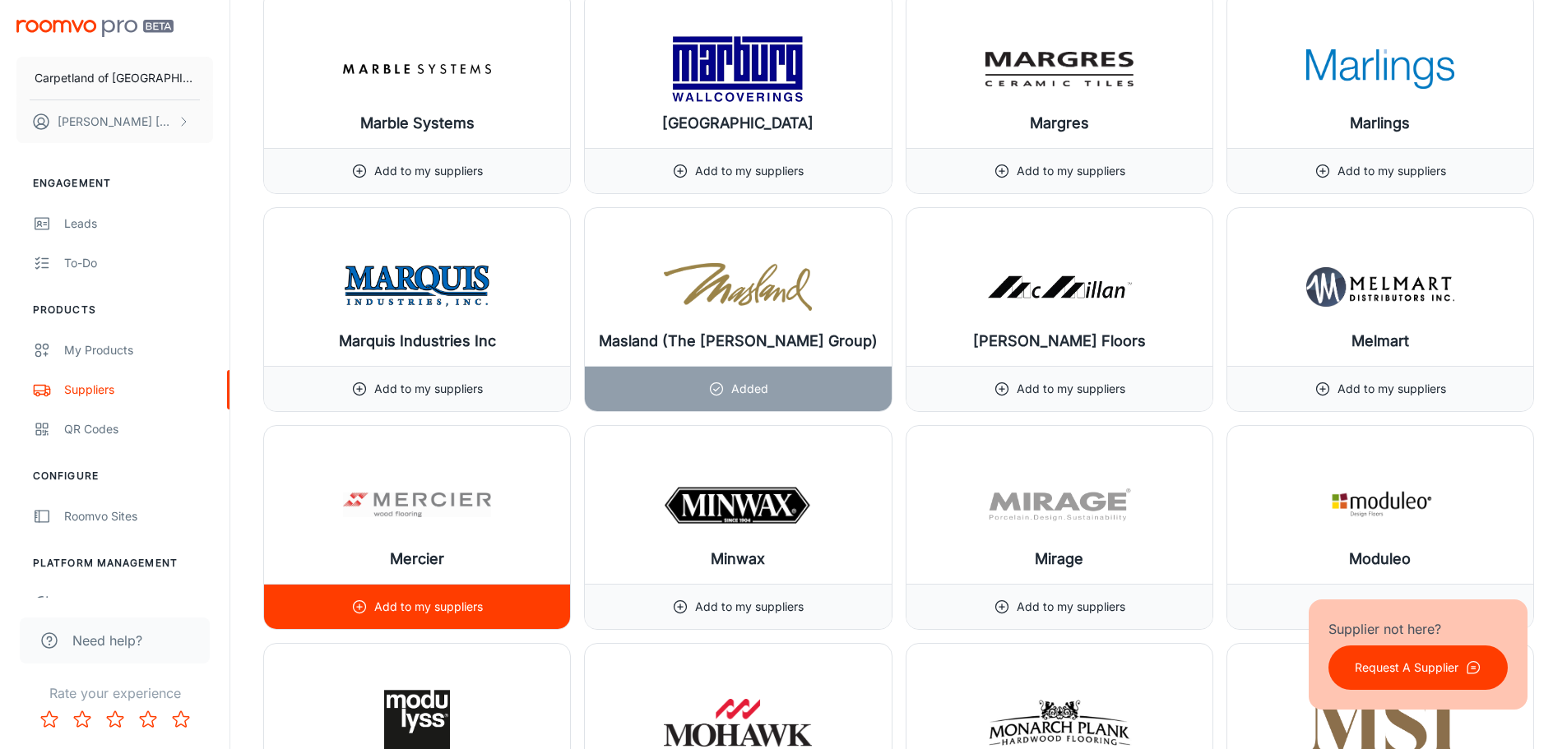
click at [429, 603] on p "Add to my suppliers" at bounding box center [428, 607] width 109 height 18
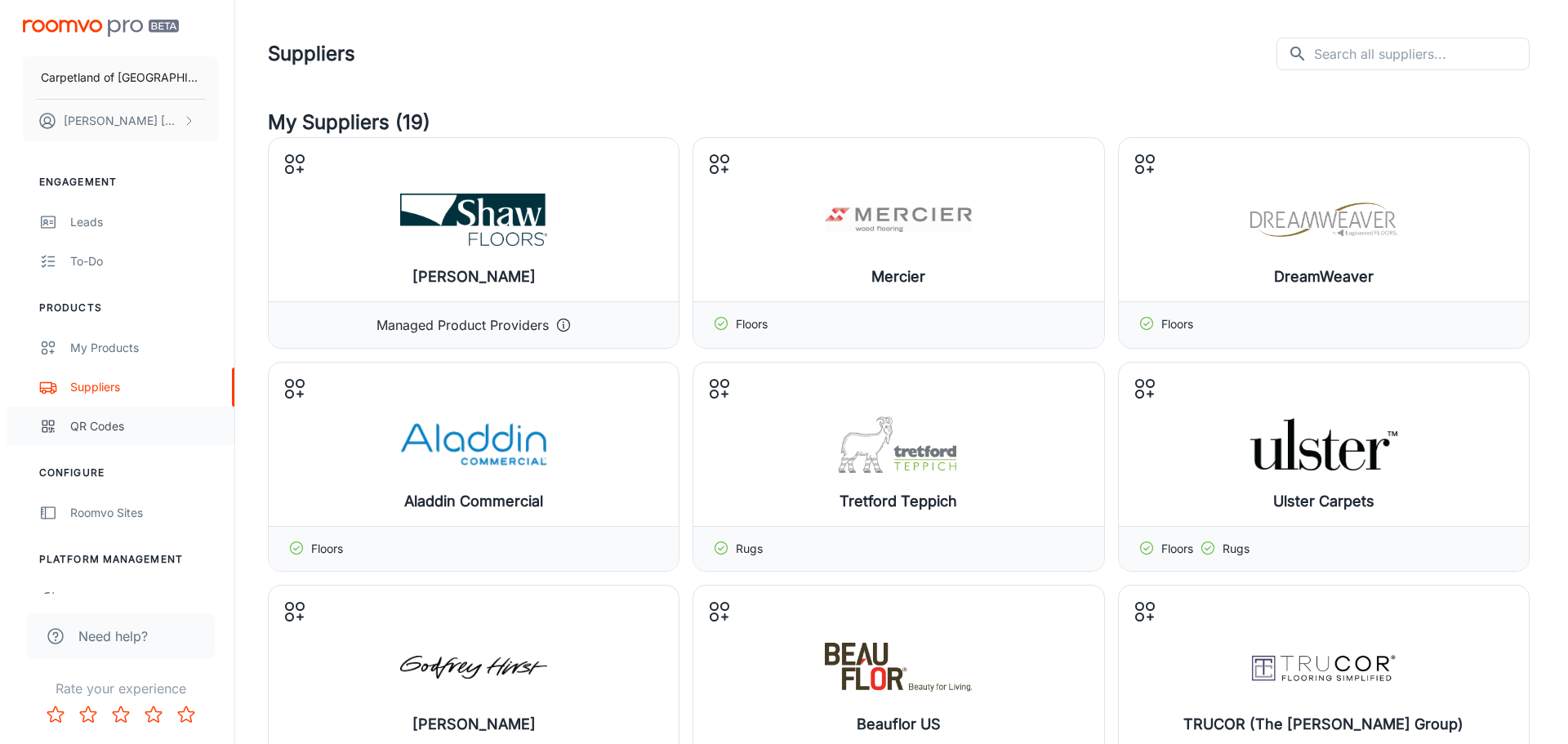
scroll to position [25, 0]
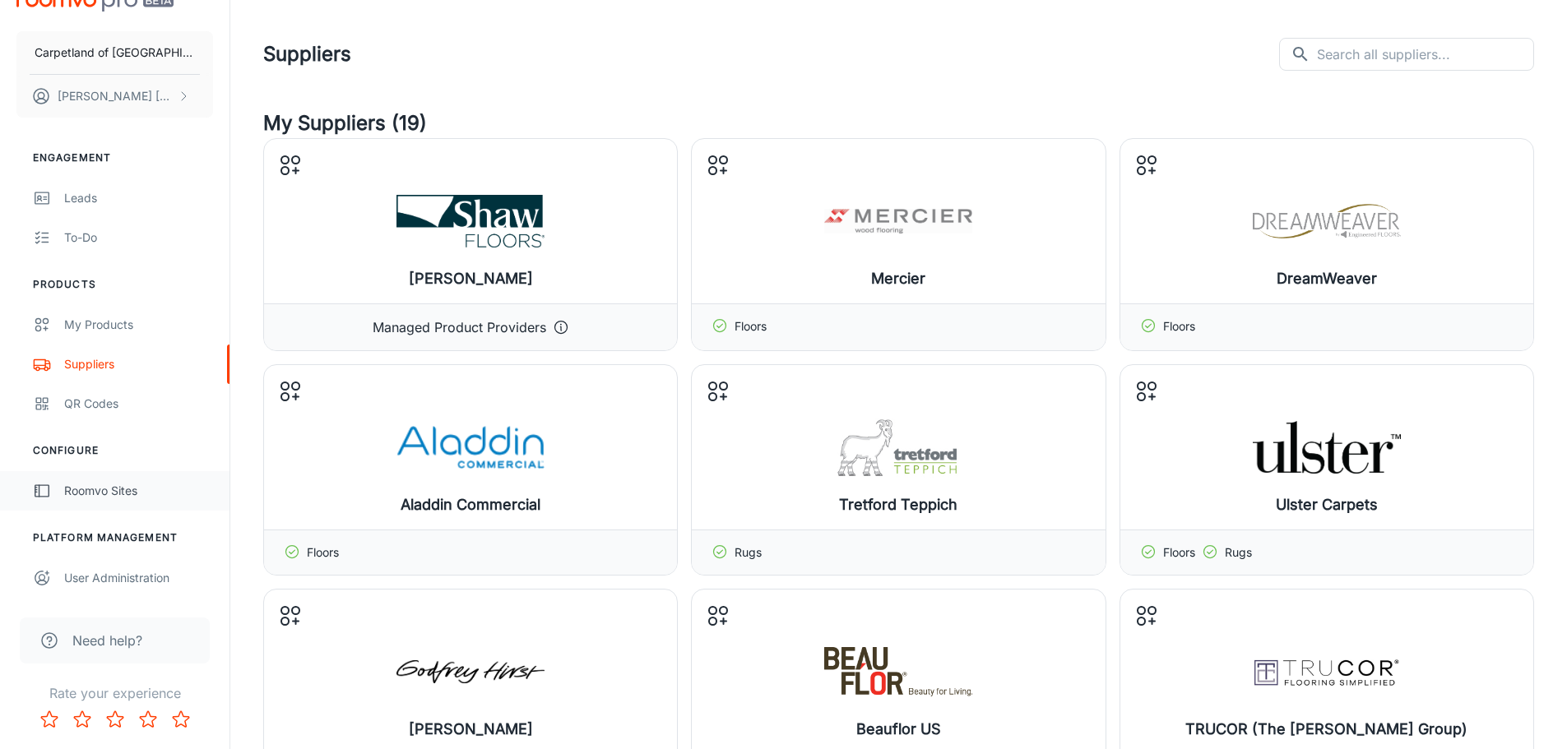
click at [86, 489] on div "Roomvo Sites" at bounding box center [138, 491] width 149 height 18
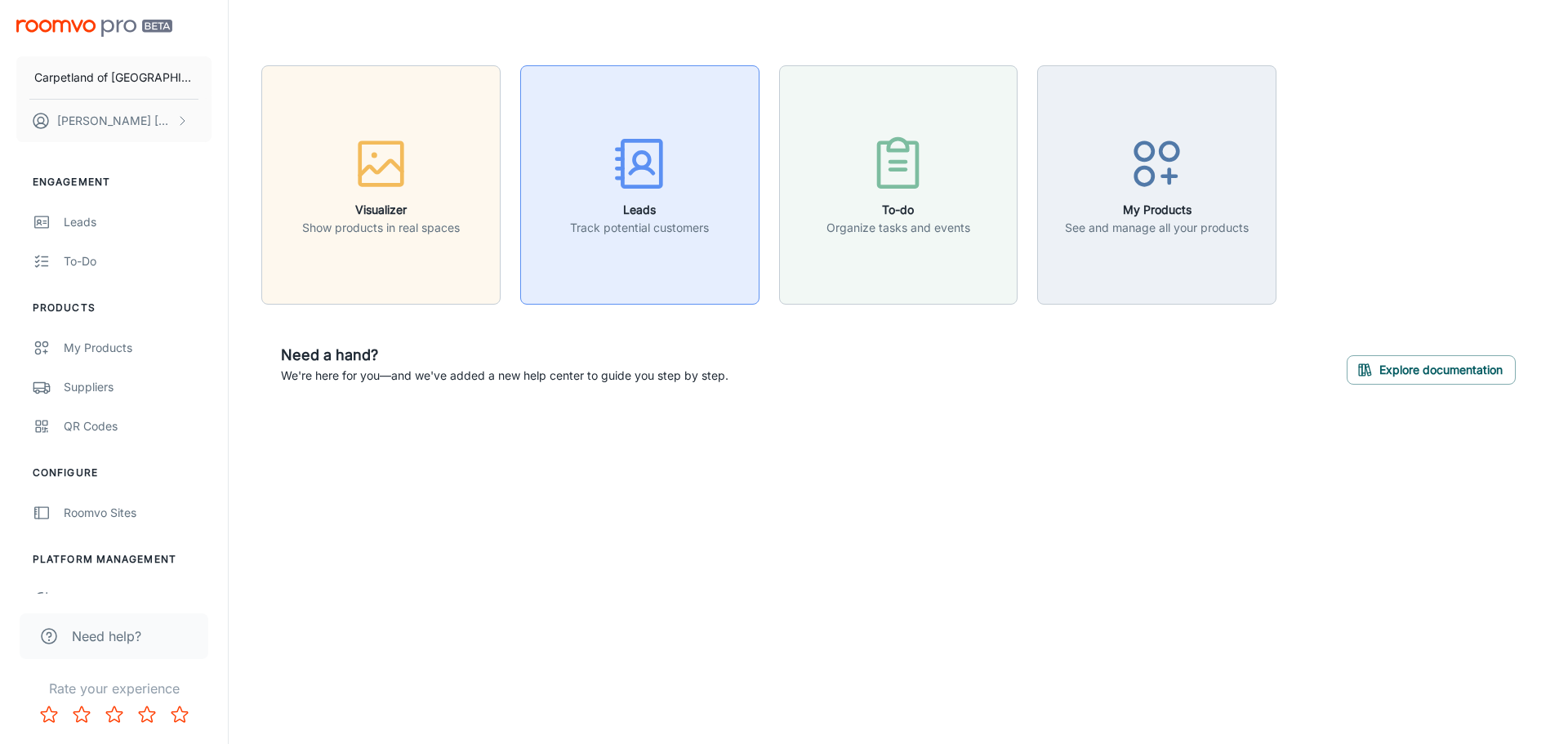
click at [608, 189] on div "button" at bounding box center [640, 167] width 139 height 68
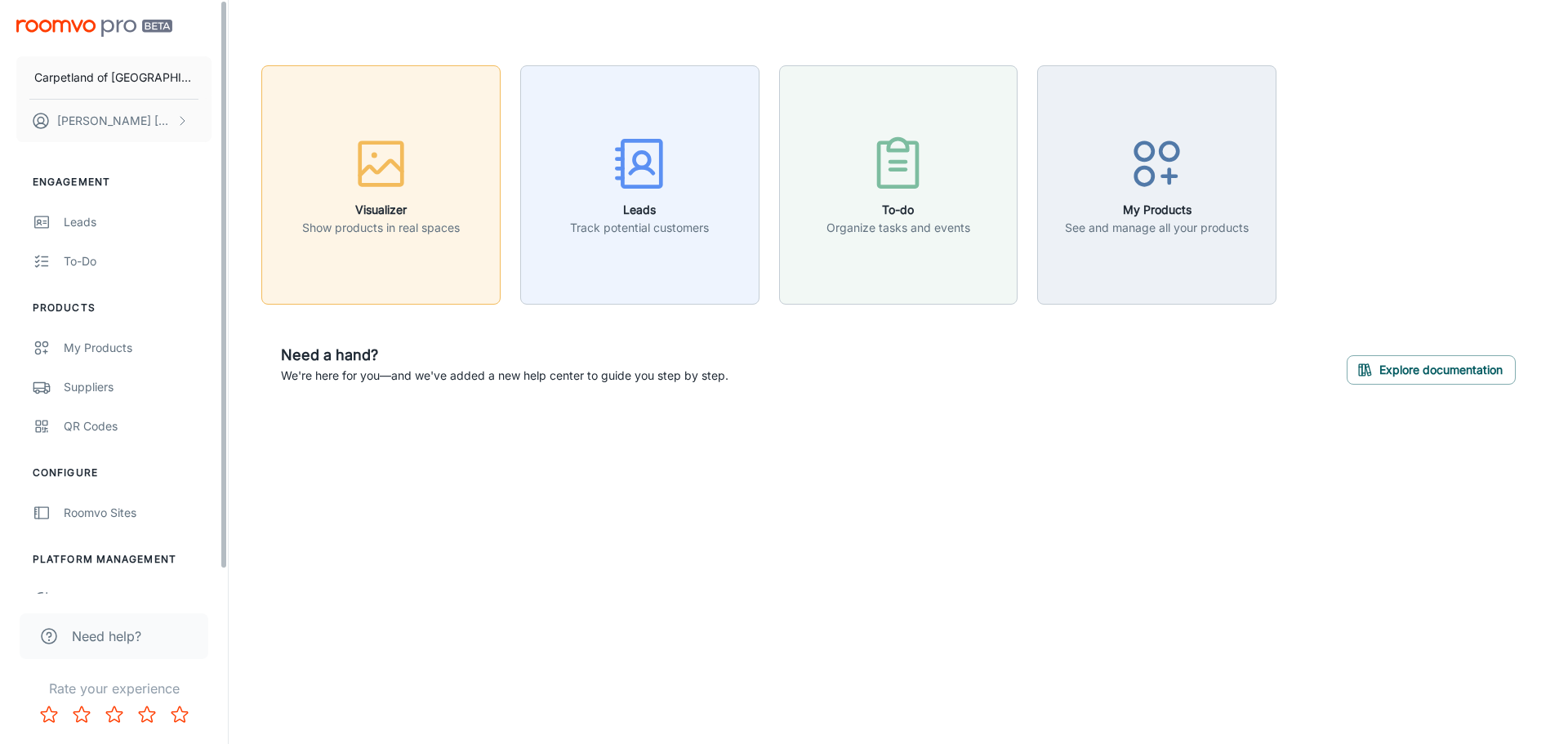
click at [380, 161] on icon "button" at bounding box center [381, 164] width 62 height 62
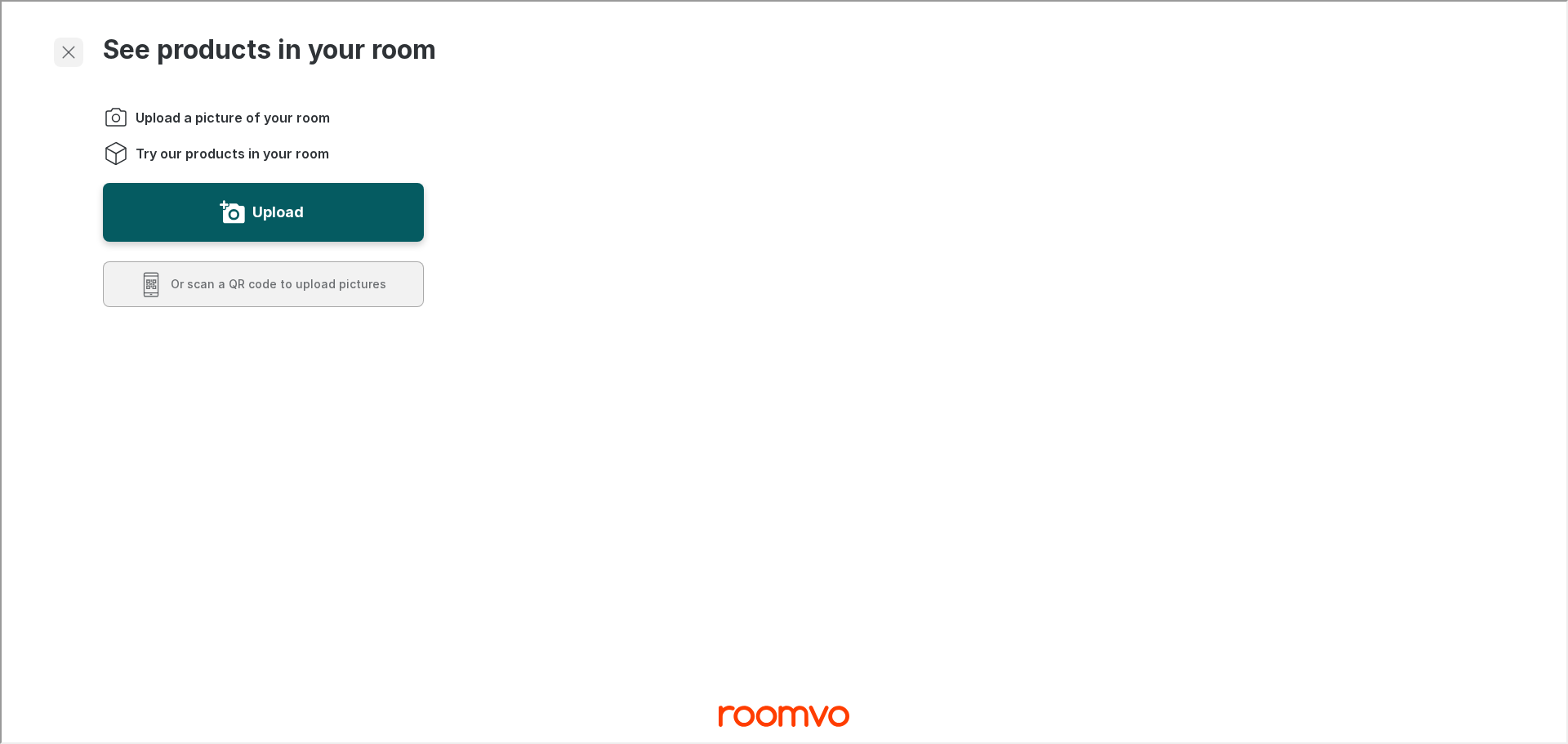
click at [62, 44] on icon "Exit visualizer" at bounding box center [68, 51] width 20 height 20
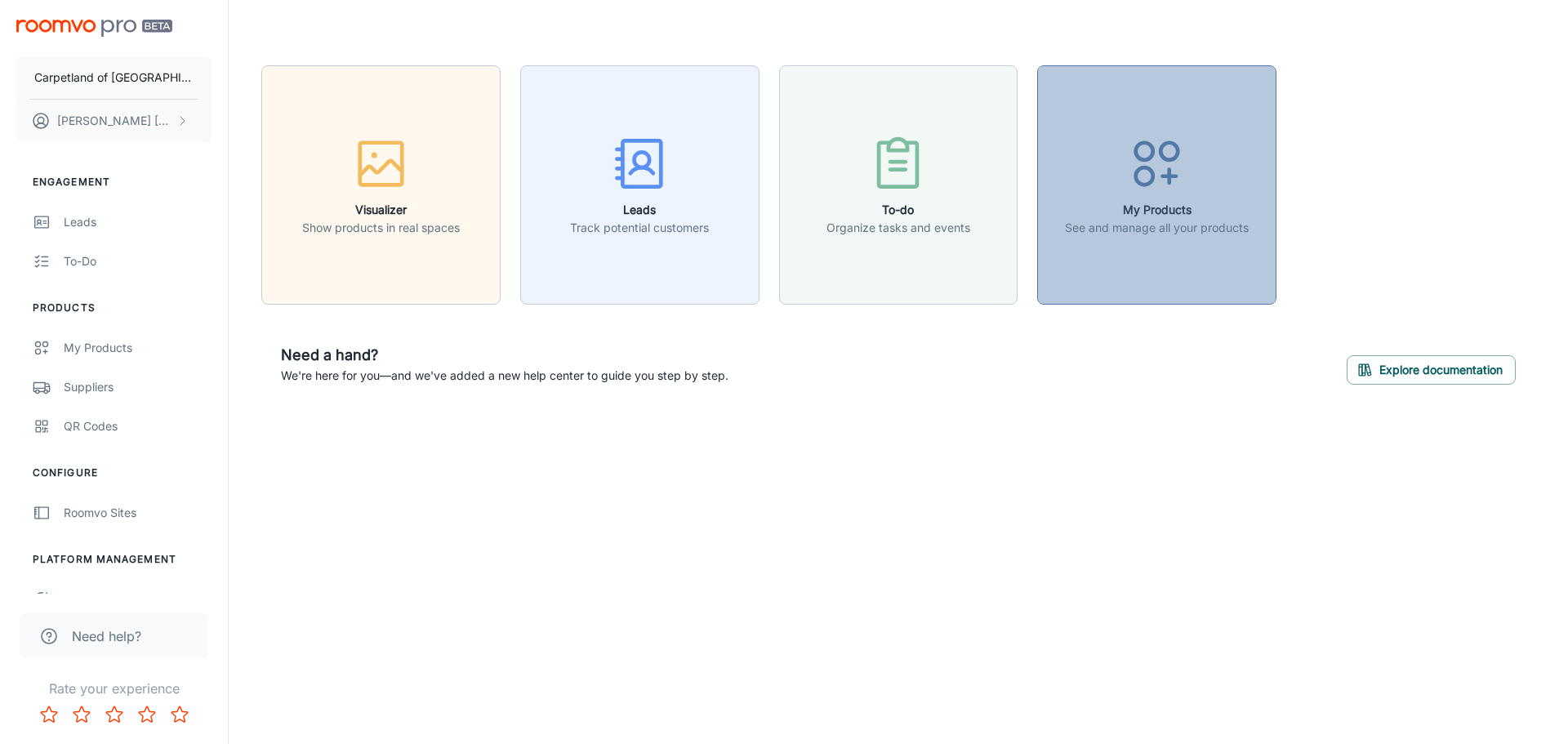
click at [1202, 215] on h6 "My Products" at bounding box center [1157, 210] width 184 height 18
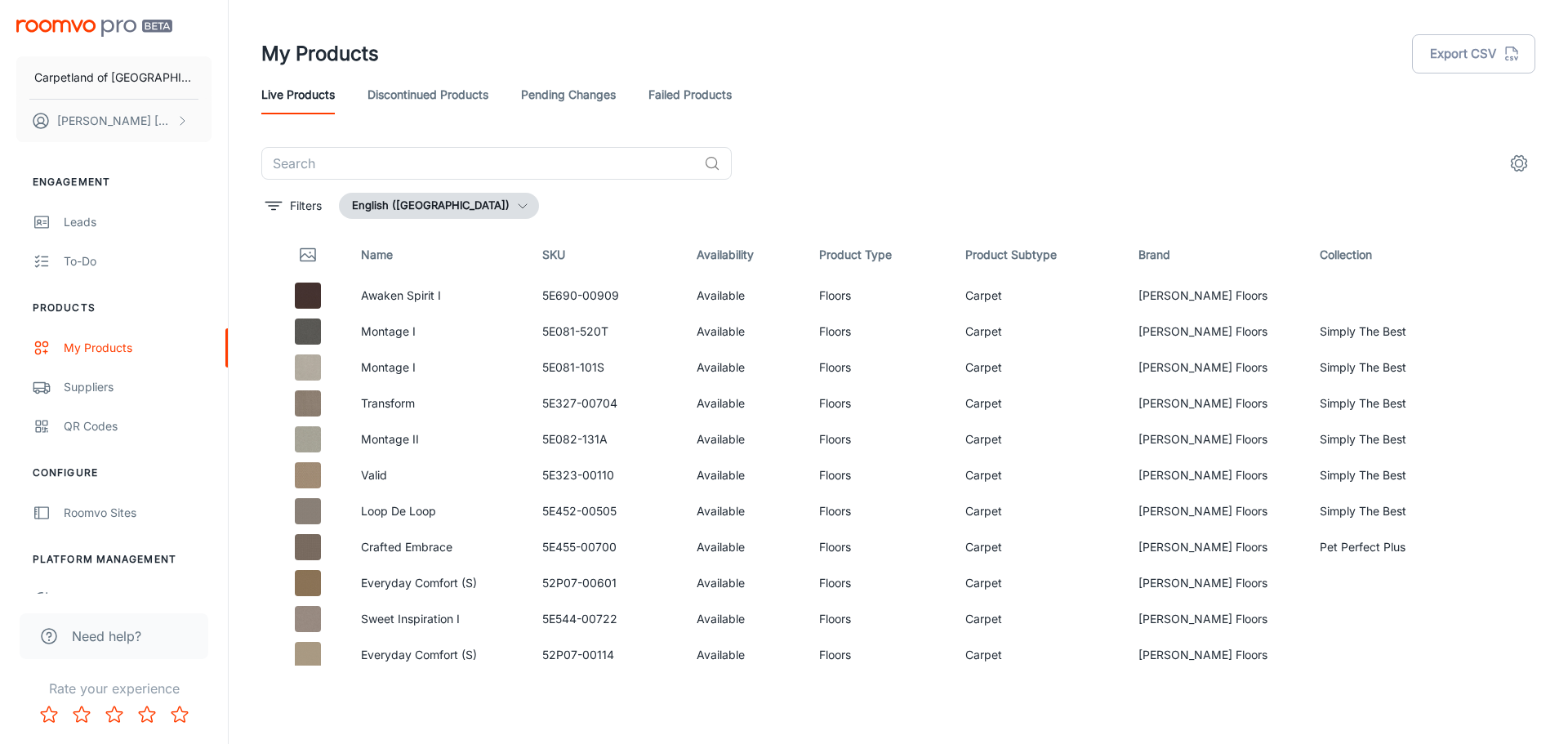
click at [1516, 159] on icon "settings" at bounding box center [1519, 164] width 20 height 20
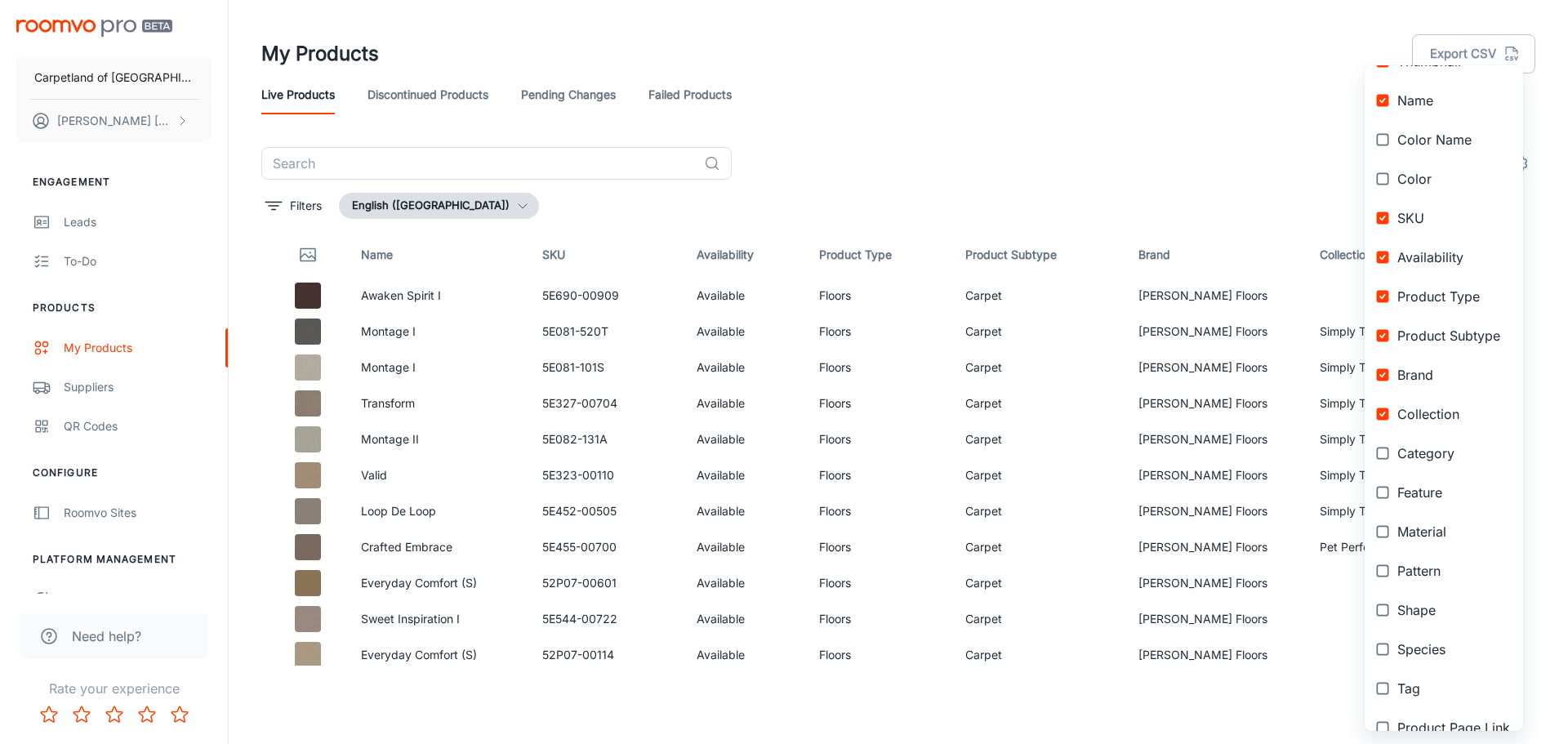
scroll to position [157, 0]
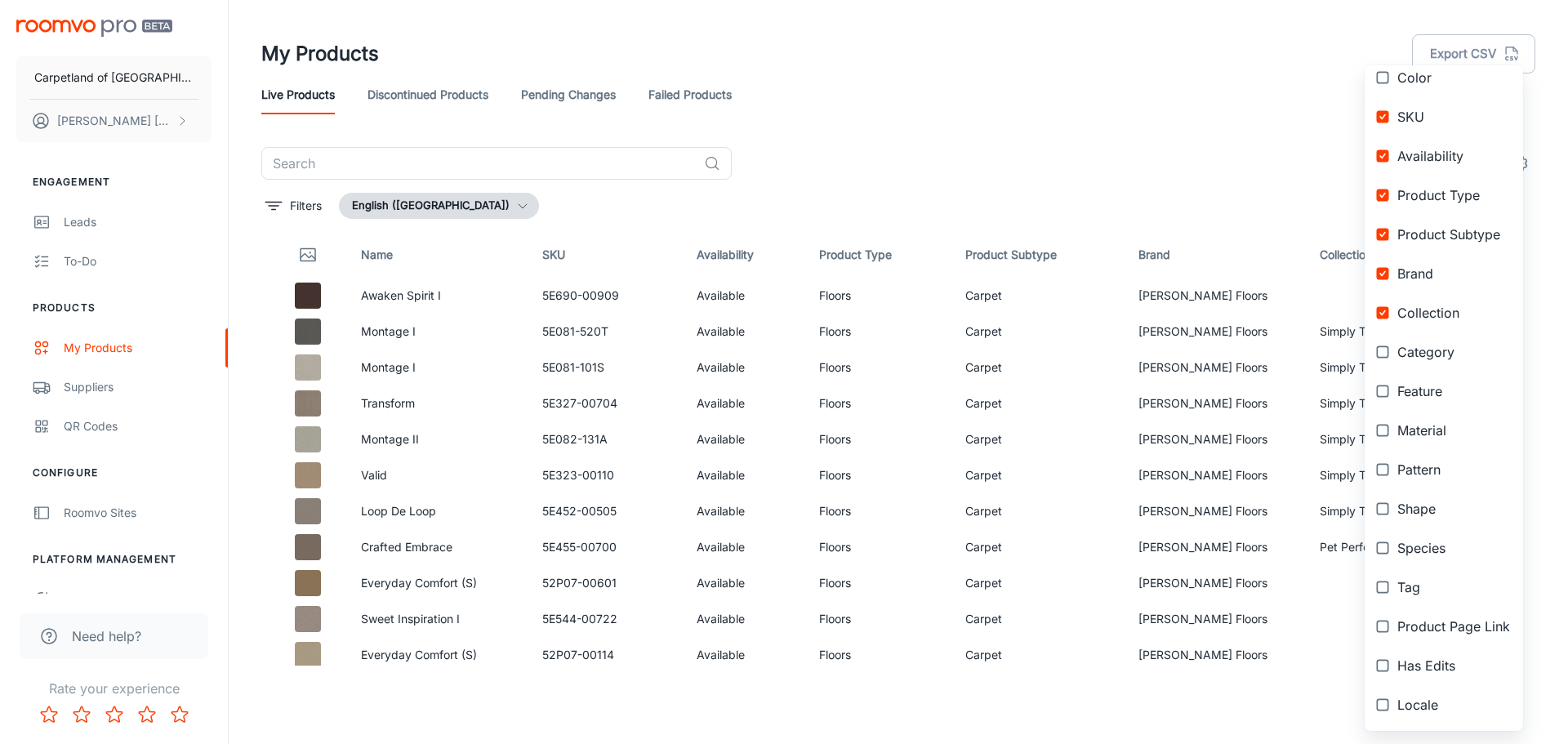
click at [1387, 627] on input "checkbox" at bounding box center [1383, 627] width 30 height 30
checkbox input "true"
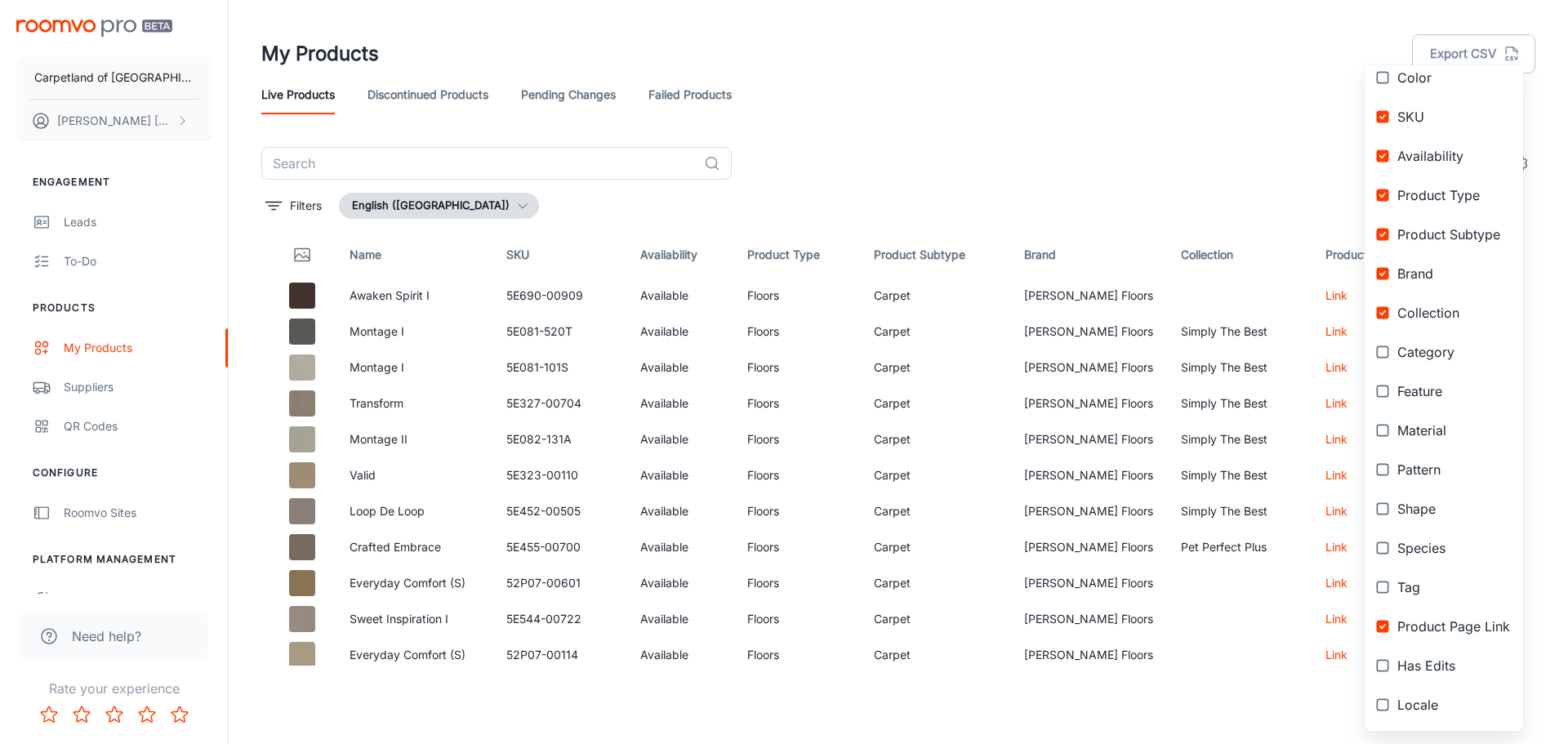
click at [1382, 587] on input "checkbox" at bounding box center [1383, 588] width 30 height 30
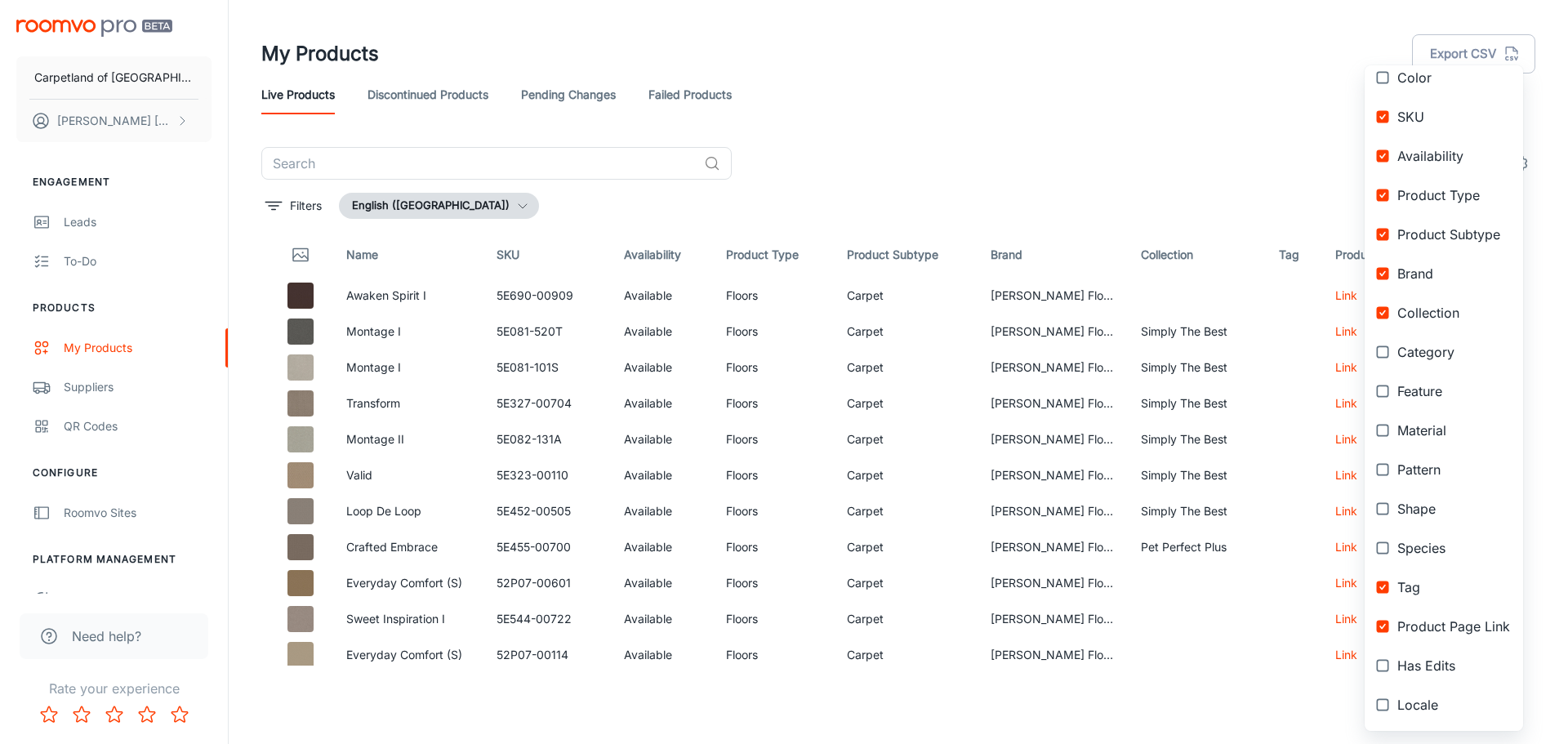
click at [1382, 587] on input "checkbox" at bounding box center [1383, 588] width 30 height 30
checkbox input "false"
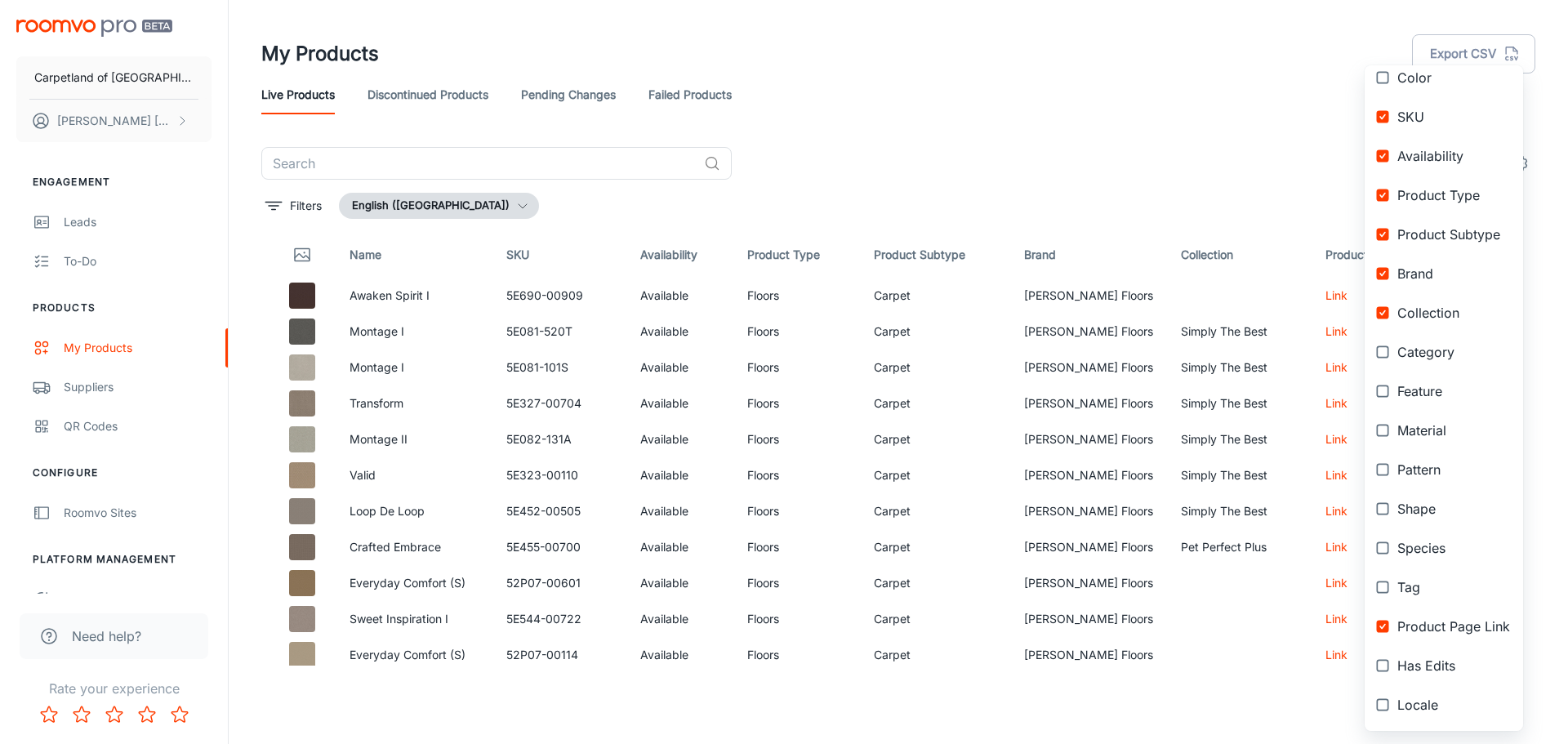
click at [1384, 702] on input "checkbox" at bounding box center [1383, 705] width 30 height 30
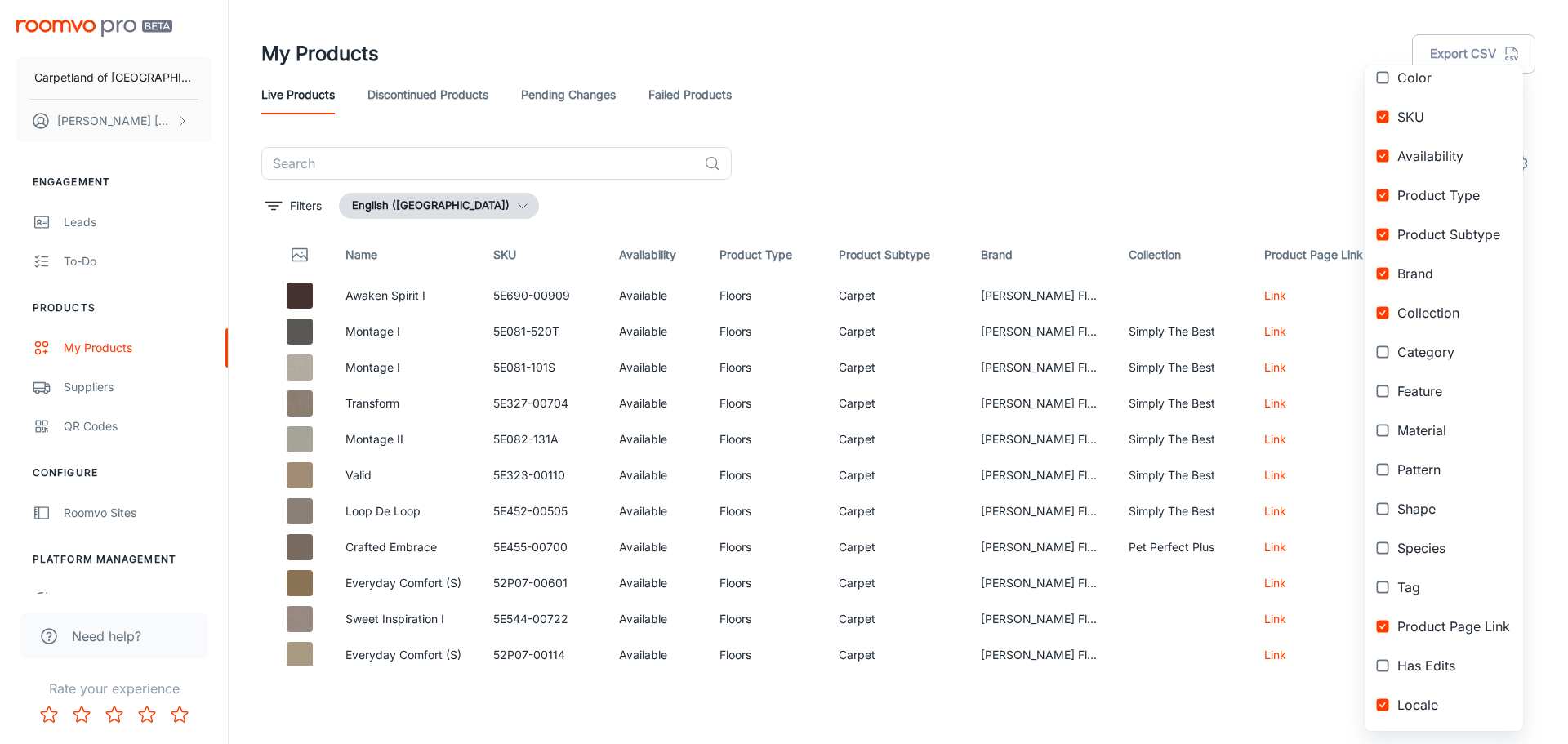
click at [1384, 702] on input "checkbox" at bounding box center [1383, 705] width 30 height 30
checkbox input "false"
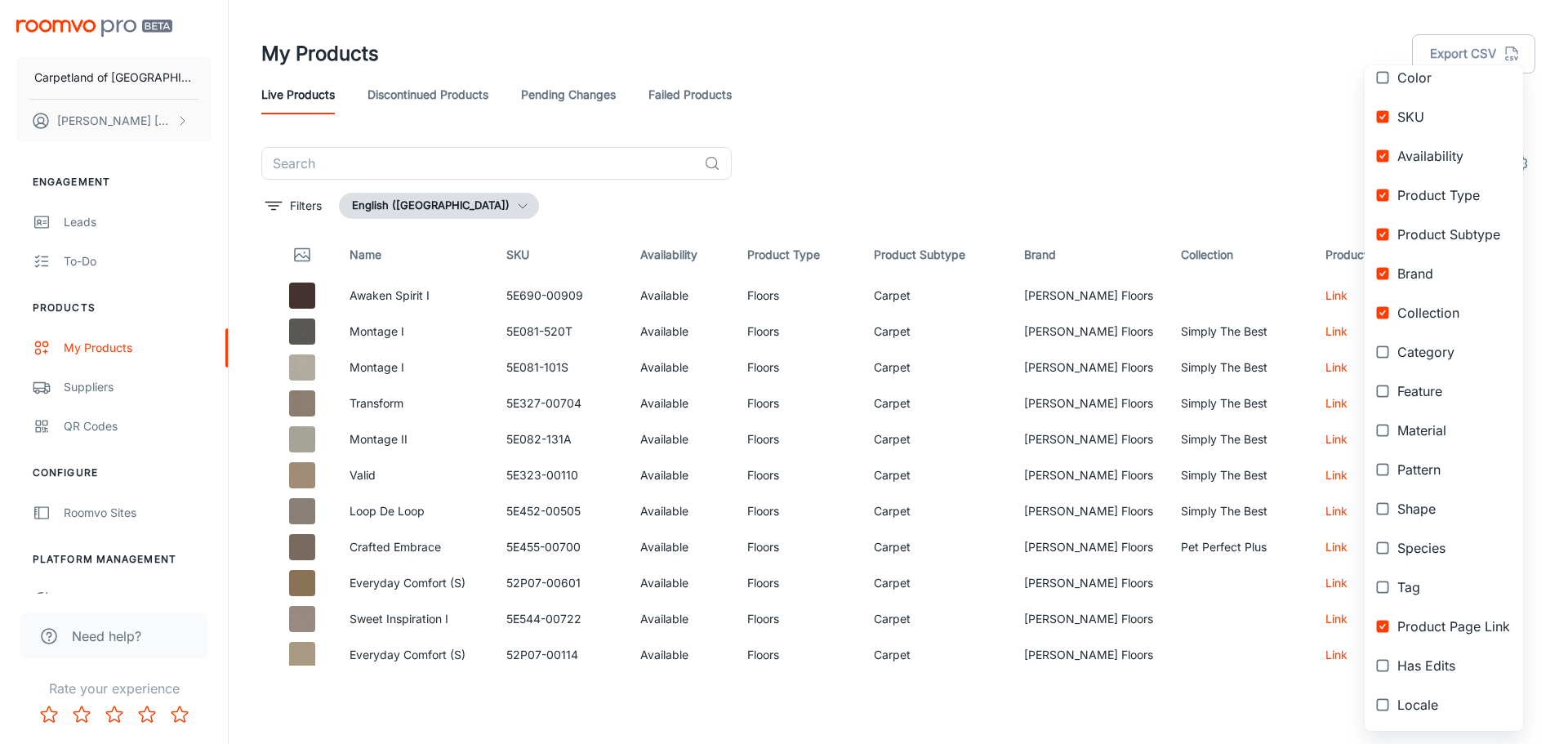
click at [1198, 135] on div at bounding box center [784, 372] width 1568 height 744
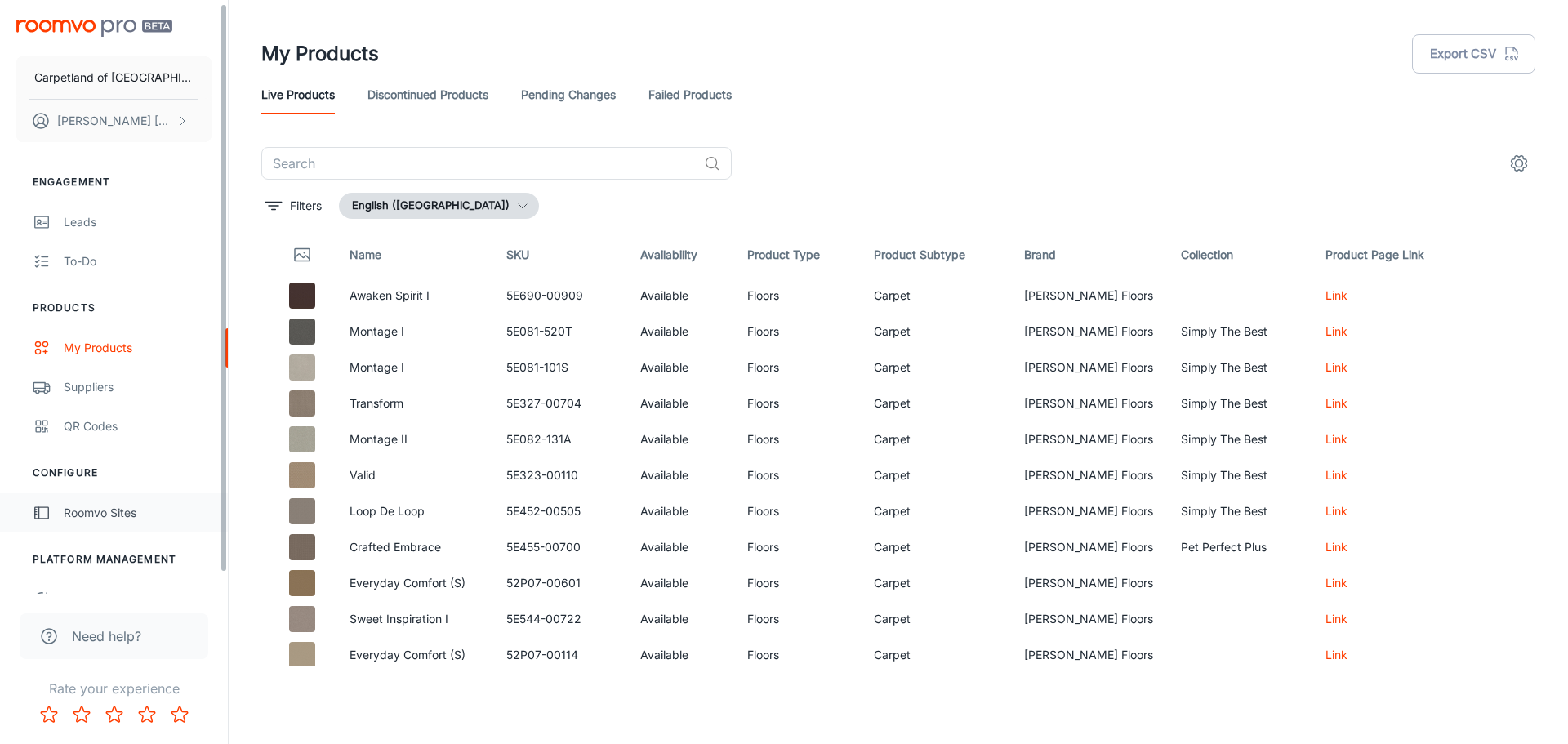
scroll to position [25, 0]
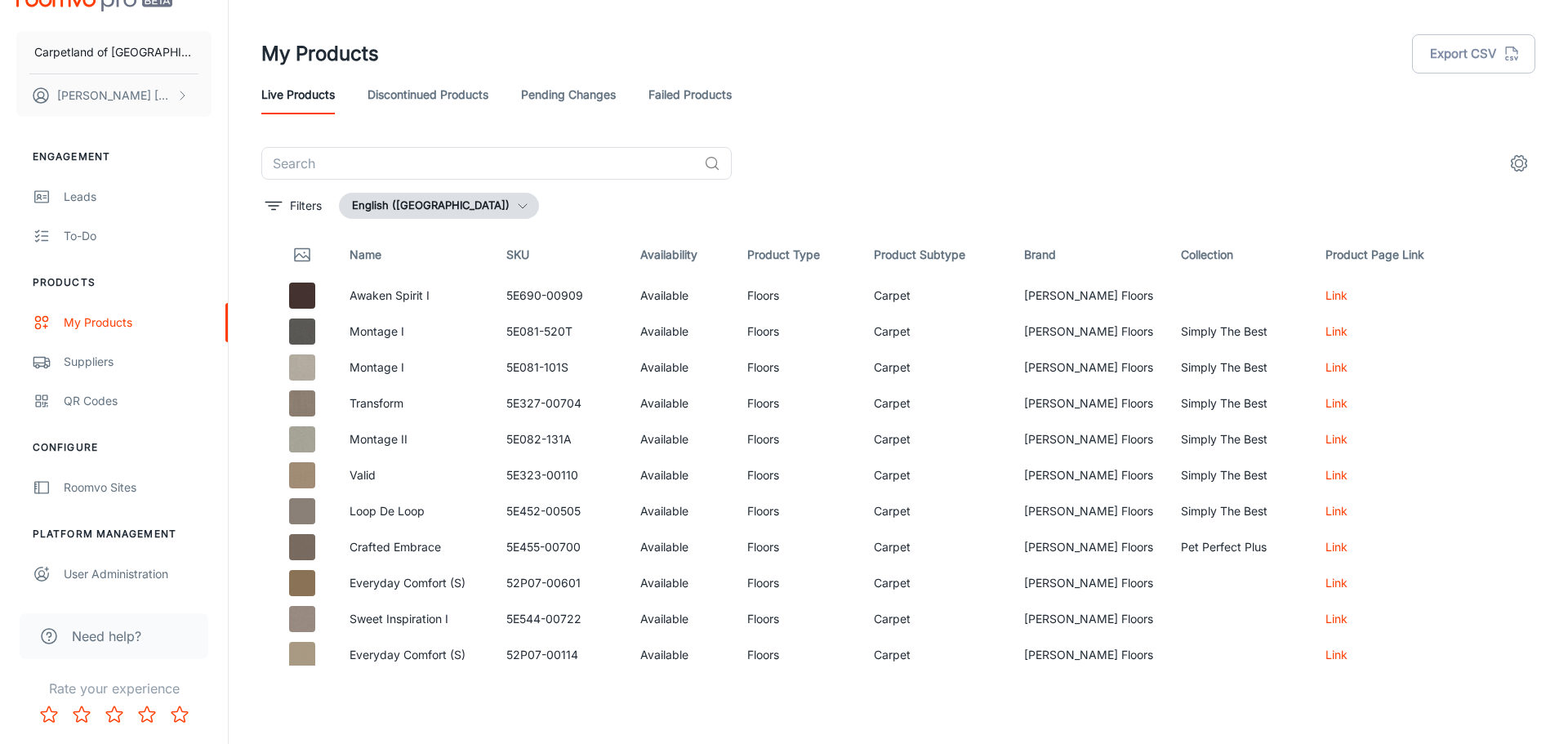
click at [82, 531] on li "Platform Management" at bounding box center [113, 533] width 227 height 15
click at [71, 441] on li "Configure" at bounding box center [113, 447] width 227 height 15
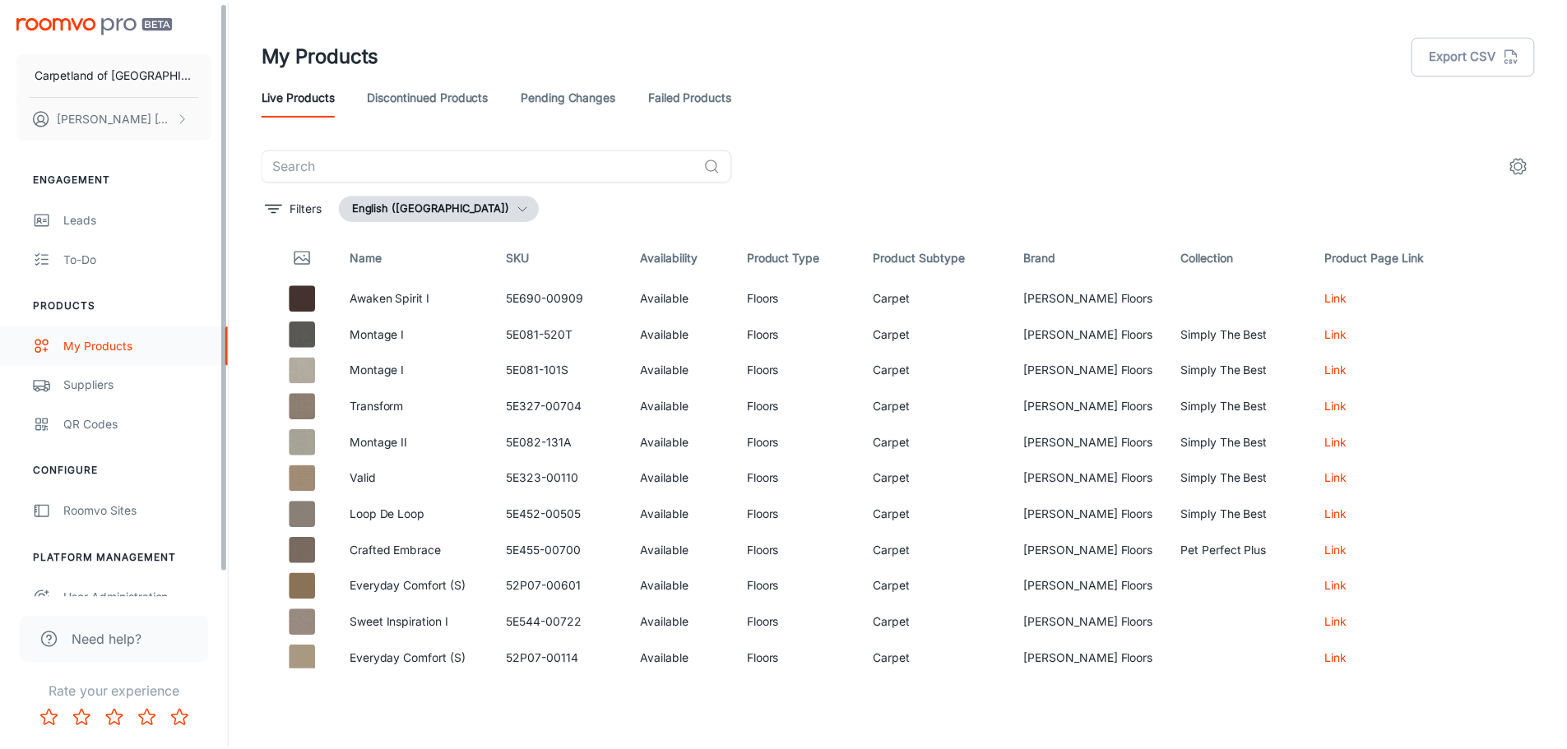
scroll to position [0, 0]
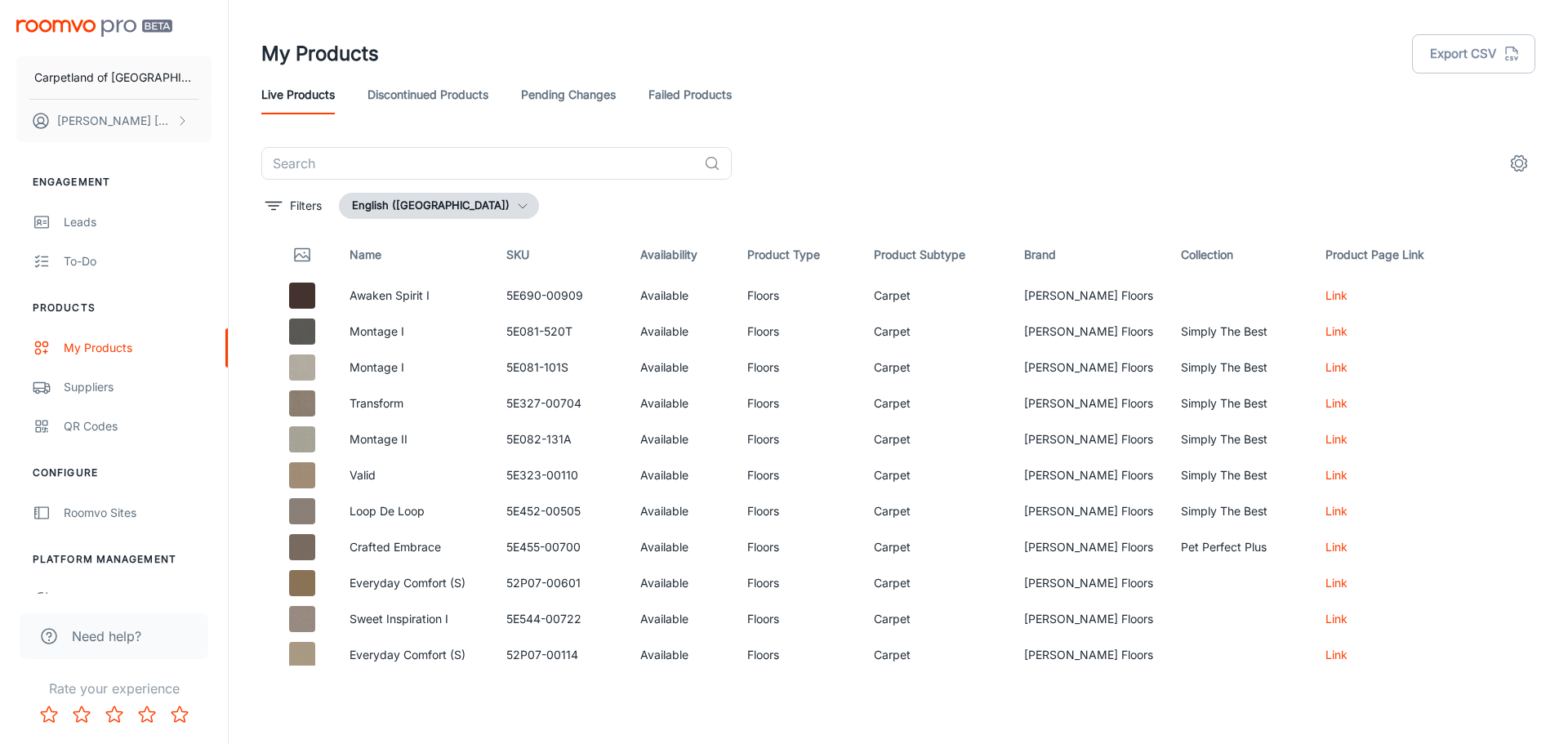
click at [63, 24] on img "scrollable content" at bounding box center [93, 28] width 156 height 17
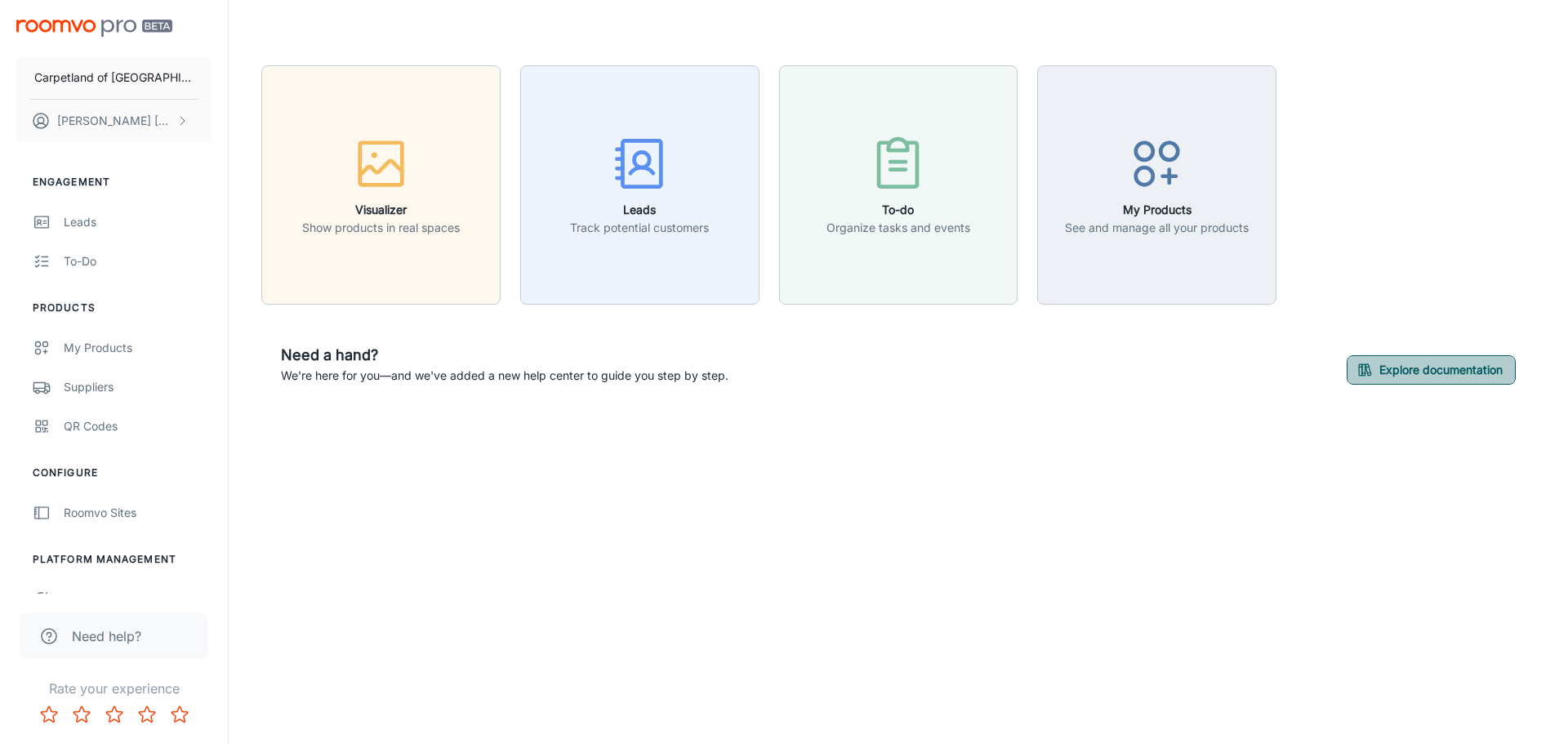
click at [1429, 375] on button "Explore documentation" at bounding box center [1431, 371] width 169 height 30
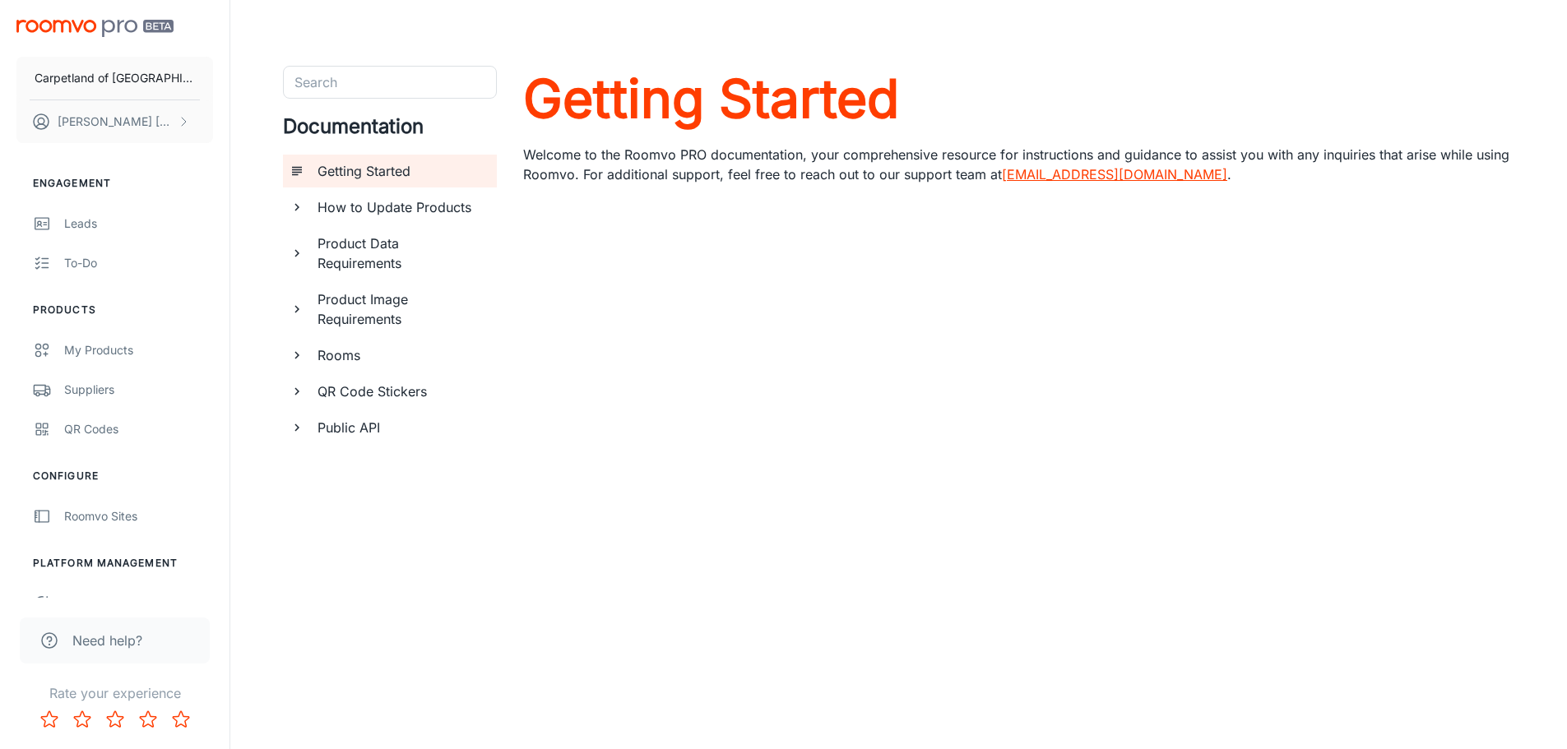
click at [311, 396] on div "QR Code Stickers" at bounding box center [400, 391] width 179 height 33
click at [303, 359] on icon "documentation page list" at bounding box center [297, 355] width 15 height 15
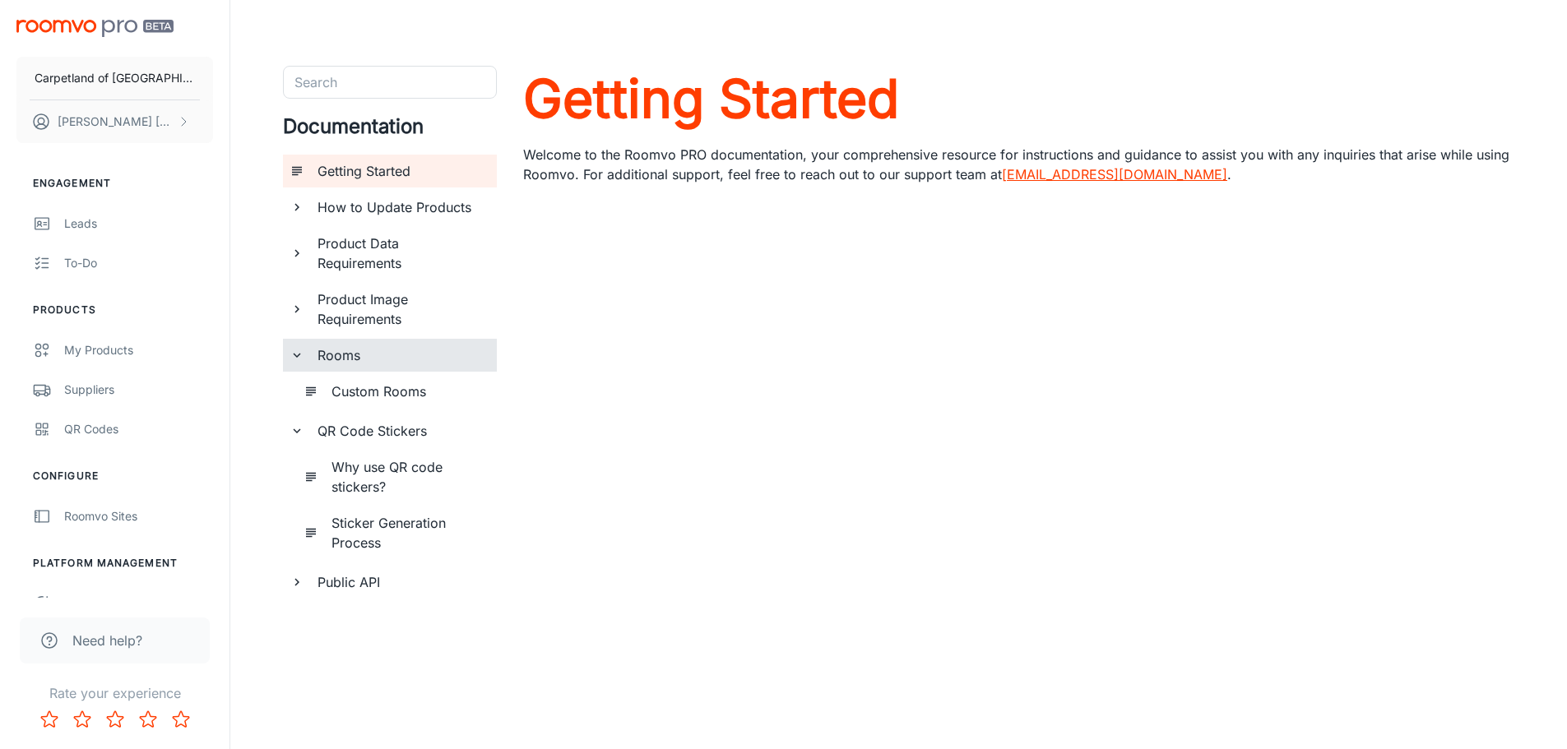
click at [300, 320] on div "Product Image Requirements" at bounding box center [390, 309] width 214 height 53
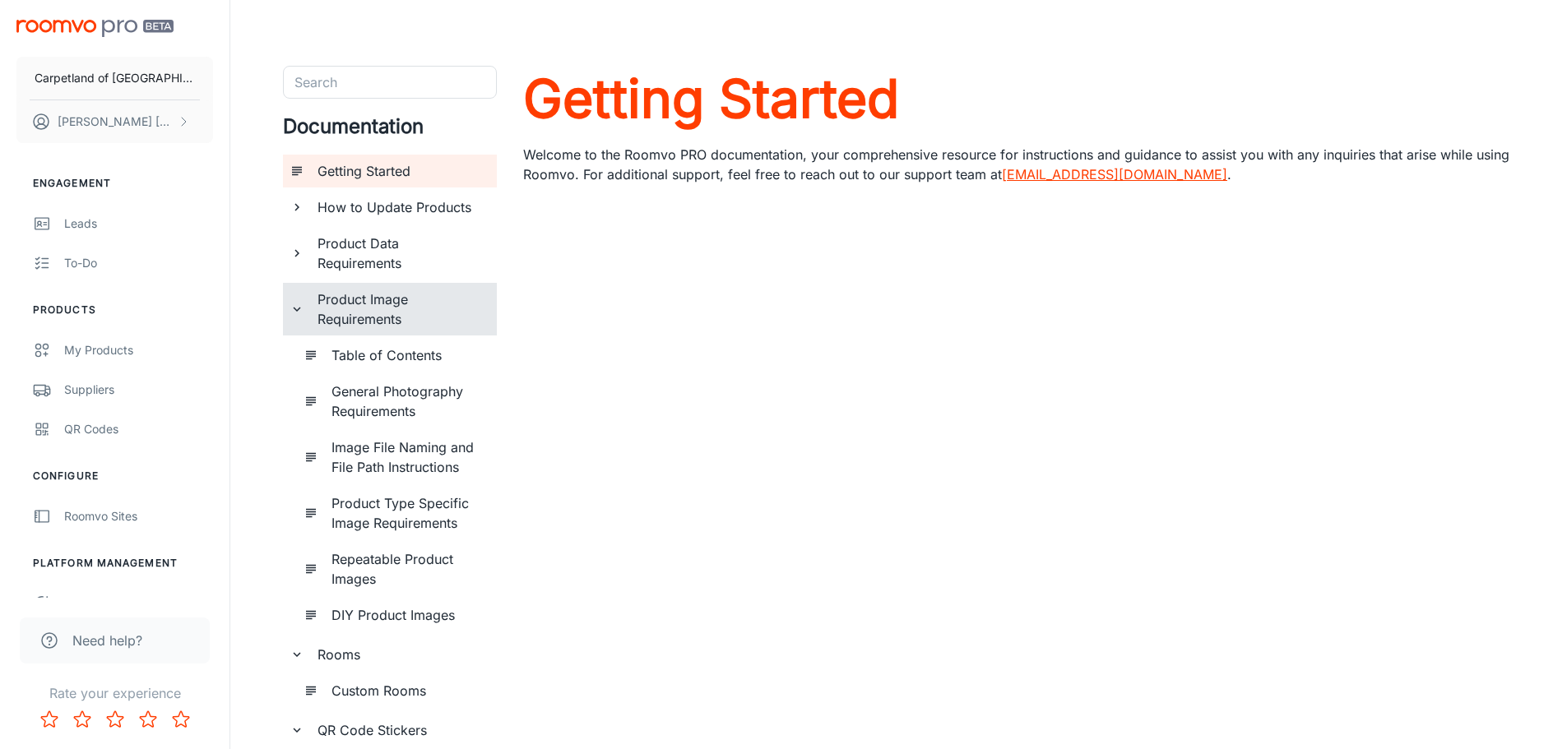
click at [324, 255] on h6 "Product Data Requirements" at bounding box center [400, 253] width 166 height 39
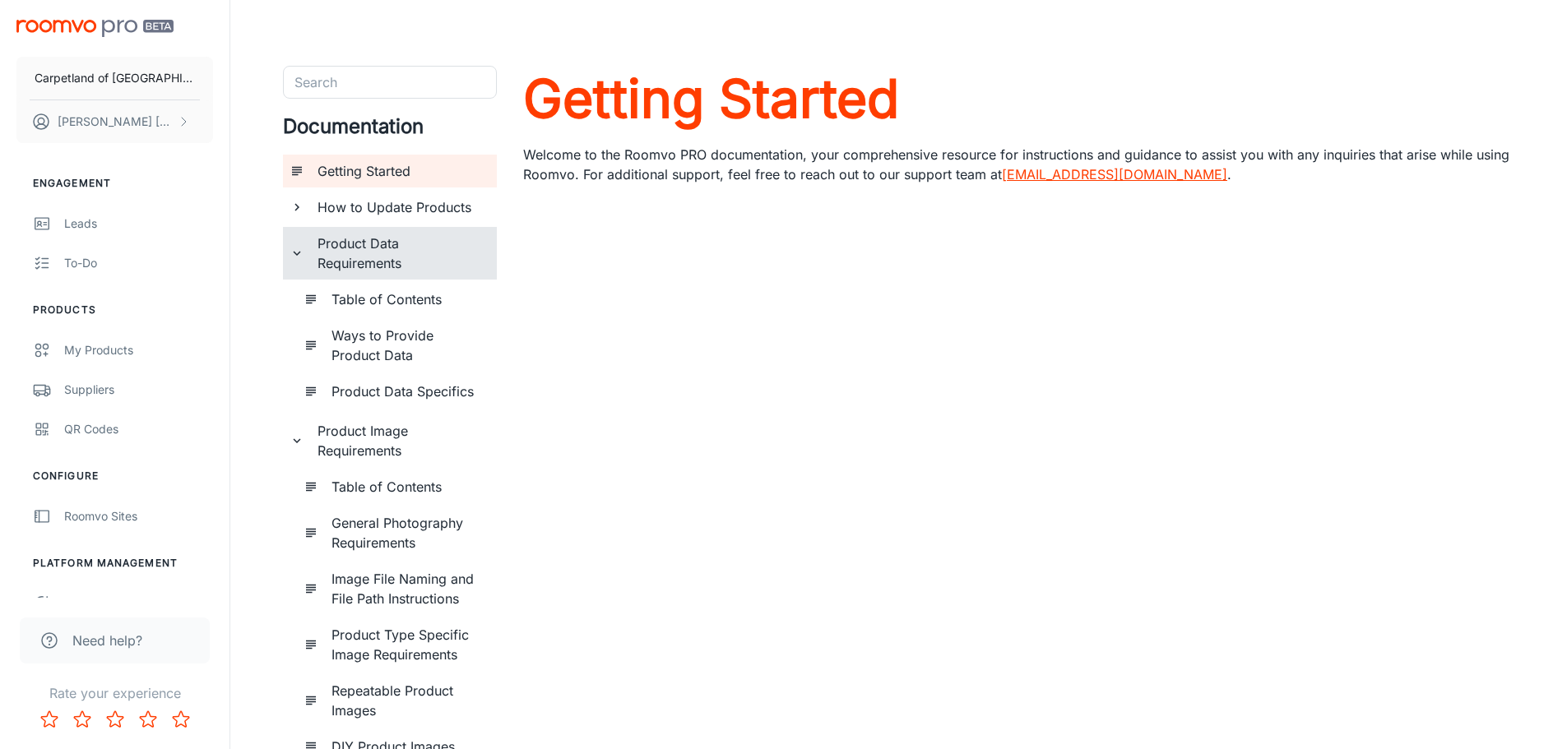
click at [354, 350] on h6 "Ways to Provide Product Data" at bounding box center [407, 345] width 152 height 39
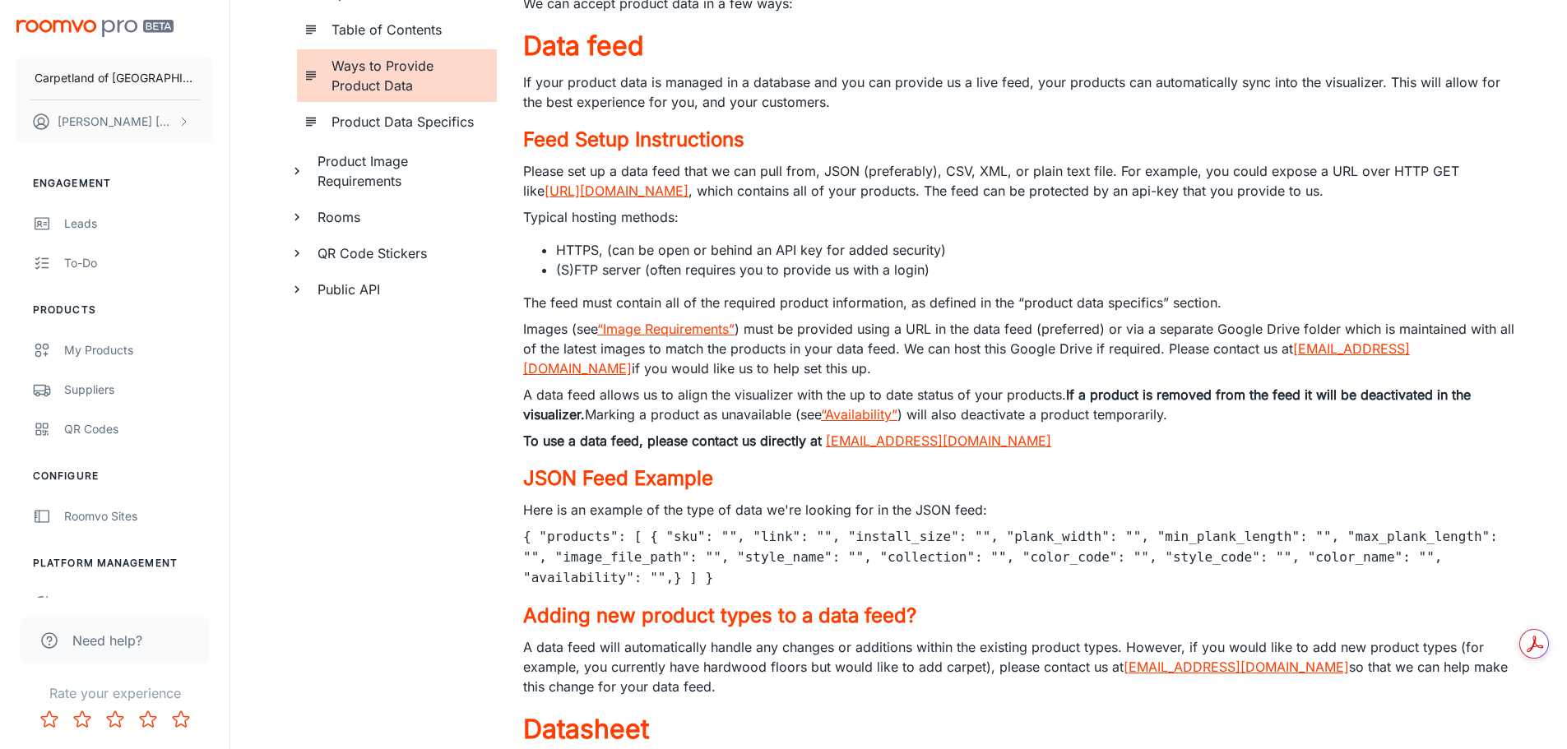
scroll to position [257, 0]
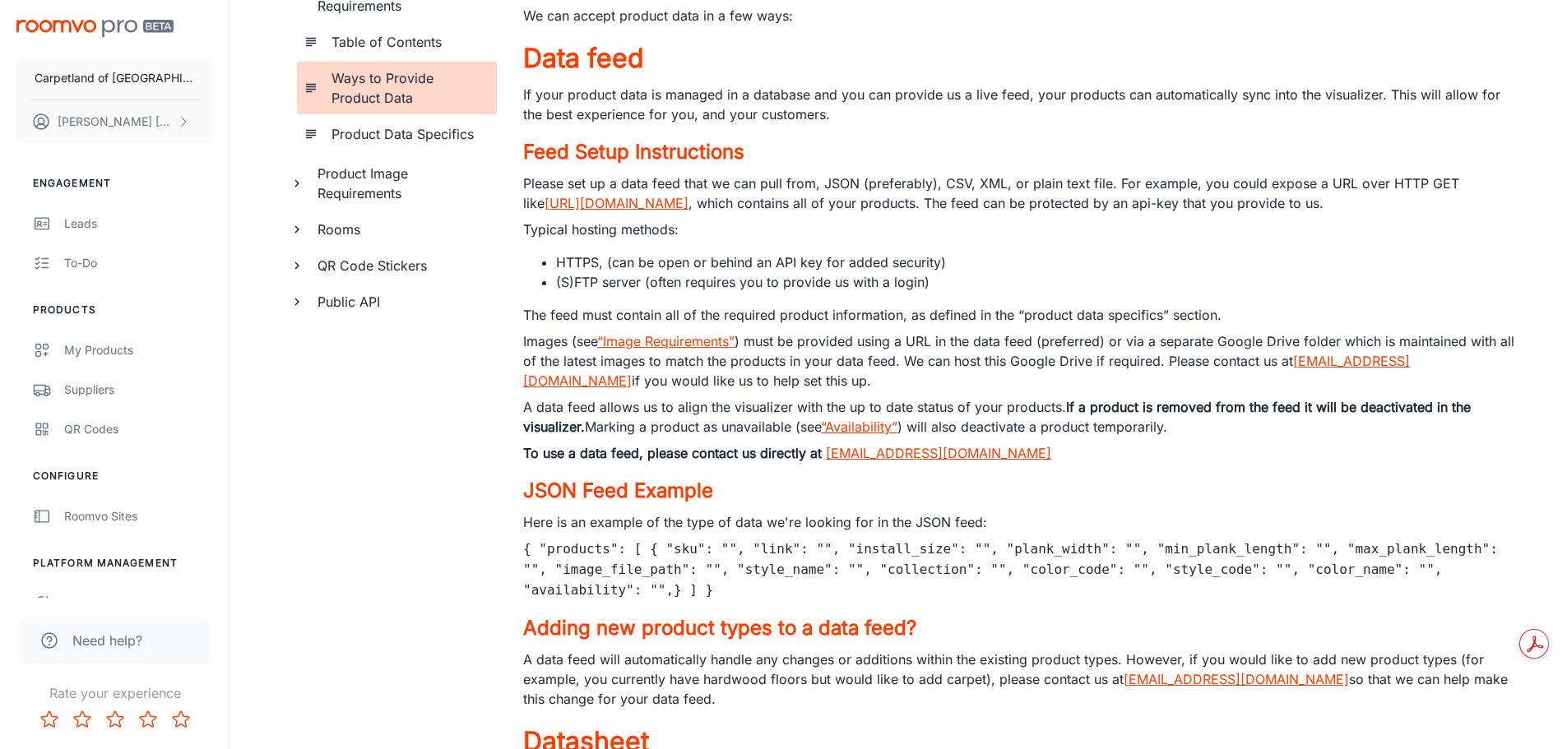
click at [651, 349] on link "“Image Requirements”" at bounding box center [665, 341] width 137 height 16
click at [864, 425] on link "“Availability”" at bounding box center [859, 427] width 76 height 16
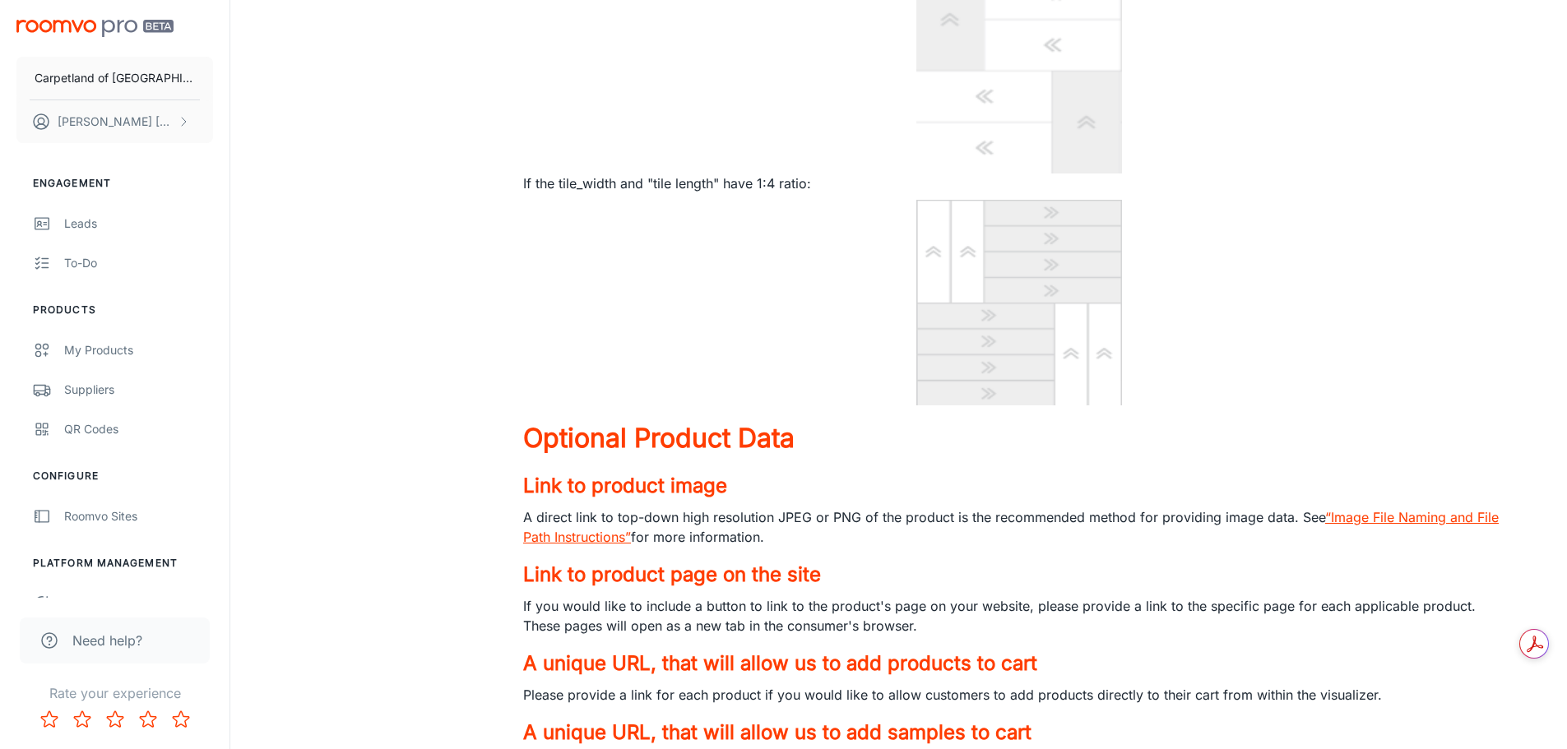
scroll to position [9047, 0]
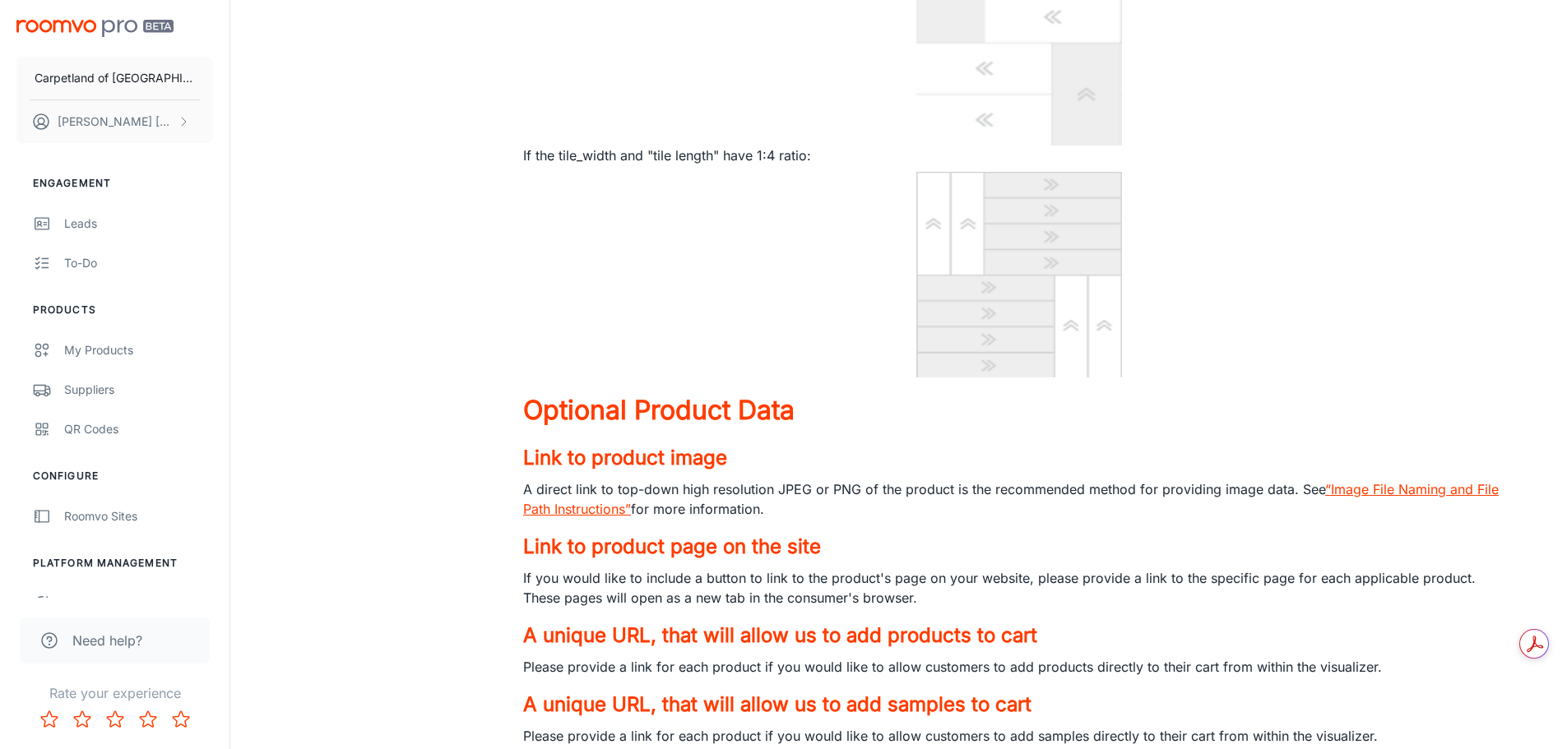
click at [1389, 494] on link "“Image File Naming and File Path Instructions”" at bounding box center [1010, 499] width 975 height 36
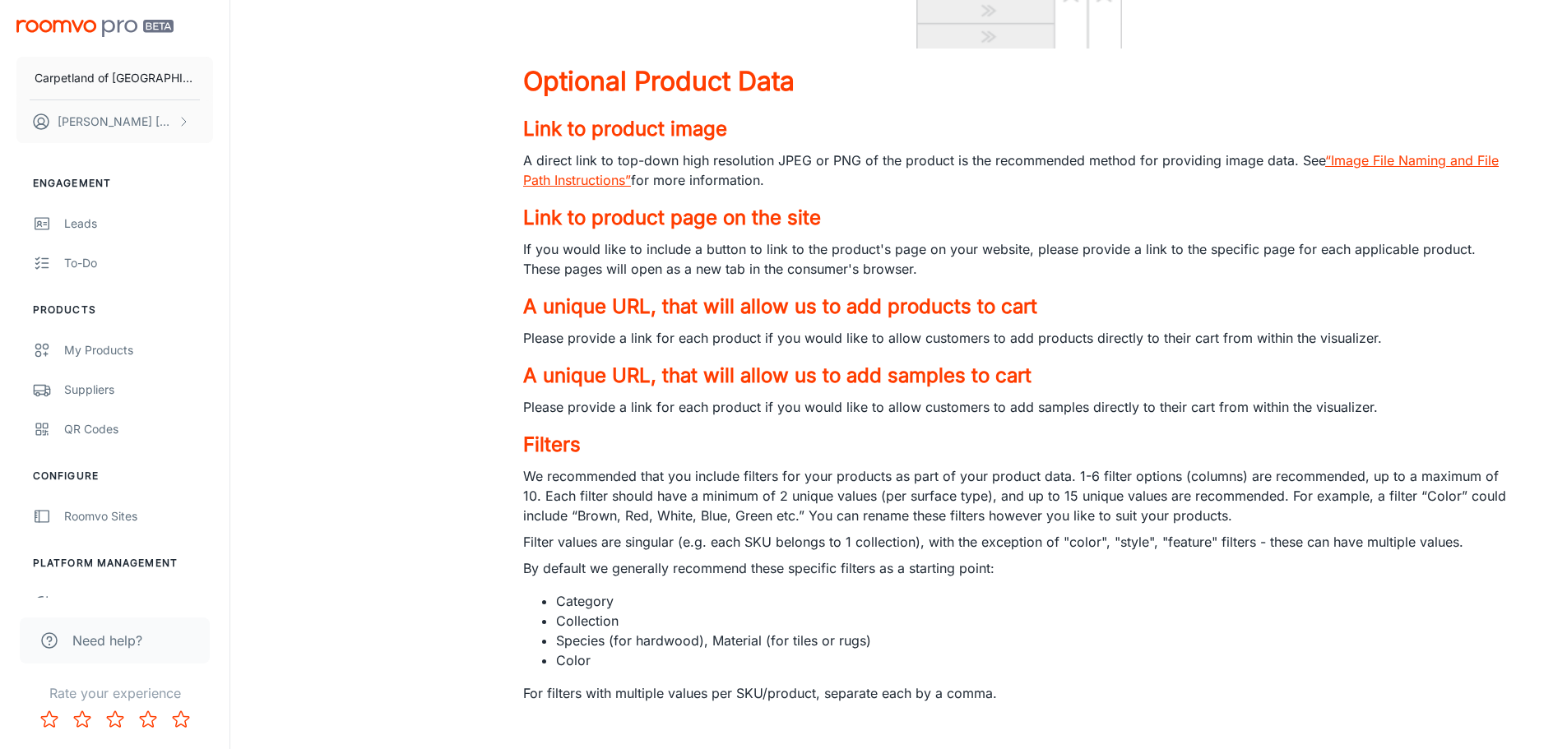
scroll to position [9403, 0]
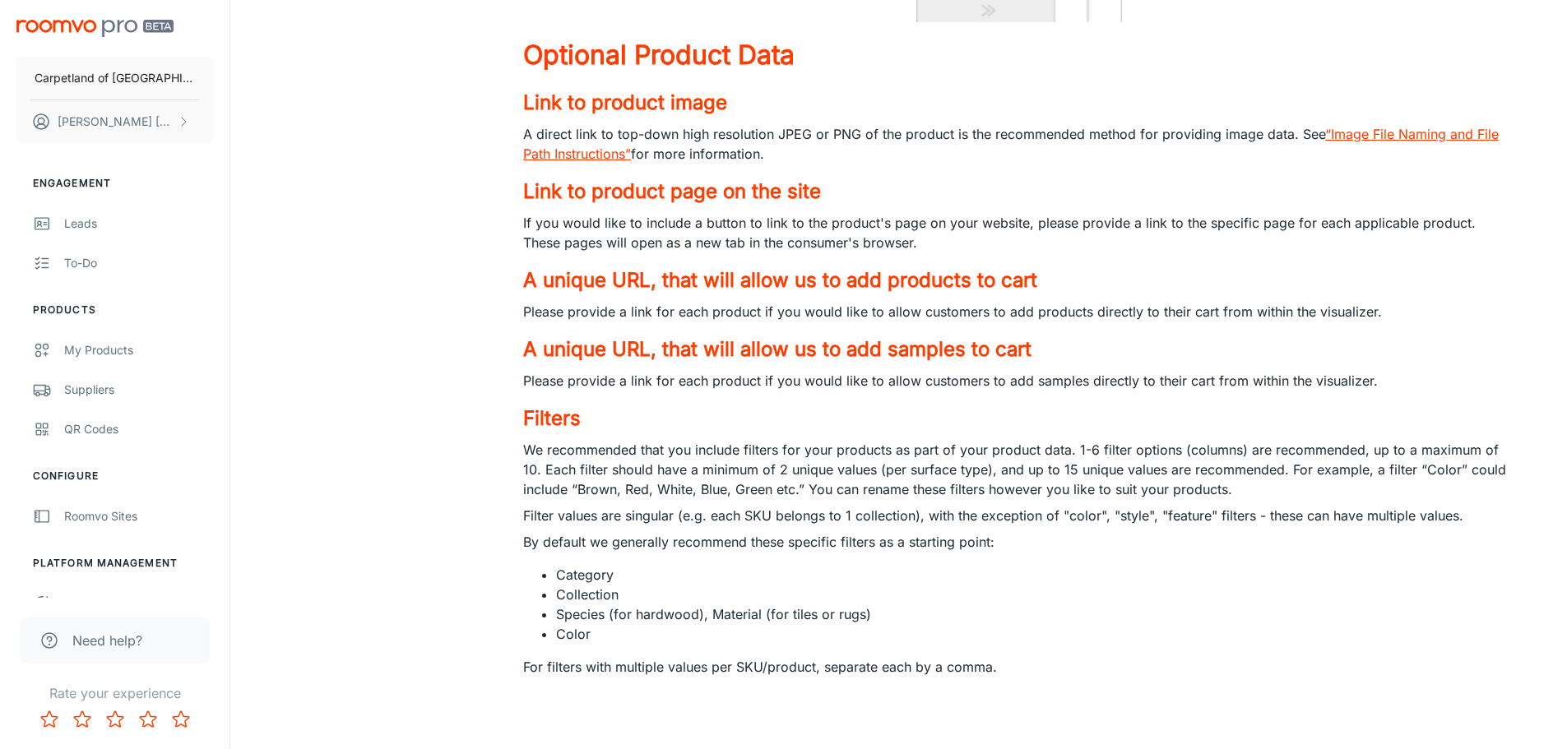
click at [586, 153] on link "“Image File Naming and File Path Instructions”" at bounding box center [1010, 144] width 975 height 36
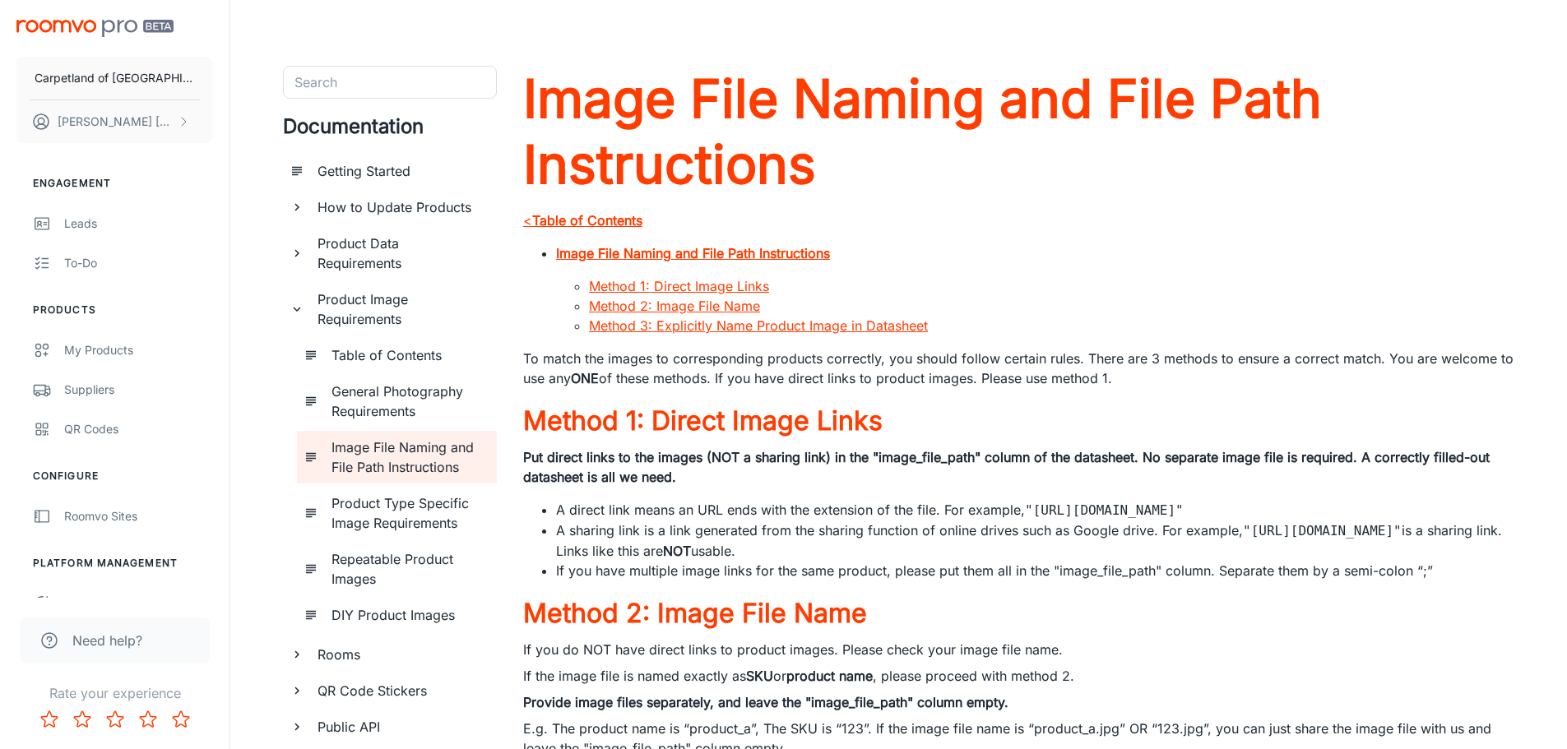
click at [300, 317] on div "Product Image Requirements" at bounding box center [390, 309] width 214 height 53
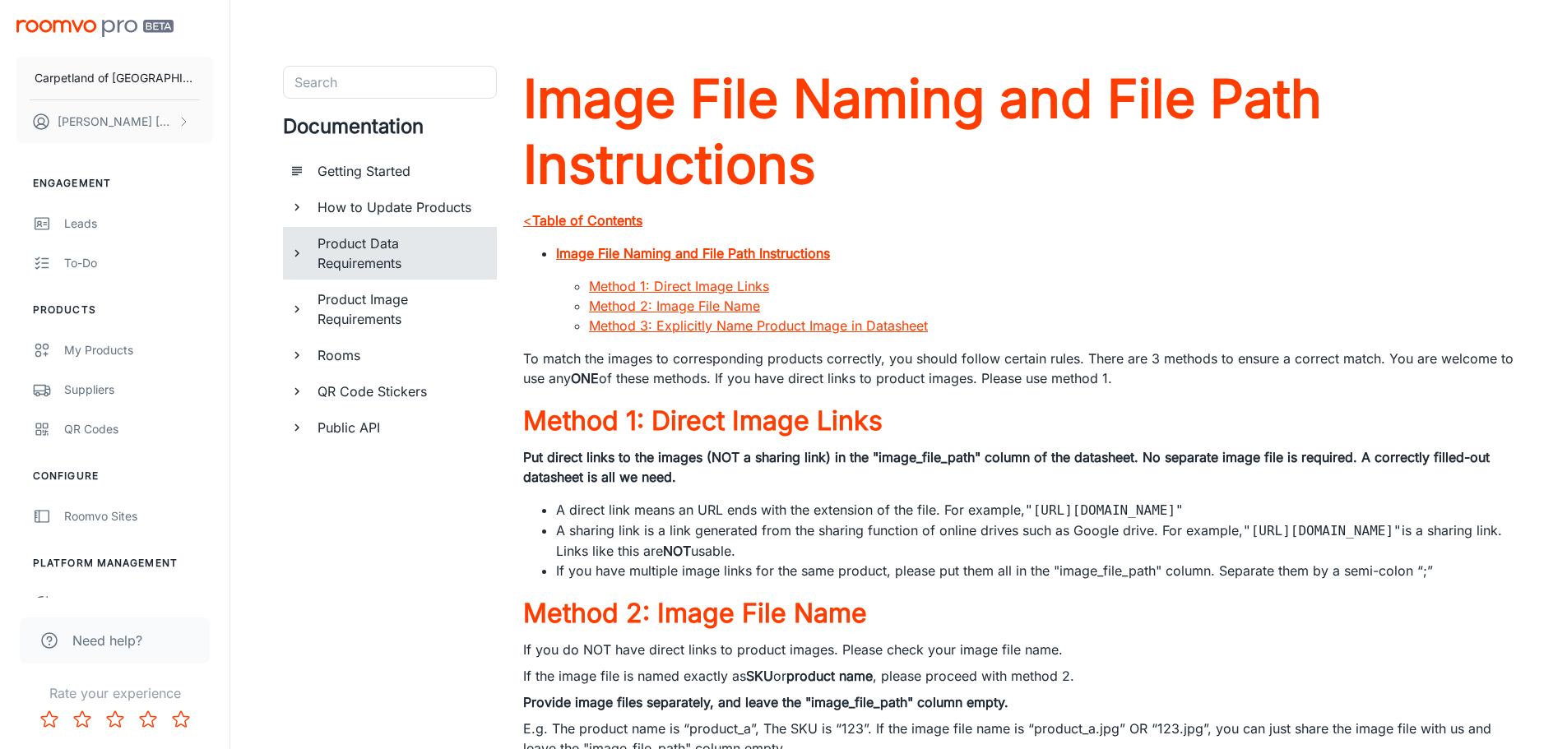
click at [293, 250] on icon "documentation page list" at bounding box center [297, 253] width 15 height 15
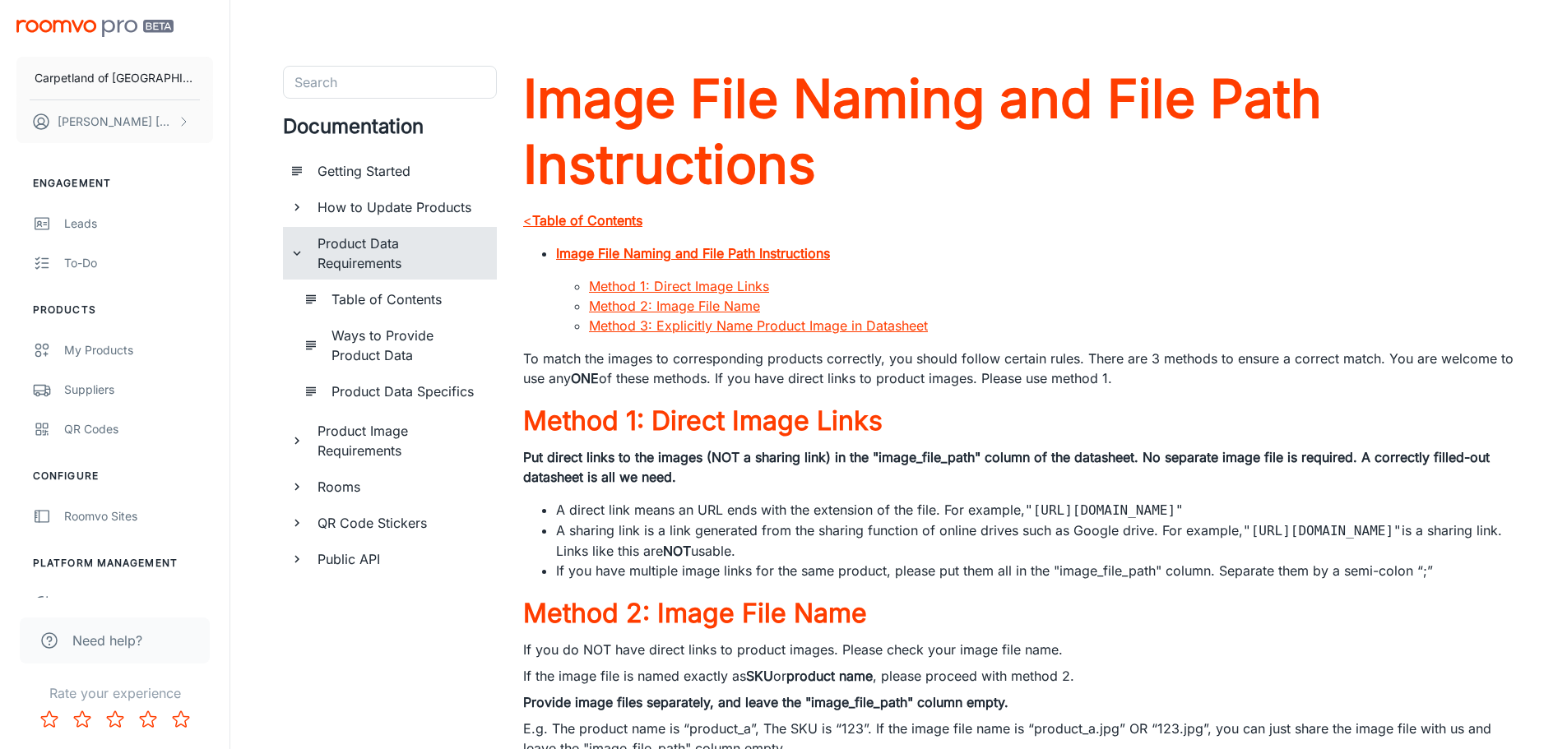
click at [341, 348] on h6 "Ways to Provide Product Data" at bounding box center [407, 345] width 152 height 39
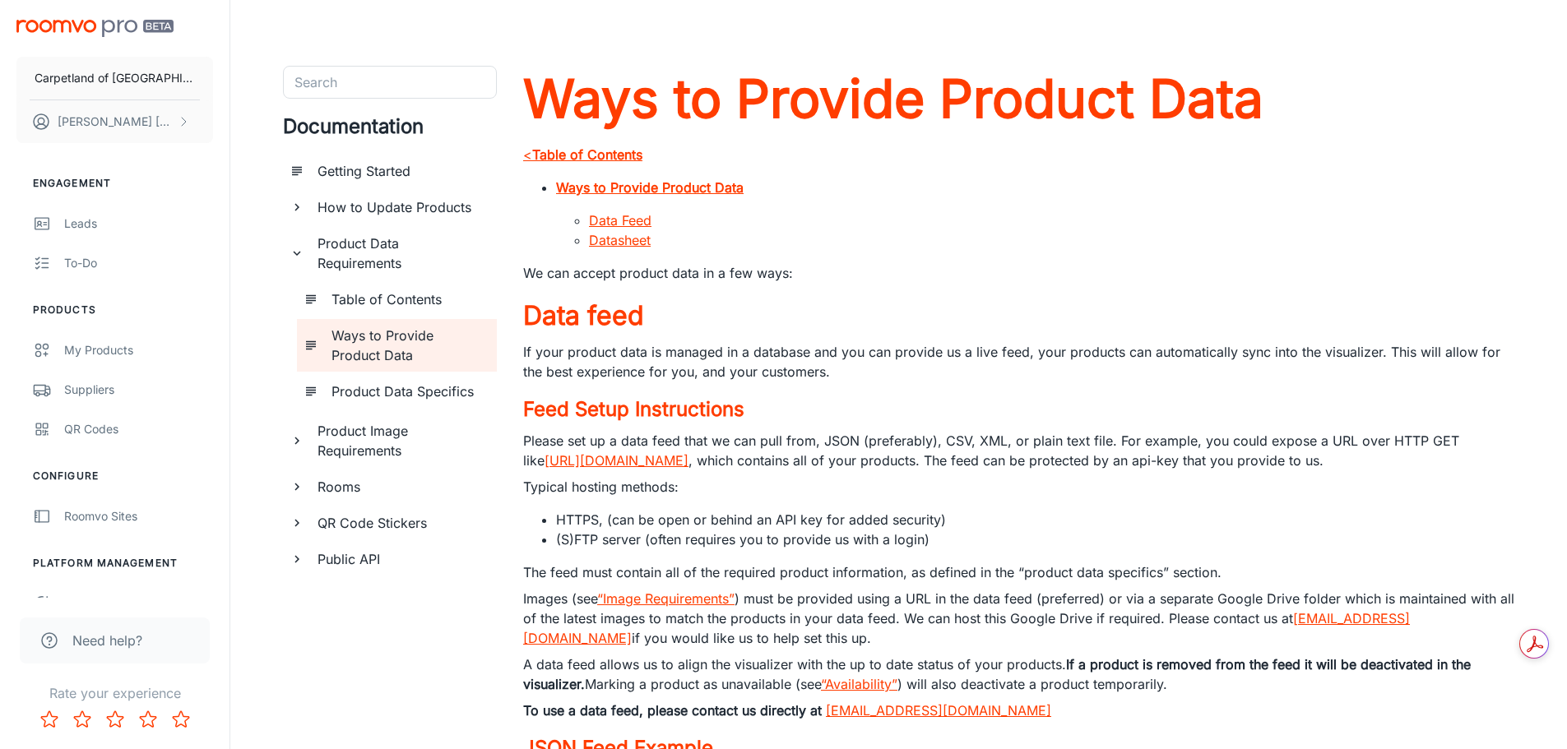
click at [688, 461] on link "https://www.example.com/feeds/product_feed.json" at bounding box center [616, 460] width 144 height 16
click at [1094, 491] on p "Typical hosting methods:" at bounding box center [1018, 487] width 991 height 20
